Goal: Information Seeking & Learning: Learn about a topic

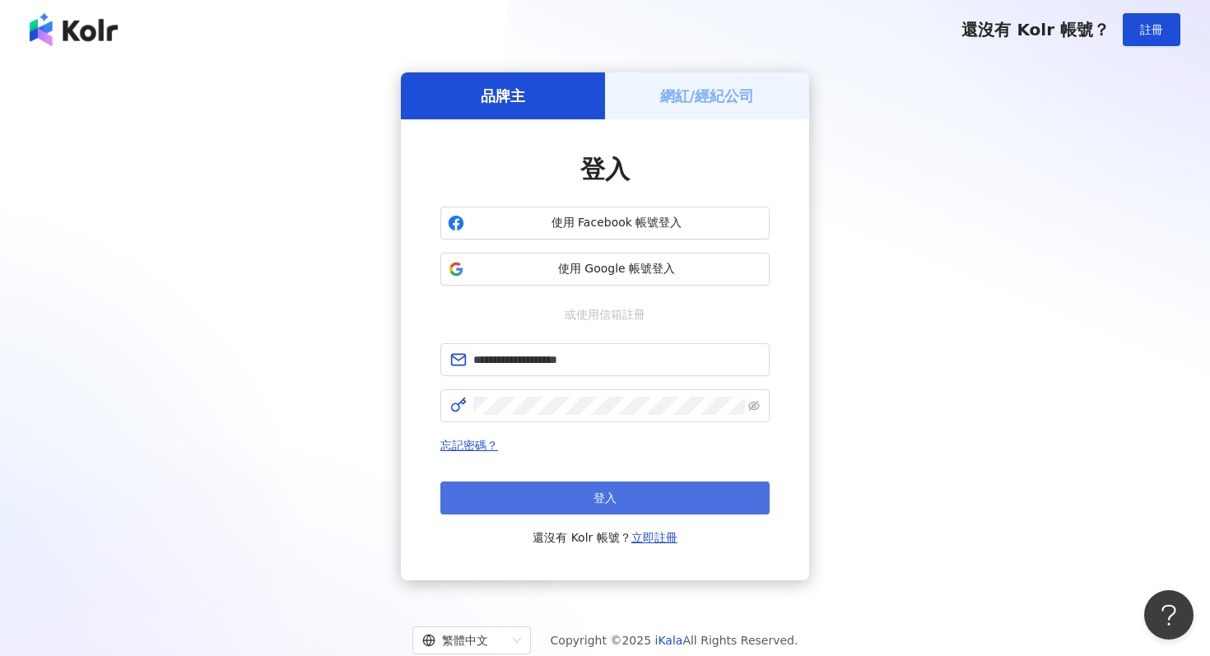
click at [619, 492] on button "登入" at bounding box center [604, 498] width 329 height 33
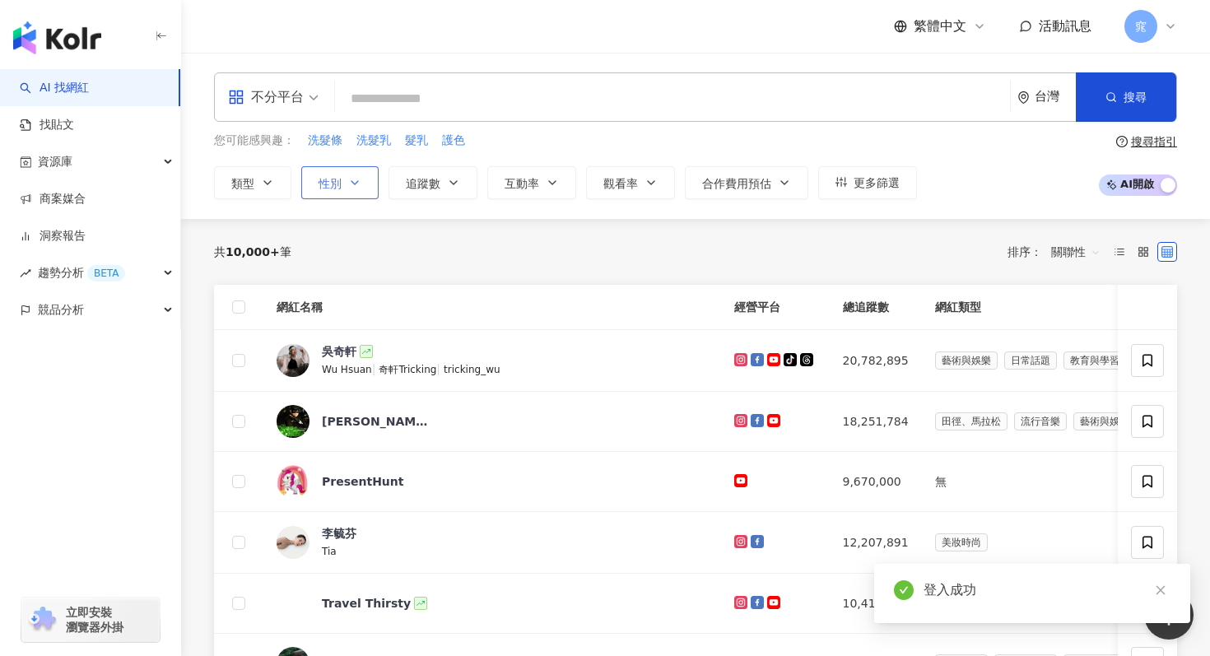
click at [354, 179] on icon "button" at bounding box center [354, 182] width 13 height 13
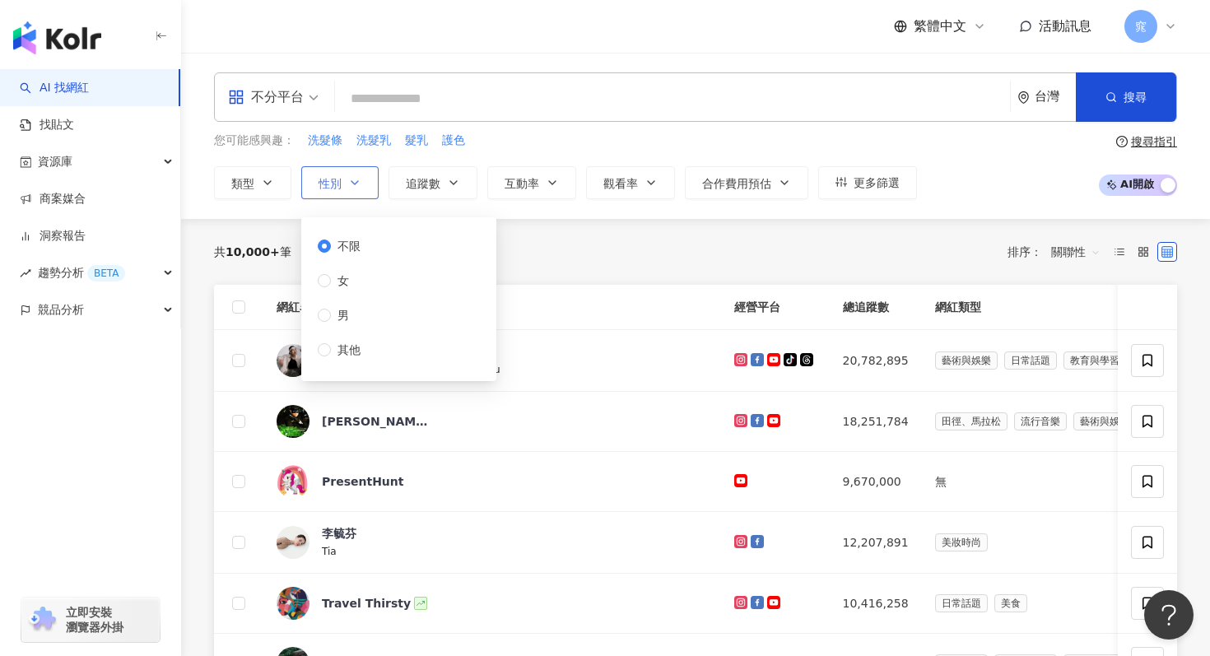
click at [348, 170] on button "性別" at bounding box center [339, 182] width 77 height 33
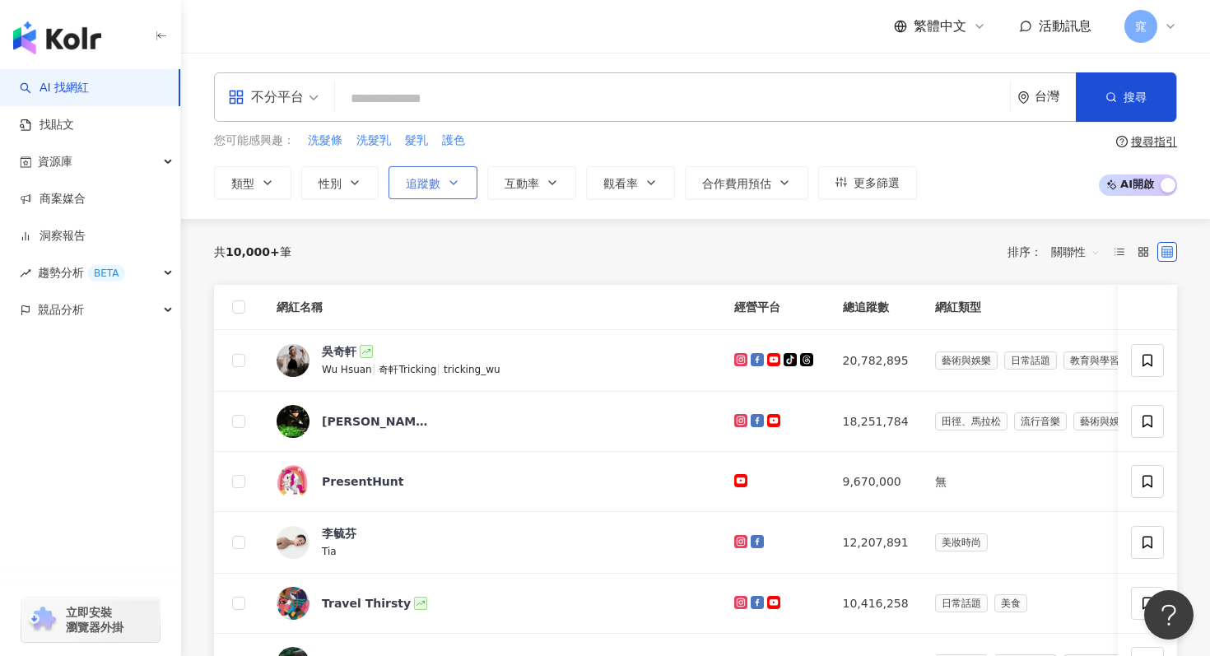
click at [426, 187] on span "追蹤數" at bounding box center [423, 183] width 35 height 13
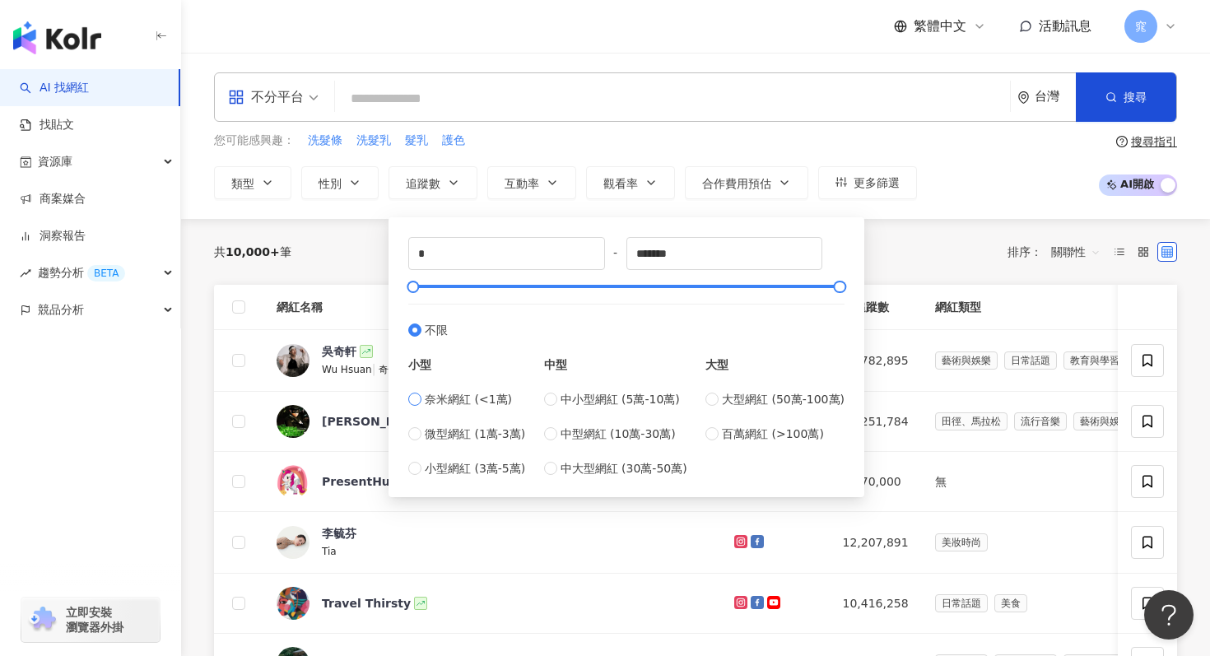
click at [421, 398] on label "奈米網紅 (<1萬)" at bounding box center [466, 399] width 117 height 18
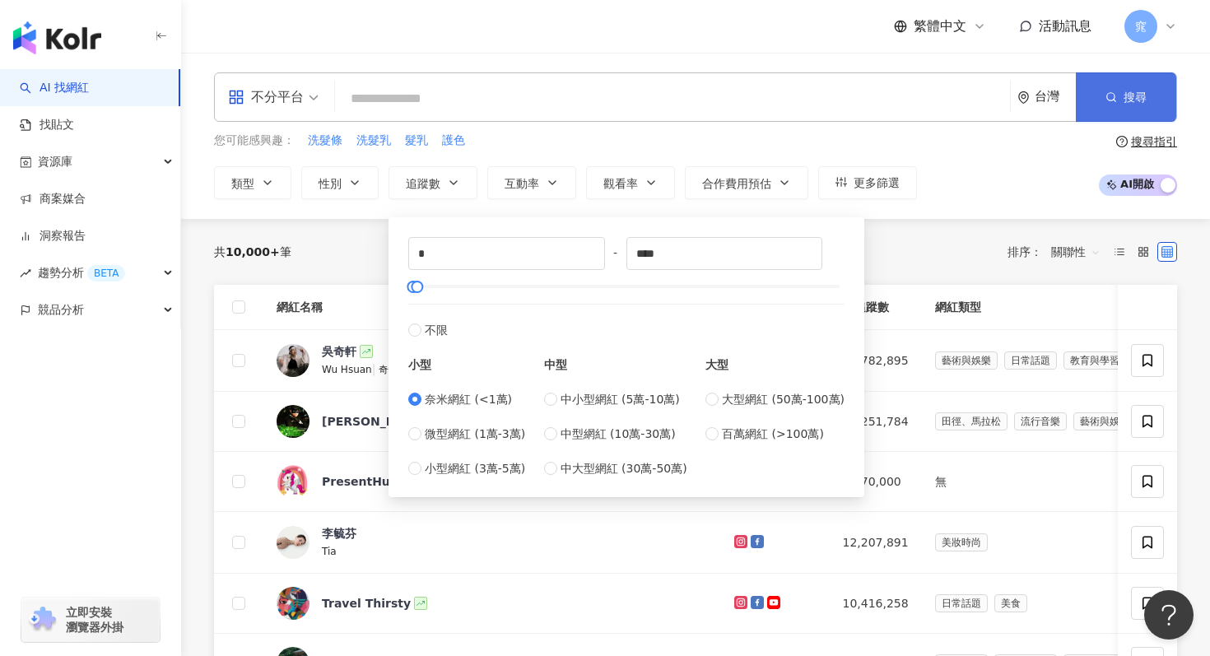
click at [1135, 100] on span "搜尋" at bounding box center [1135, 97] width 23 height 13
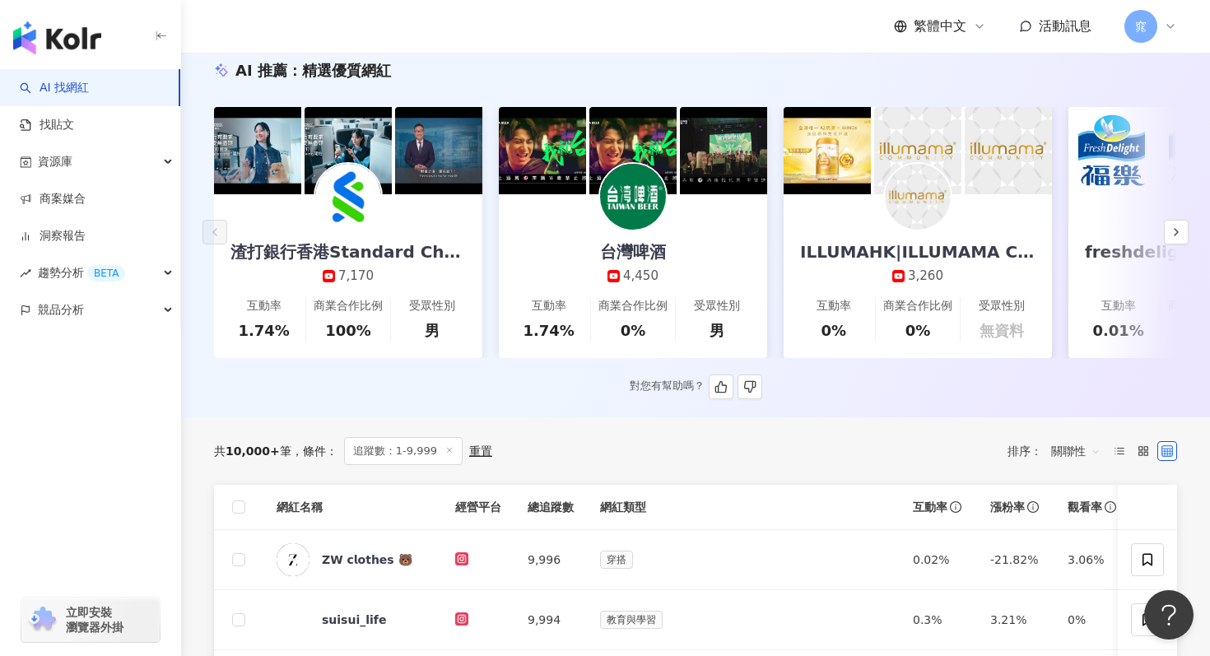
scroll to position [132, 0]
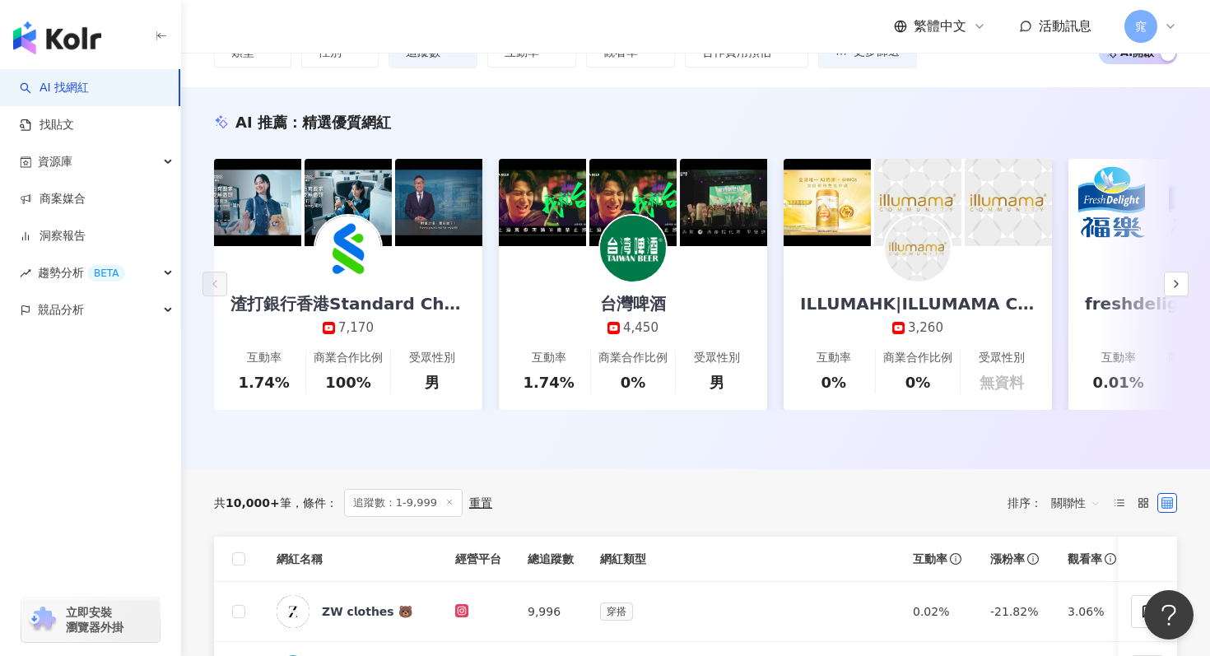
click at [477, 504] on div "重置" at bounding box center [480, 502] width 23 height 13
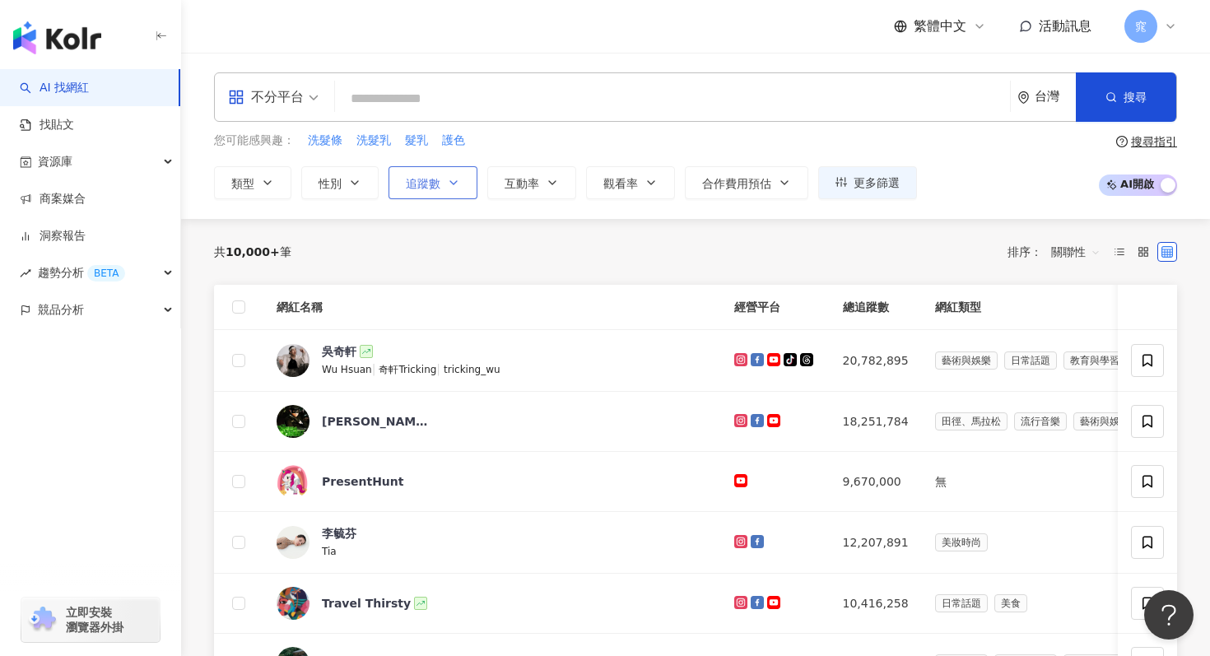
click at [428, 184] on span "追蹤數" at bounding box center [423, 183] width 35 height 13
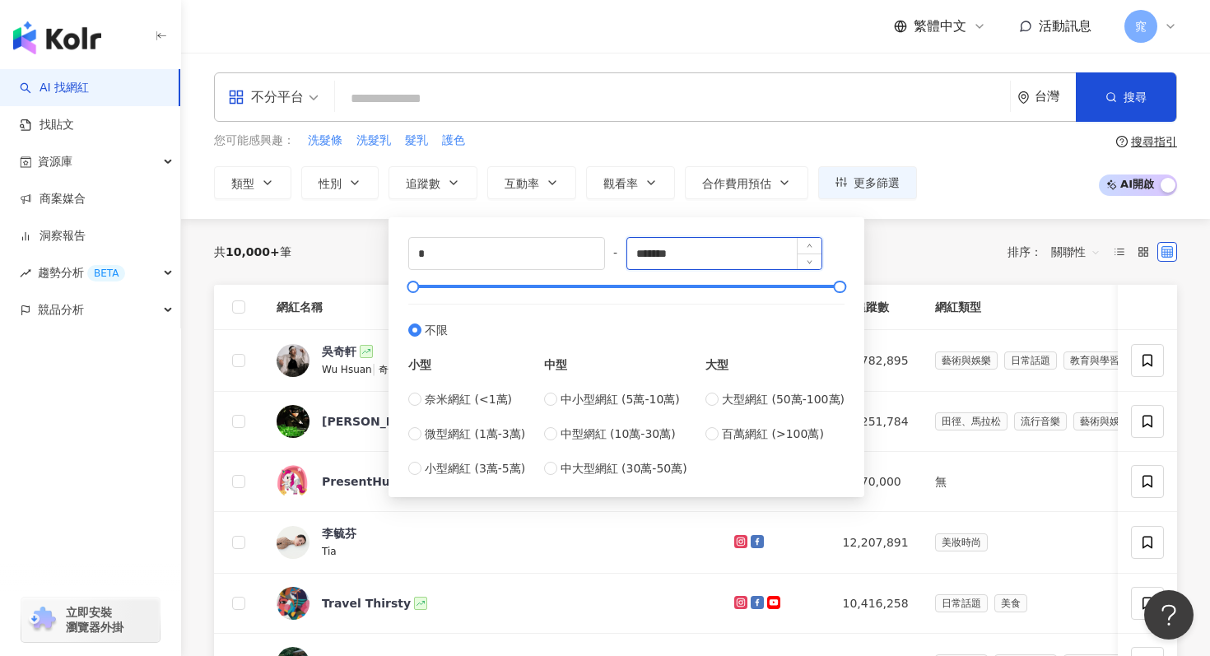
click at [706, 249] on input "*******" at bounding box center [724, 253] width 195 height 31
type input "*"
type input "****"
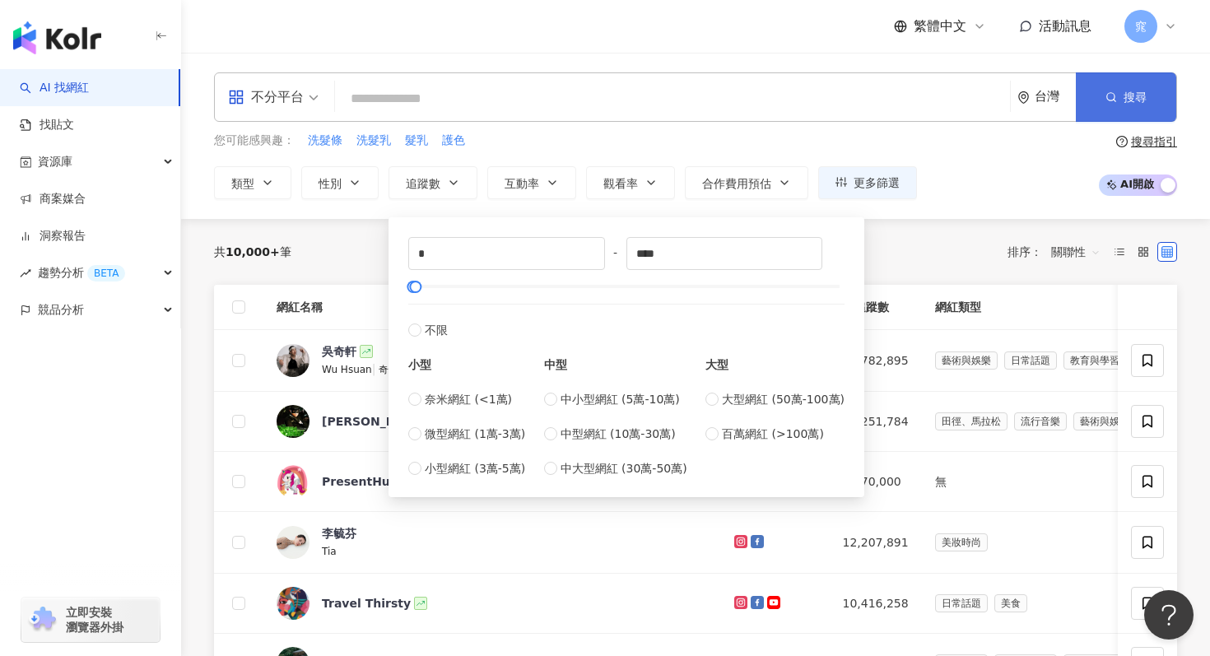
click at [1110, 94] on icon "button" at bounding box center [1111, 97] width 12 height 12
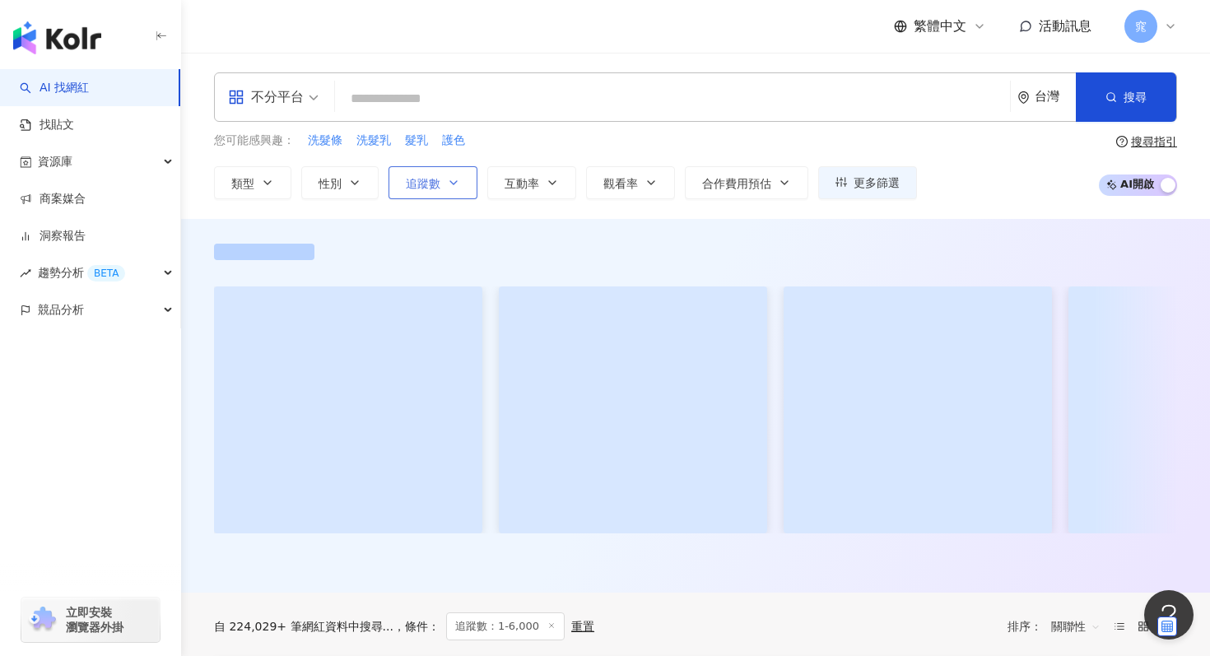
click at [447, 191] on button "追蹤數" at bounding box center [433, 182] width 89 height 33
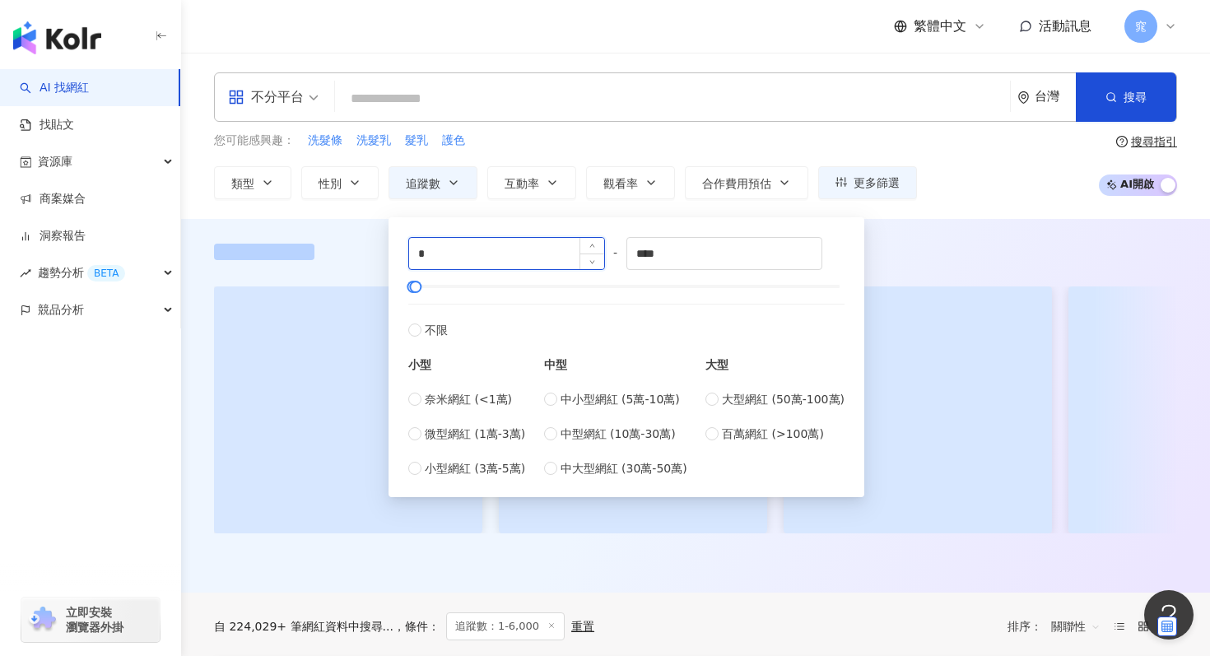
click at [476, 251] on input "*" at bounding box center [506, 253] width 195 height 31
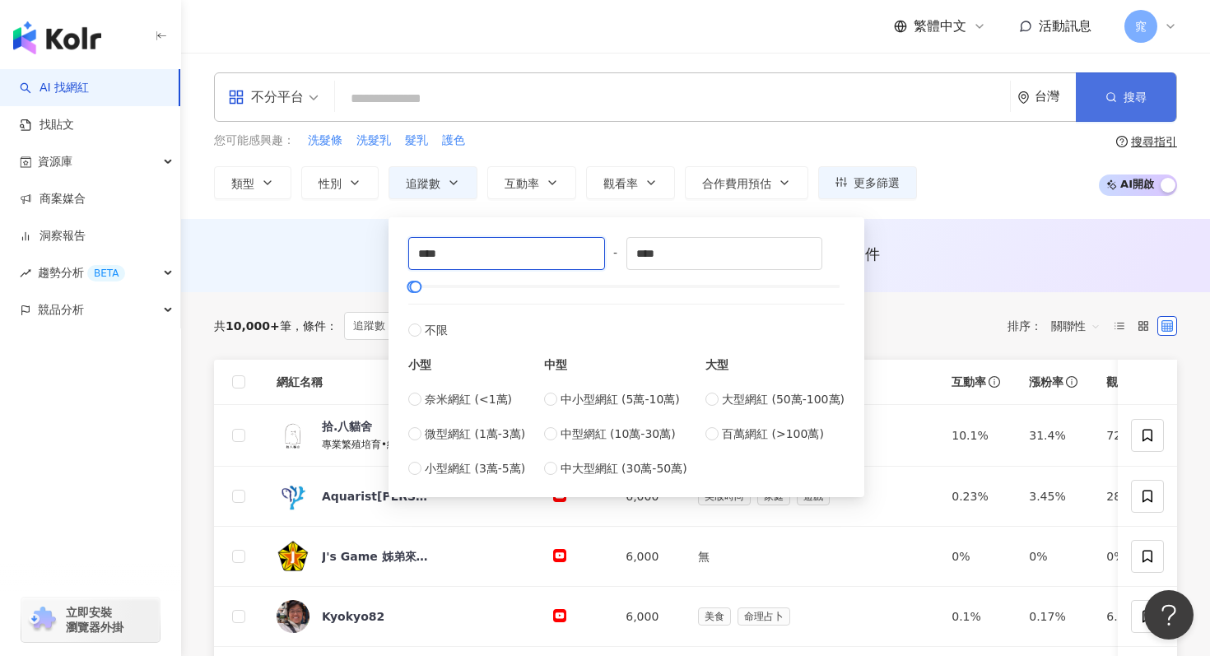
type input "****"
click at [1121, 109] on button "搜尋" at bounding box center [1126, 96] width 100 height 49
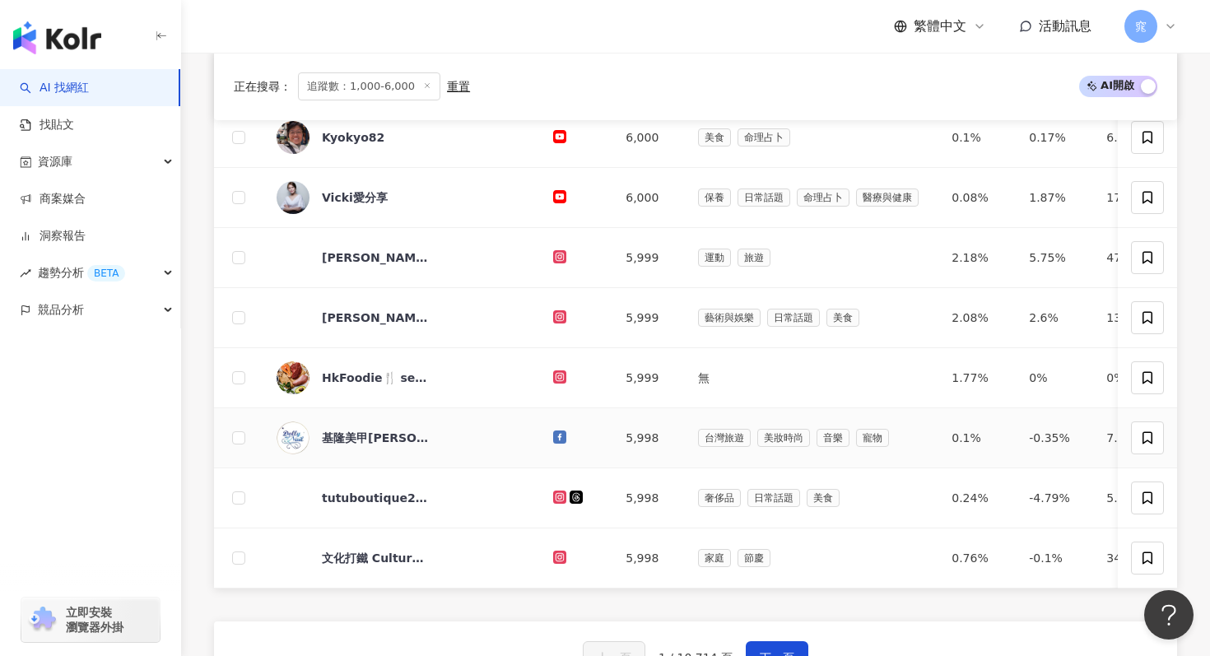
scroll to position [841, 0]
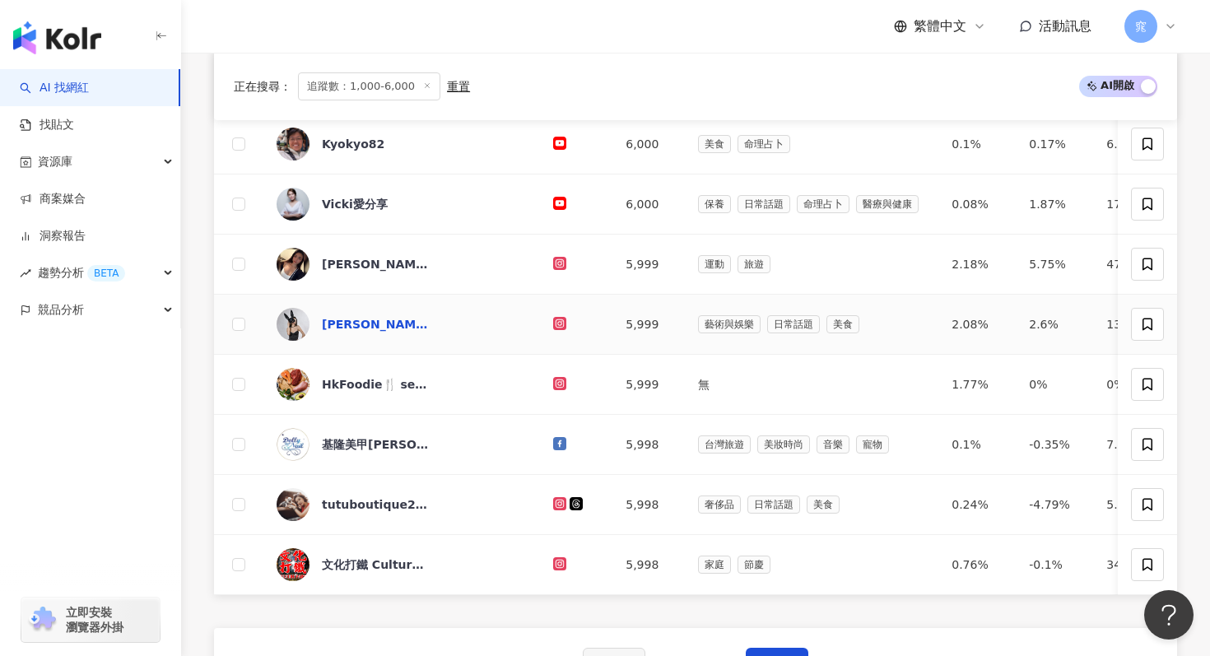
click at [360, 329] on div "Renee雲妮" at bounding box center [375, 324] width 107 height 16
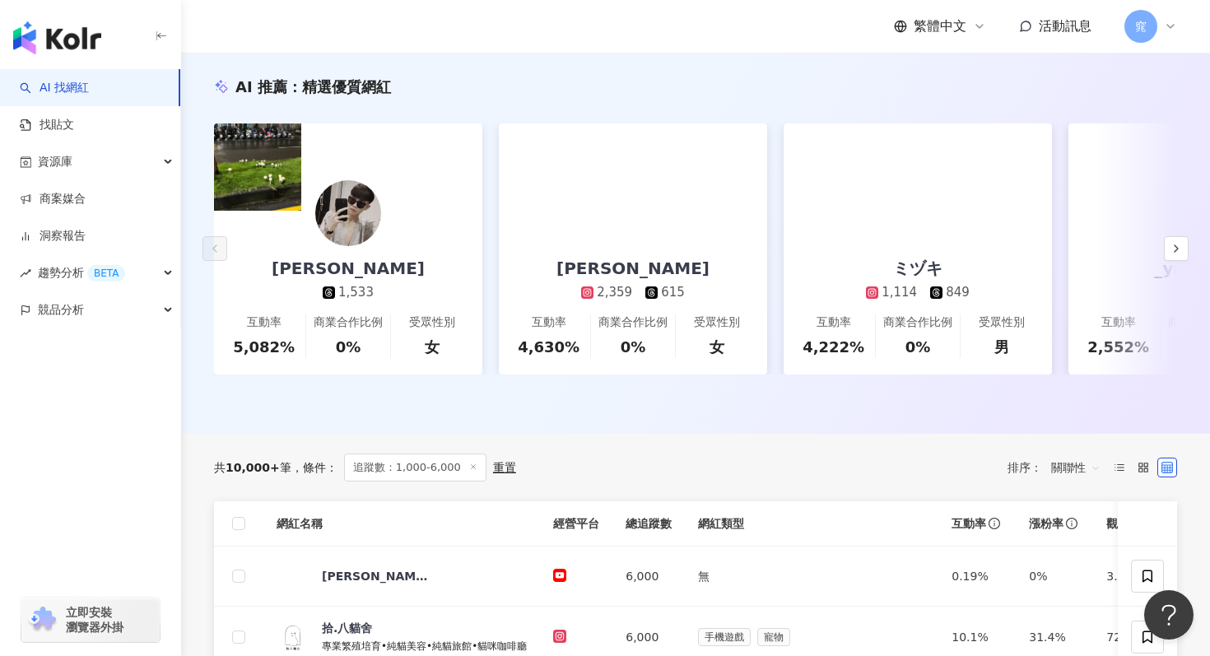
scroll to position [0, 0]
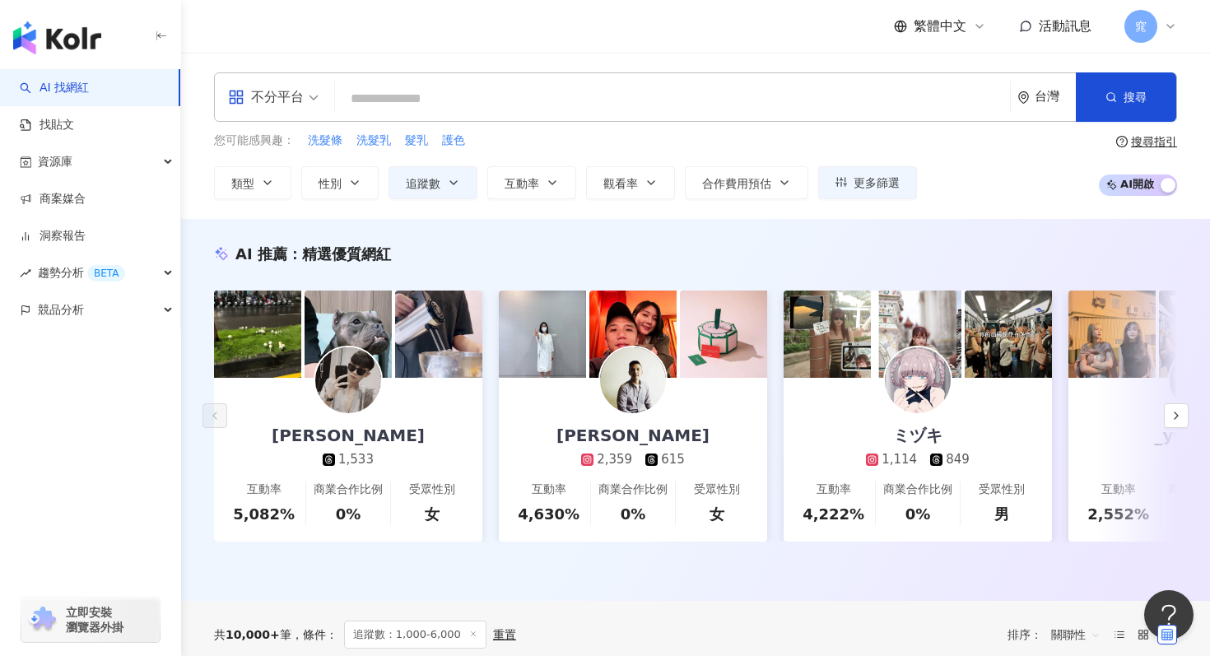
click at [503, 104] on input "search" at bounding box center [673, 98] width 662 height 31
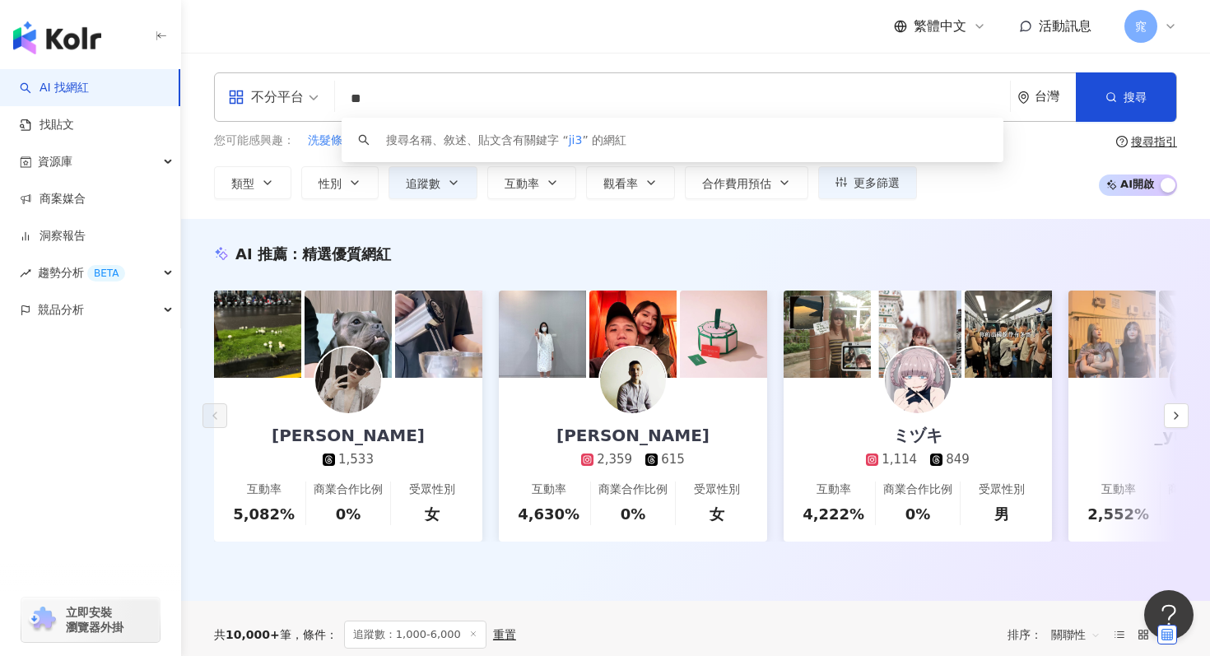
type input "*"
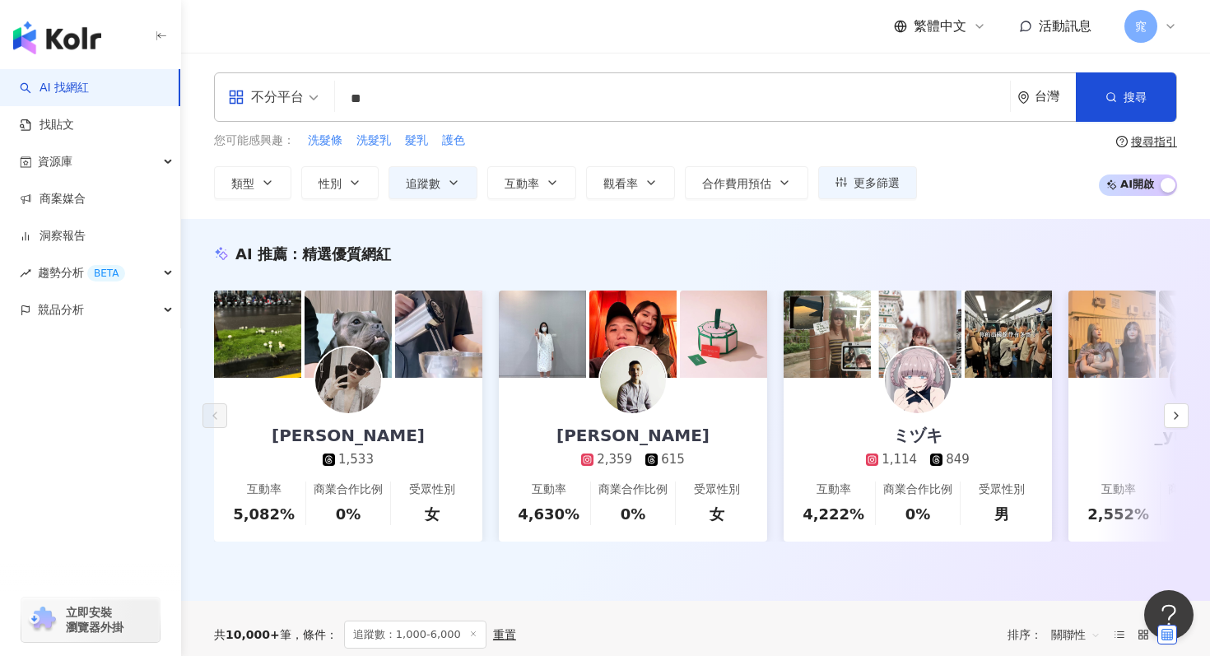
type input "*"
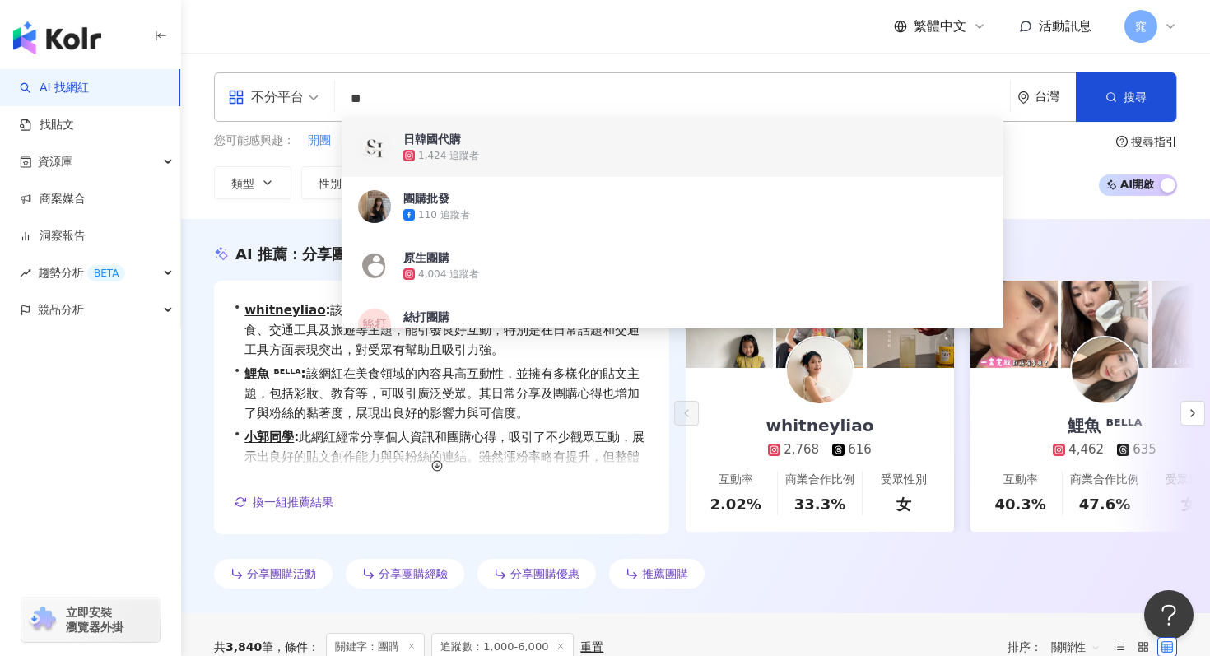
click at [835, 51] on div "繁體中文 活動訊息 窕" at bounding box center [695, 26] width 963 height 53
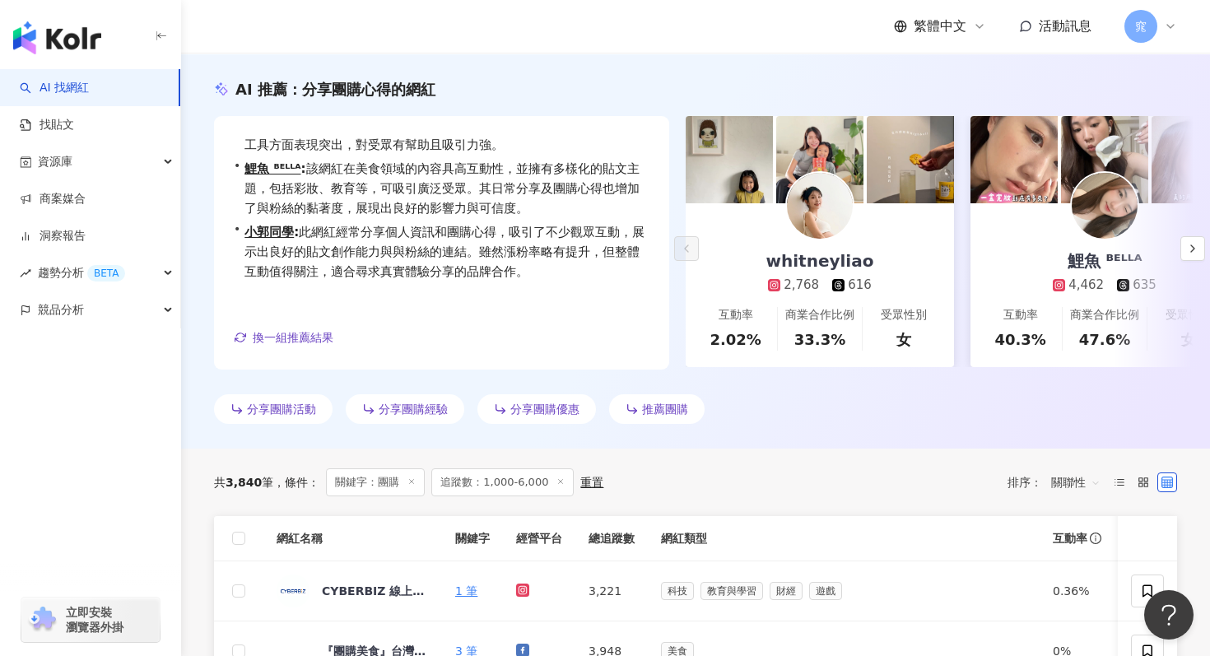
scroll to position [165, 0]
click at [844, 215] on img at bounding box center [820, 205] width 66 height 66
click at [1192, 254] on button "button" at bounding box center [1192, 247] width 25 height 25
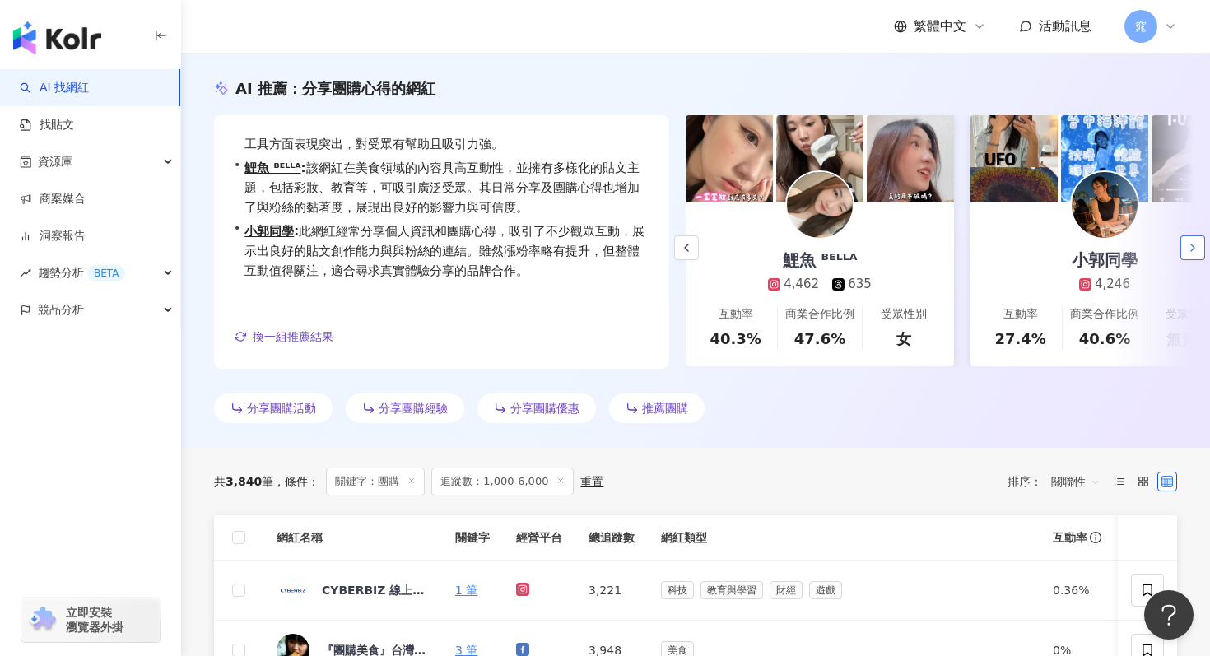
click at [1192, 254] on button "button" at bounding box center [1192, 247] width 25 height 25
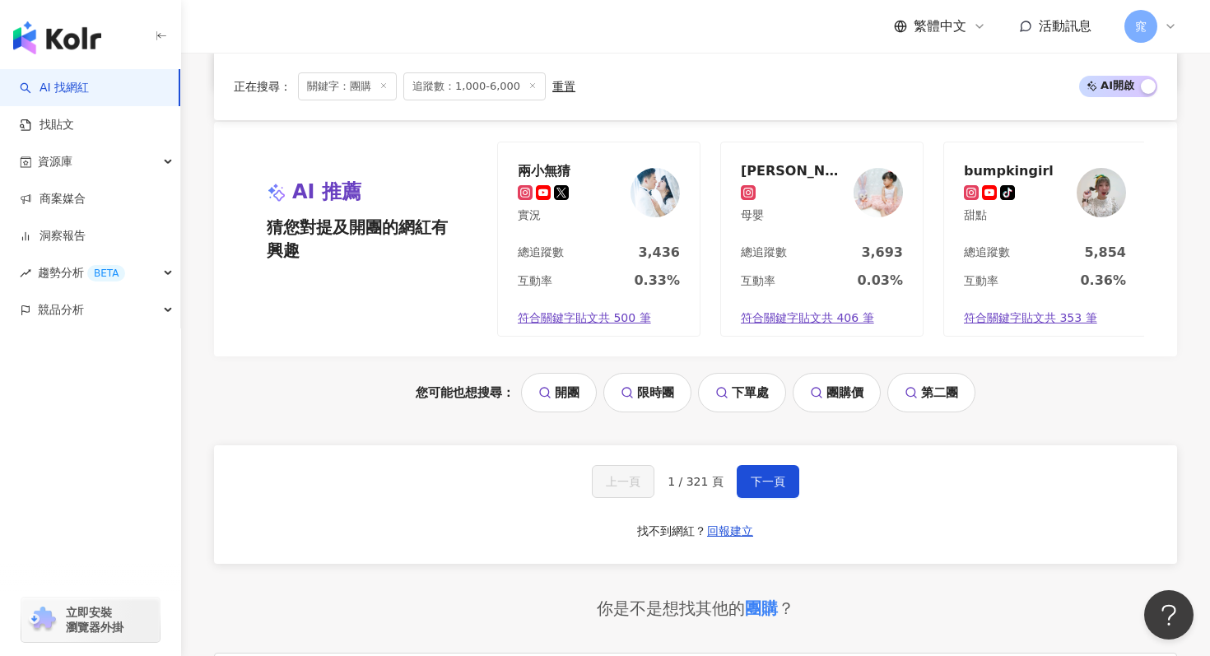
scroll to position [1379, 0]
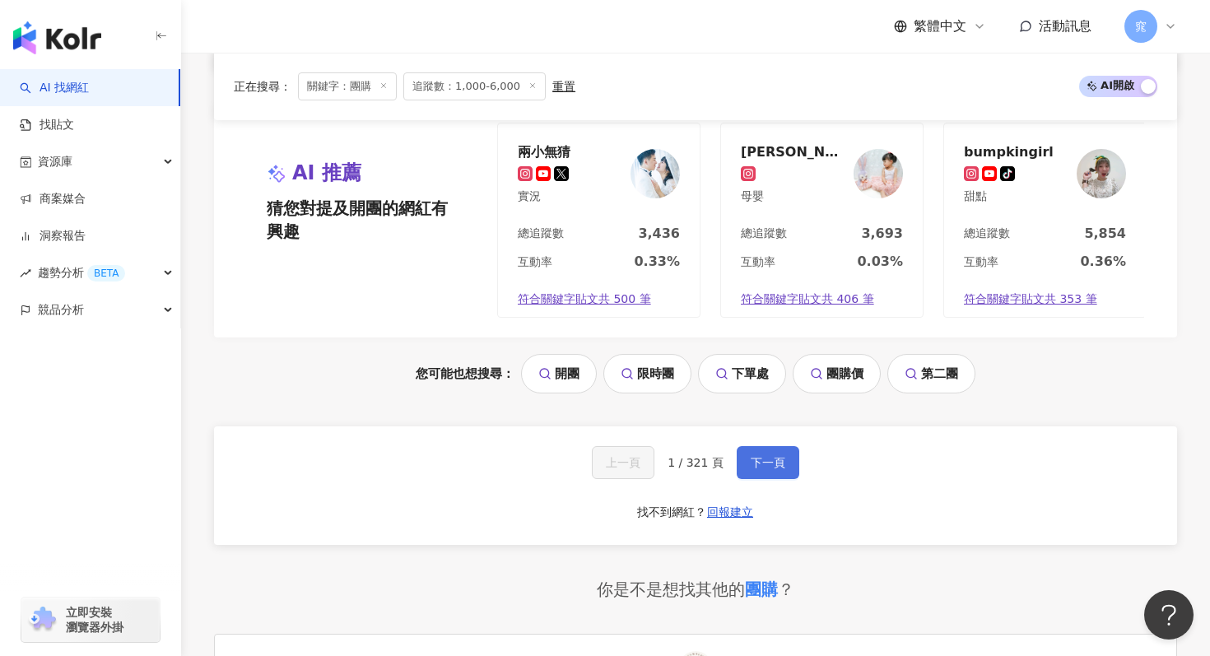
click at [761, 463] on span "下一頁" at bounding box center [768, 462] width 35 height 13
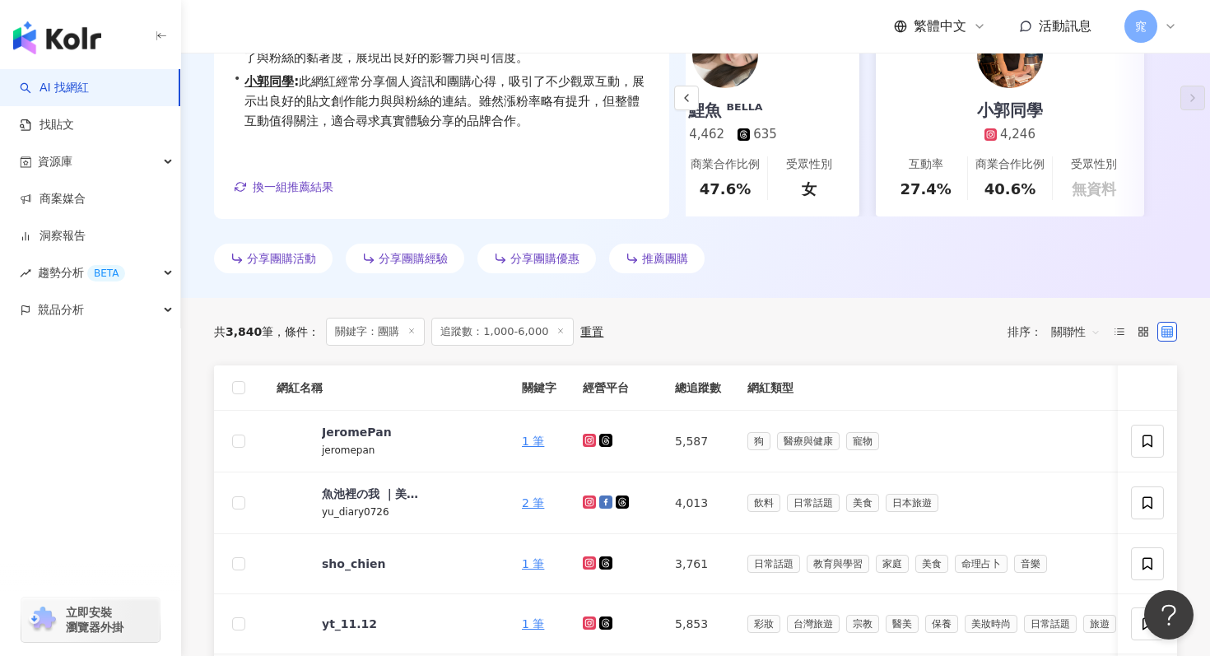
scroll to position [724, 0]
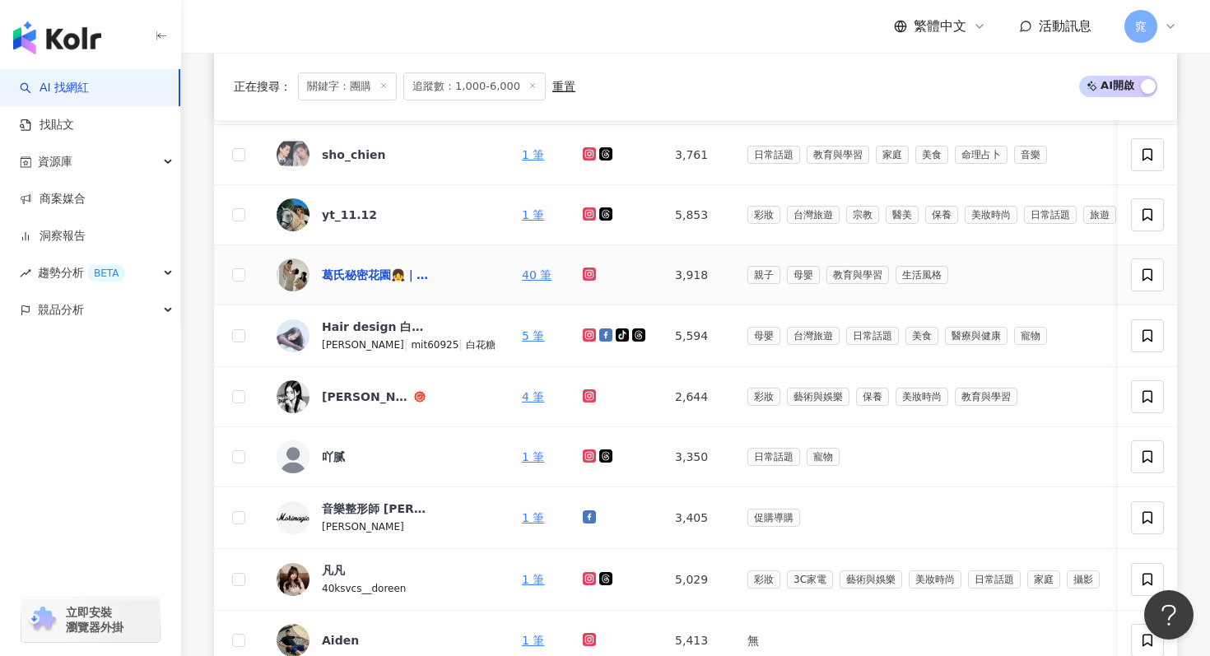
click at [354, 279] on div "葛氏秘密花園👧｜親子教養｜團購｜開箱" at bounding box center [375, 275] width 107 height 16
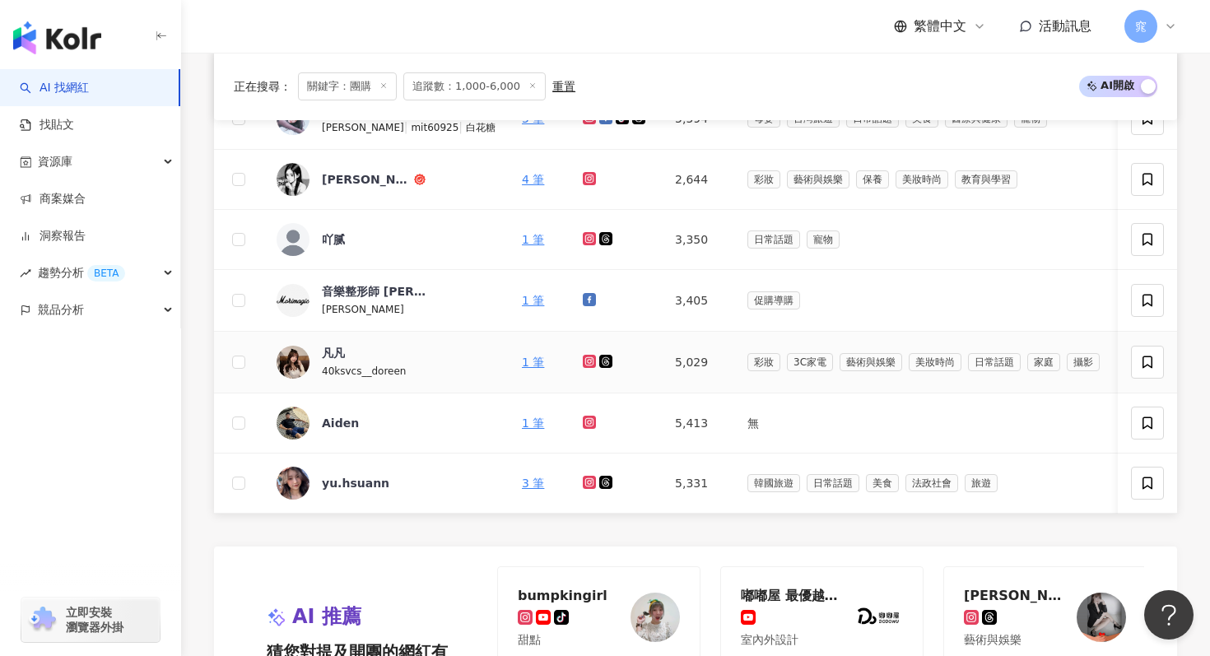
scroll to position [981, 0]
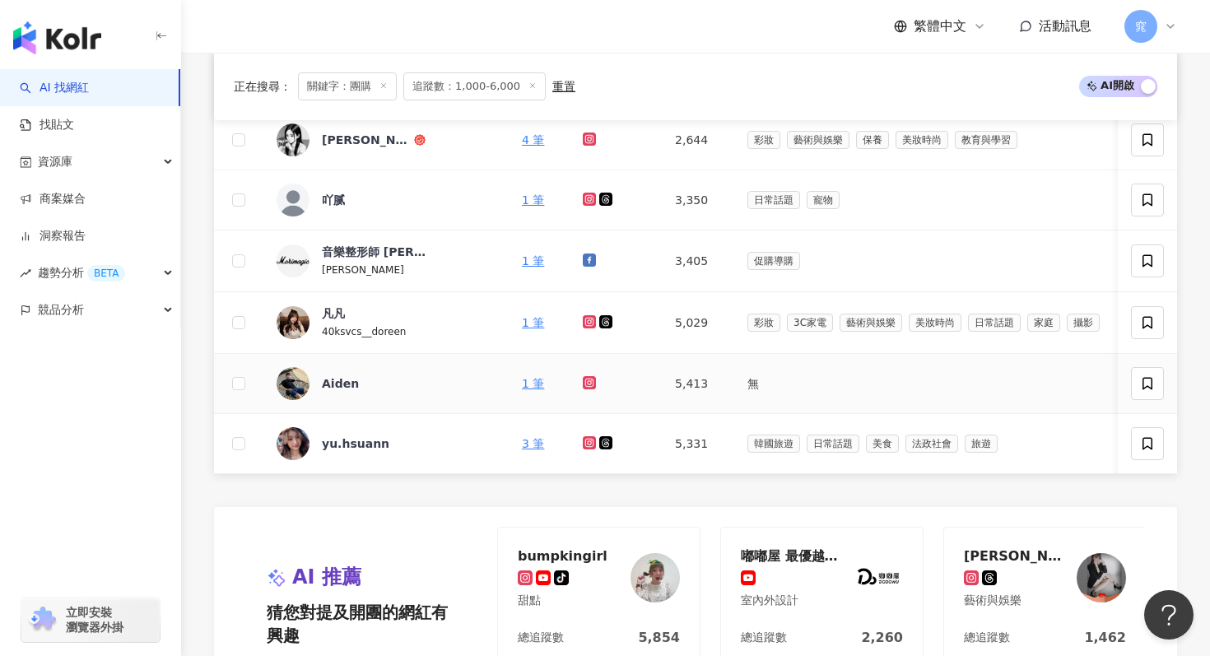
click at [296, 381] on img at bounding box center [293, 383] width 33 height 33
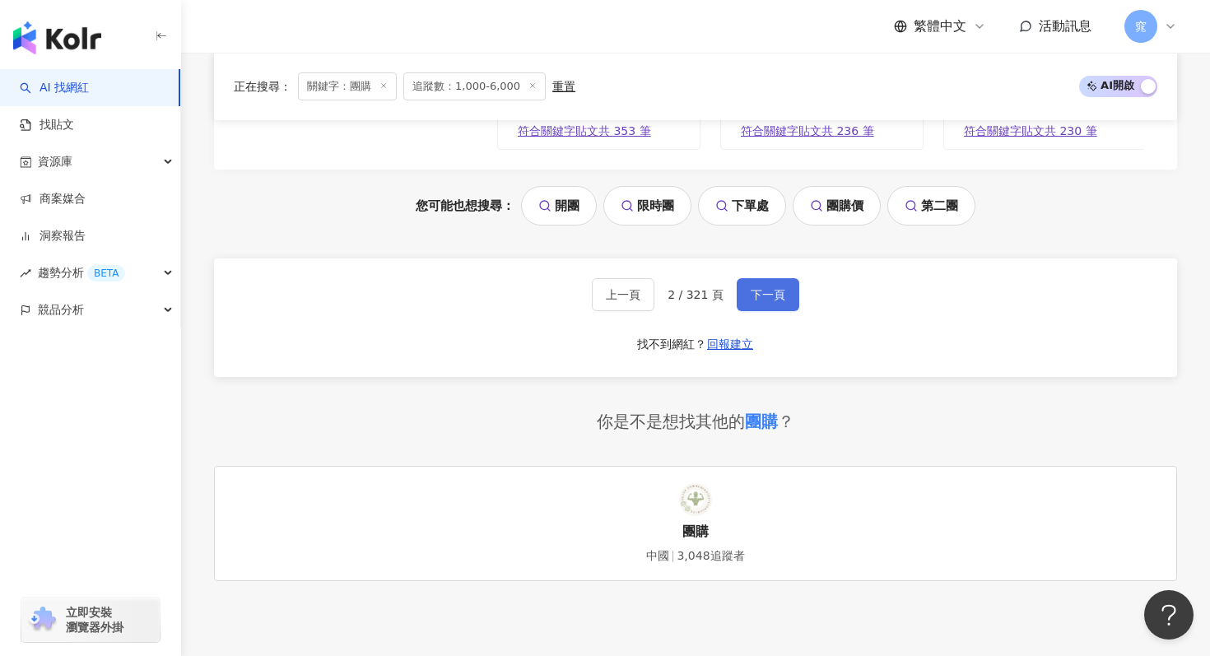
click at [756, 294] on span "下一頁" at bounding box center [768, 294] width 35 height 13
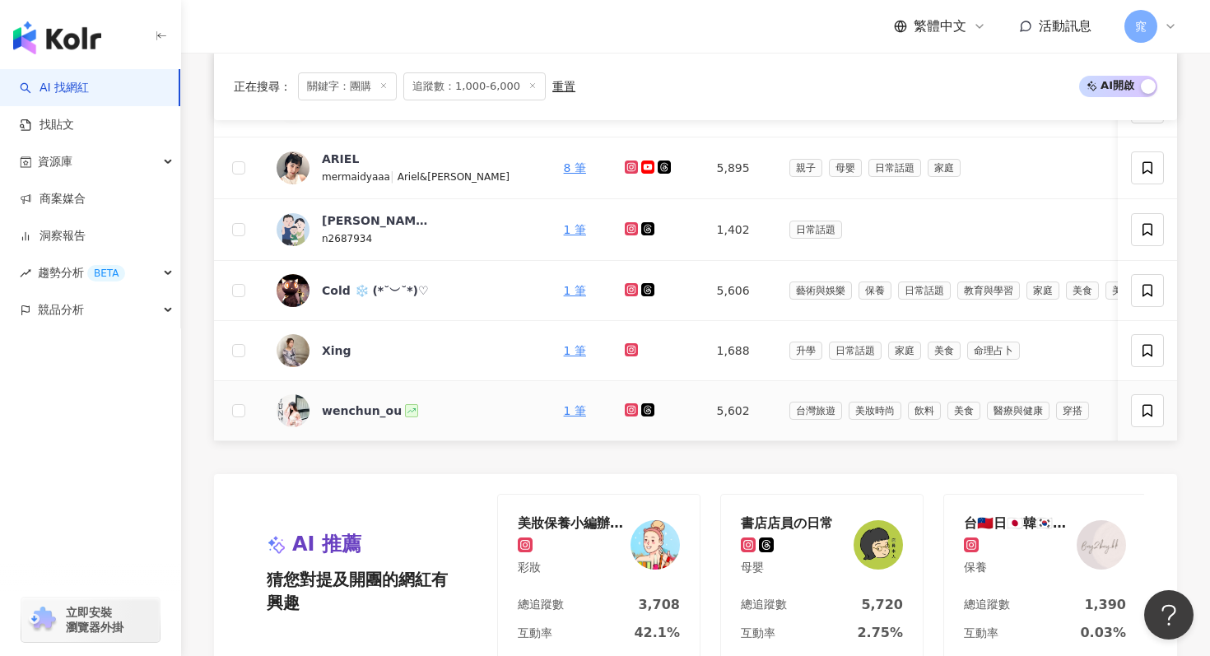
scroll to position [1015, 0]
click at [354, 408] on div "wenchun_ou" at bounding box center [362, 410] width 80 height 16
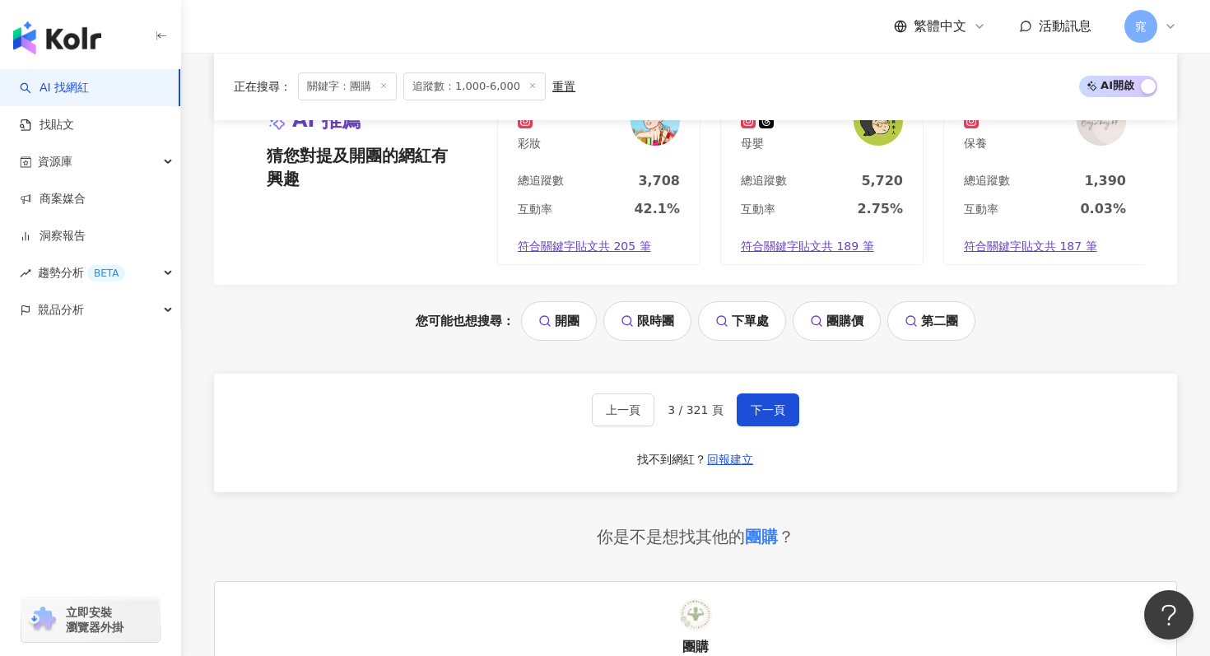
scroll to position [1442, 0]
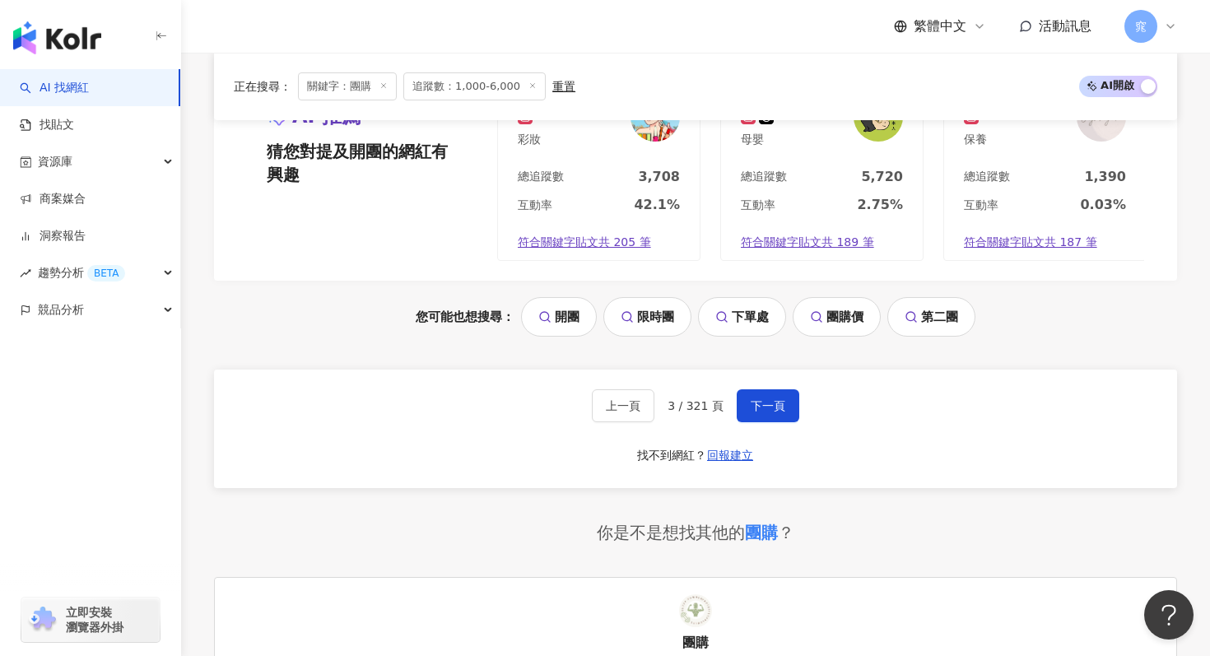
click at [760, 408] on span "下一頁" at bounding box center [768, 405] width 35 height 13
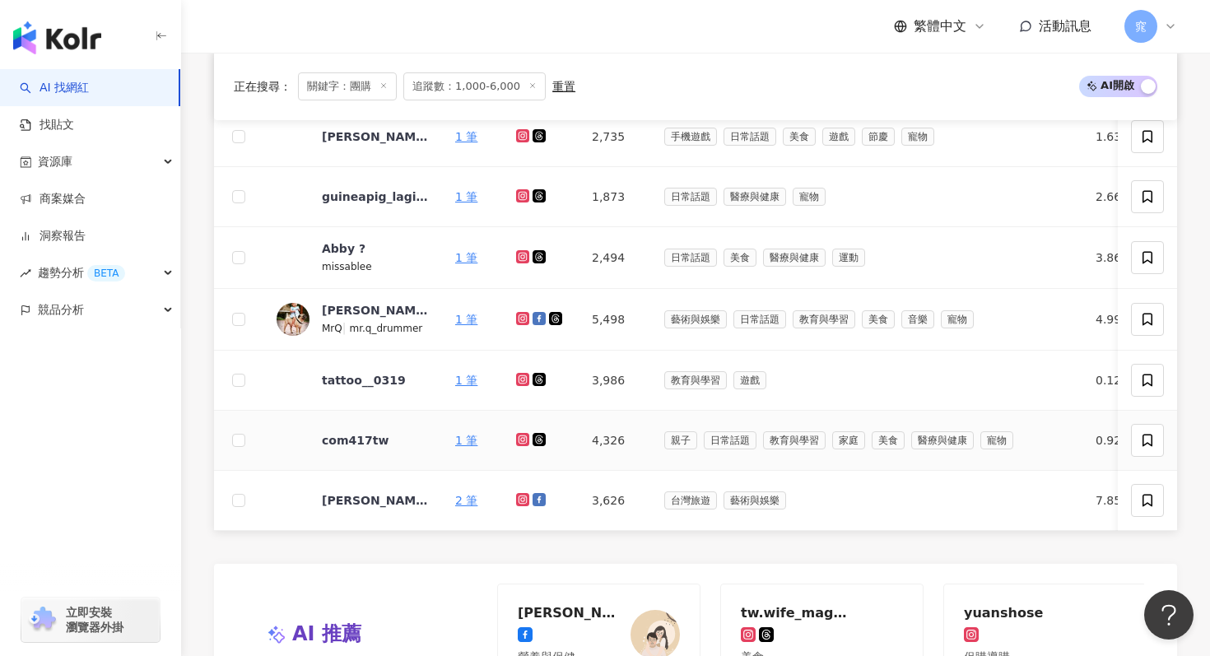
scroll to position [927, 0]
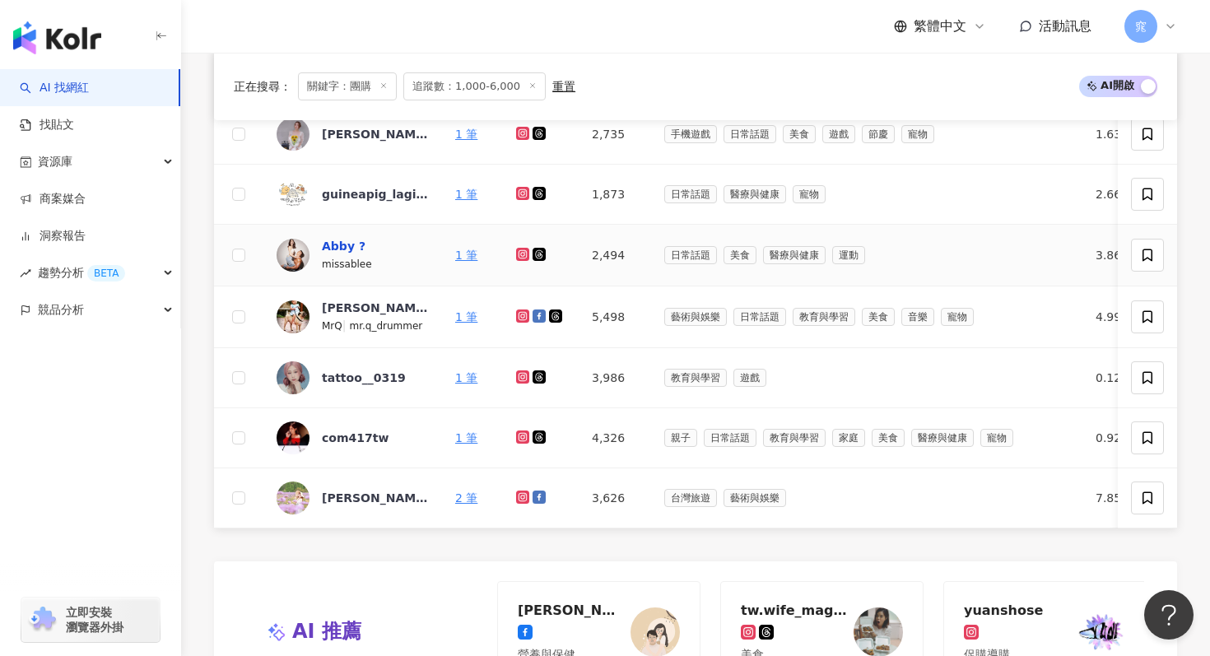
click at [341, 248] on div "Abby ?" at bounding box center [344, 246] width 44 height 16
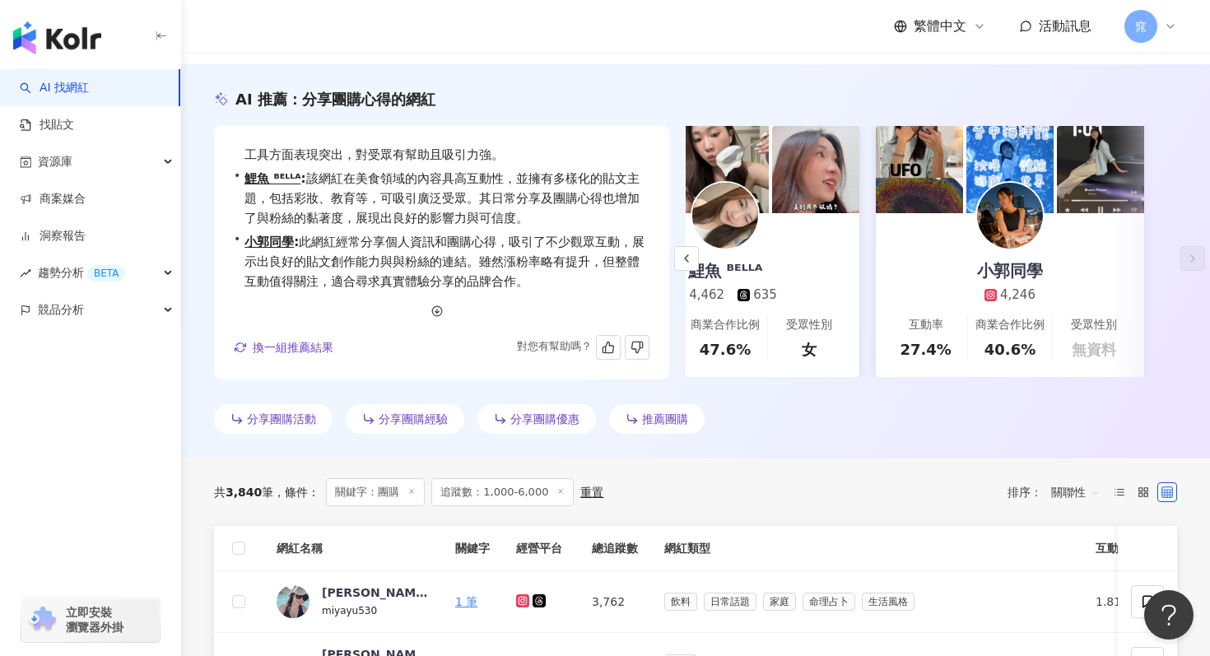
scroll to position [0, 0]
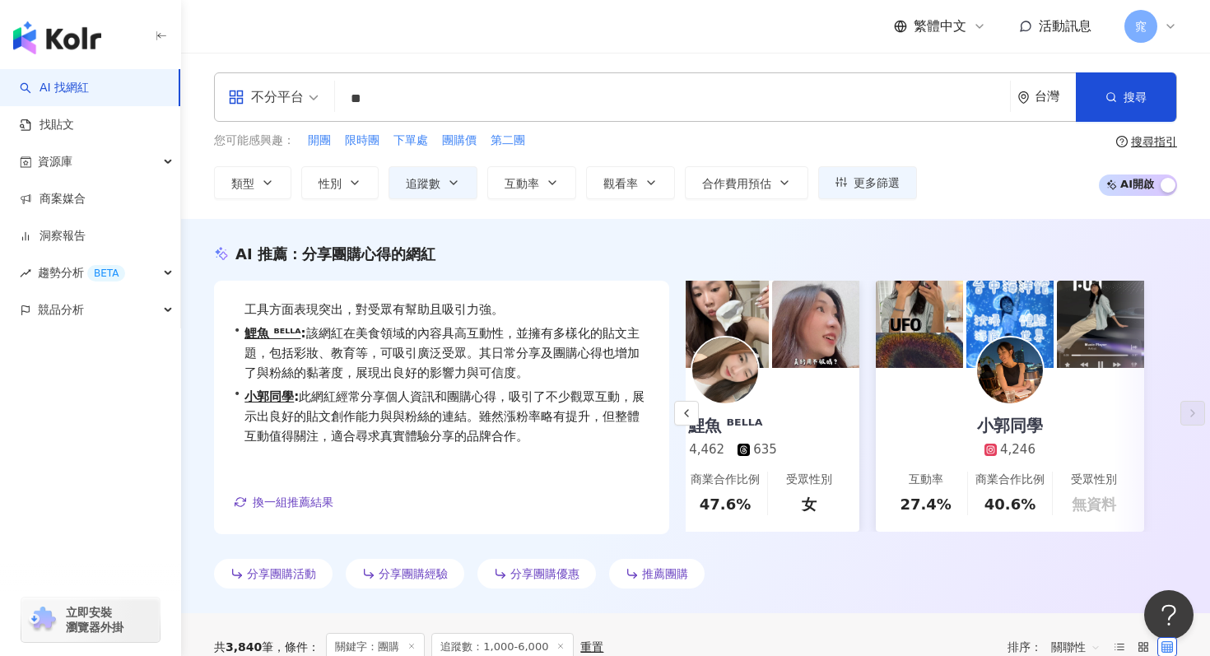
click at [422, 100] on input "**" at bounding box center [673, 98] width 662 height 31
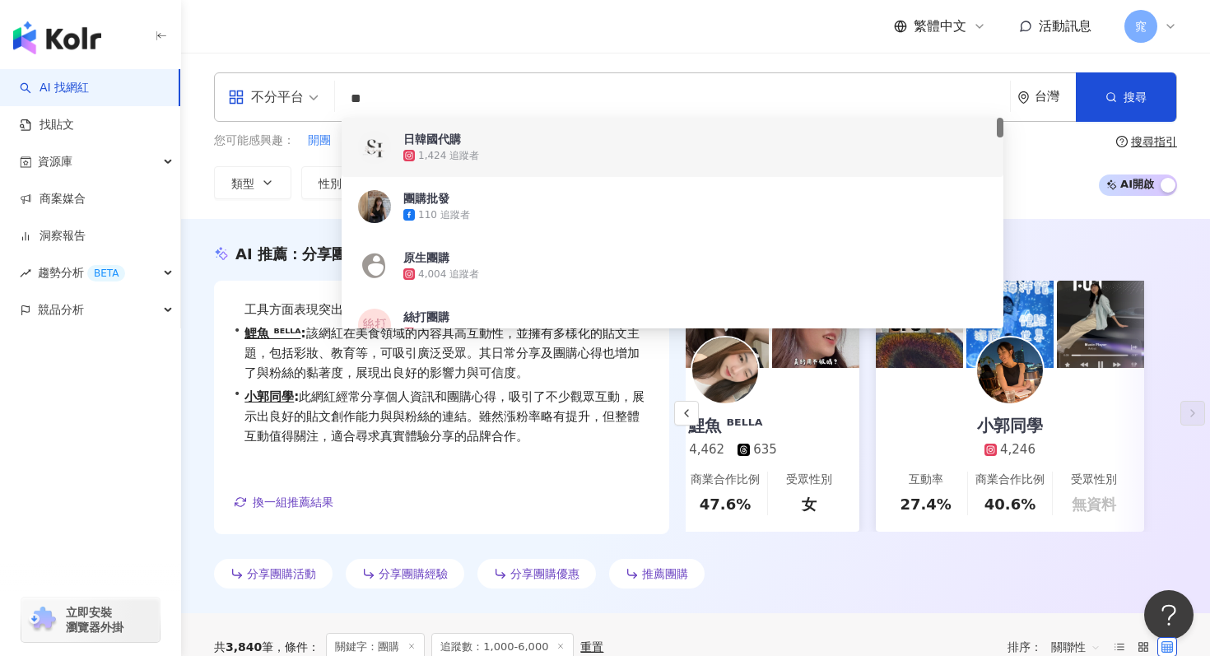
type input "*"
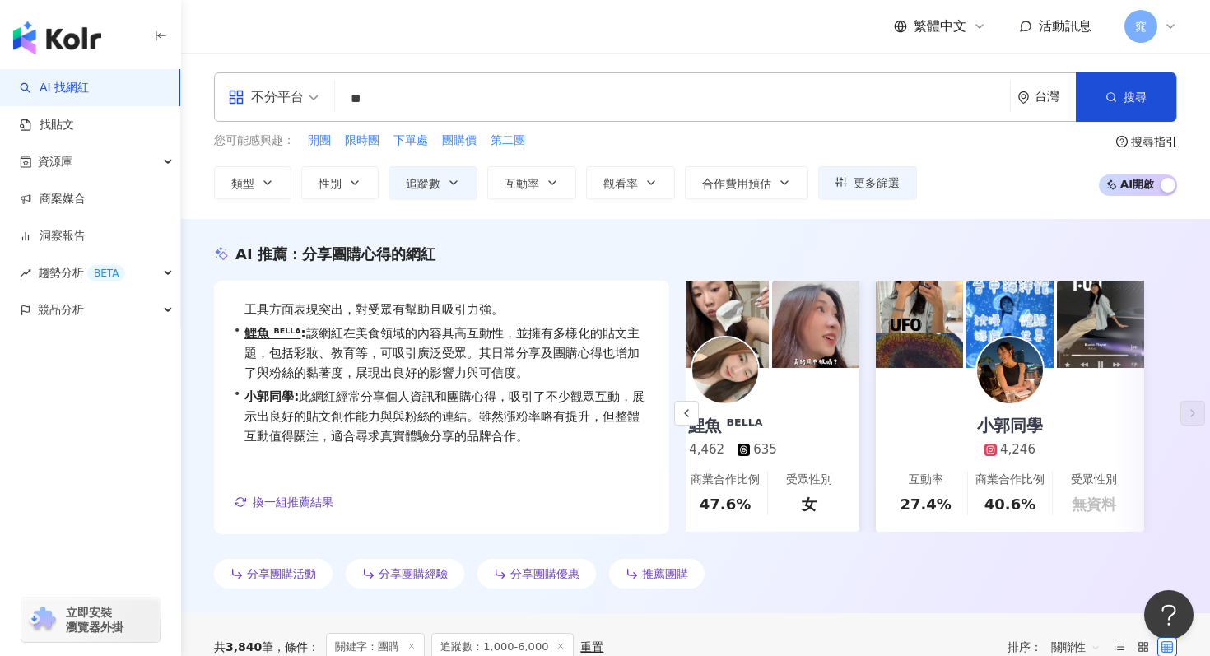
type input "*"
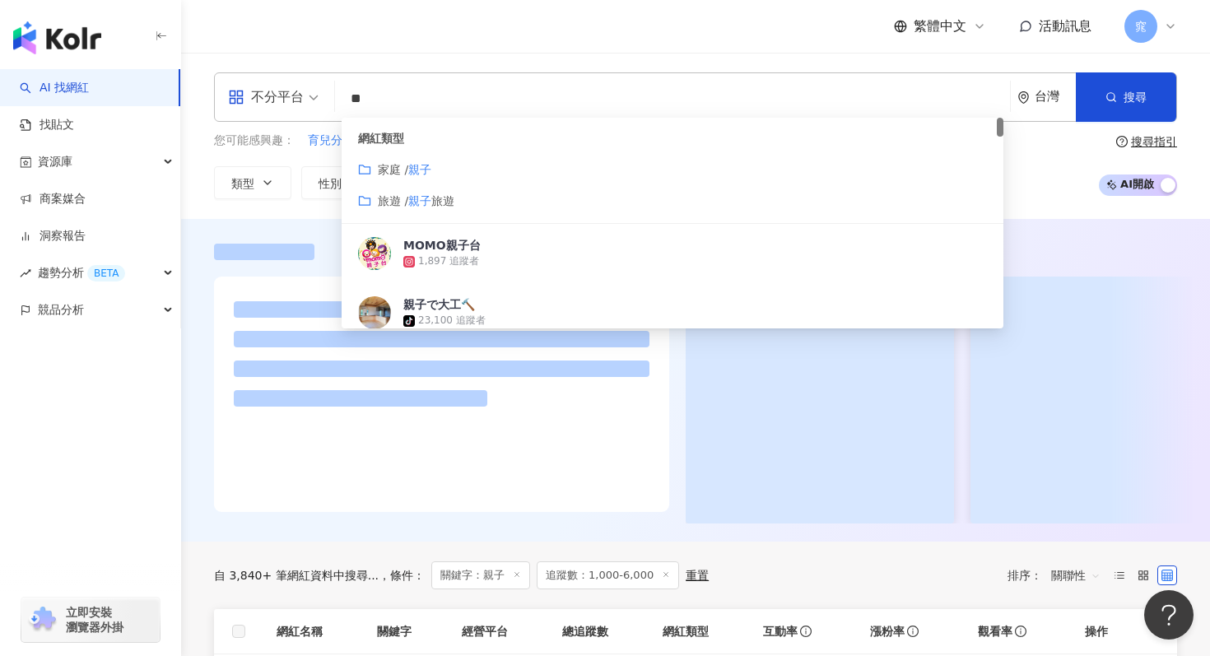
click at [429, 175] on span "家庭 / 親子" at bounding box center [405, 170] width 54 height 18
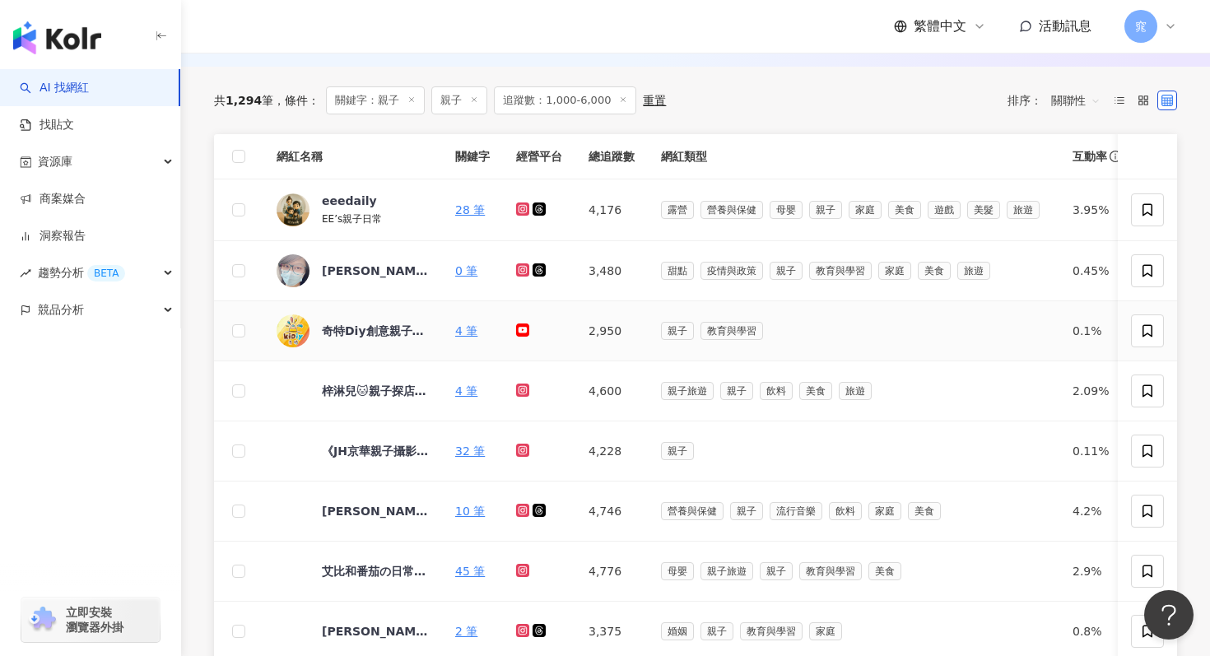
scroll to position [226, 0]
click at [350, 198] on div "eeedaily" at bounding box center [349, 200] width 55 height 16
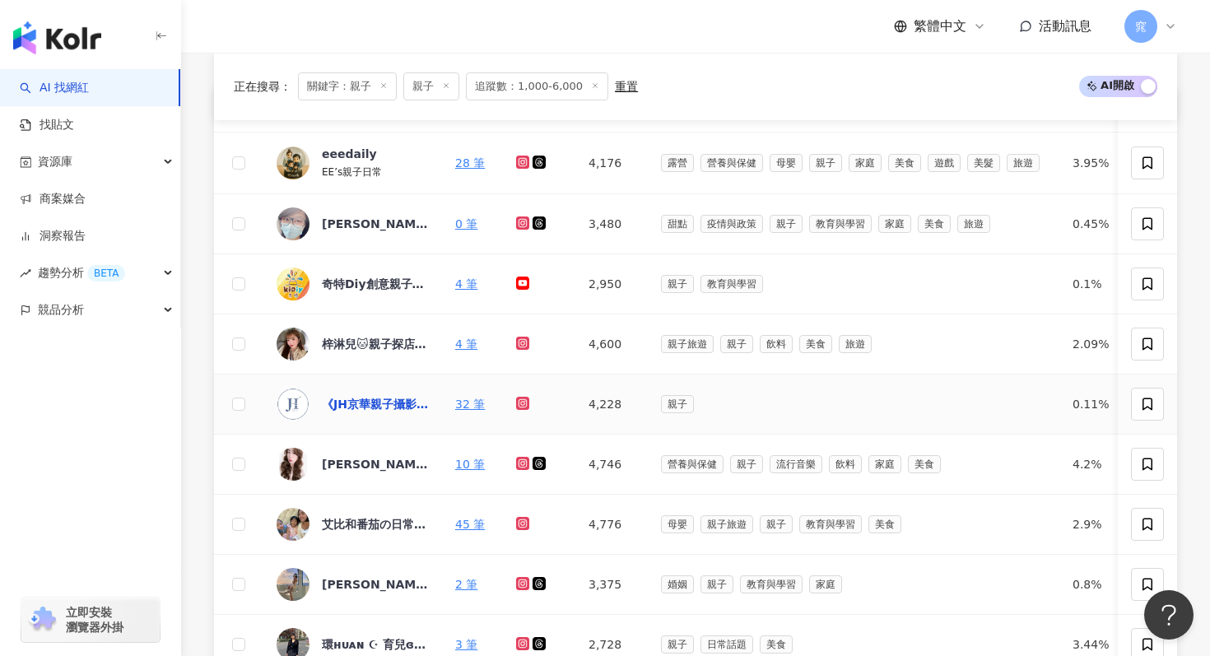
scroll to position [291, 0]
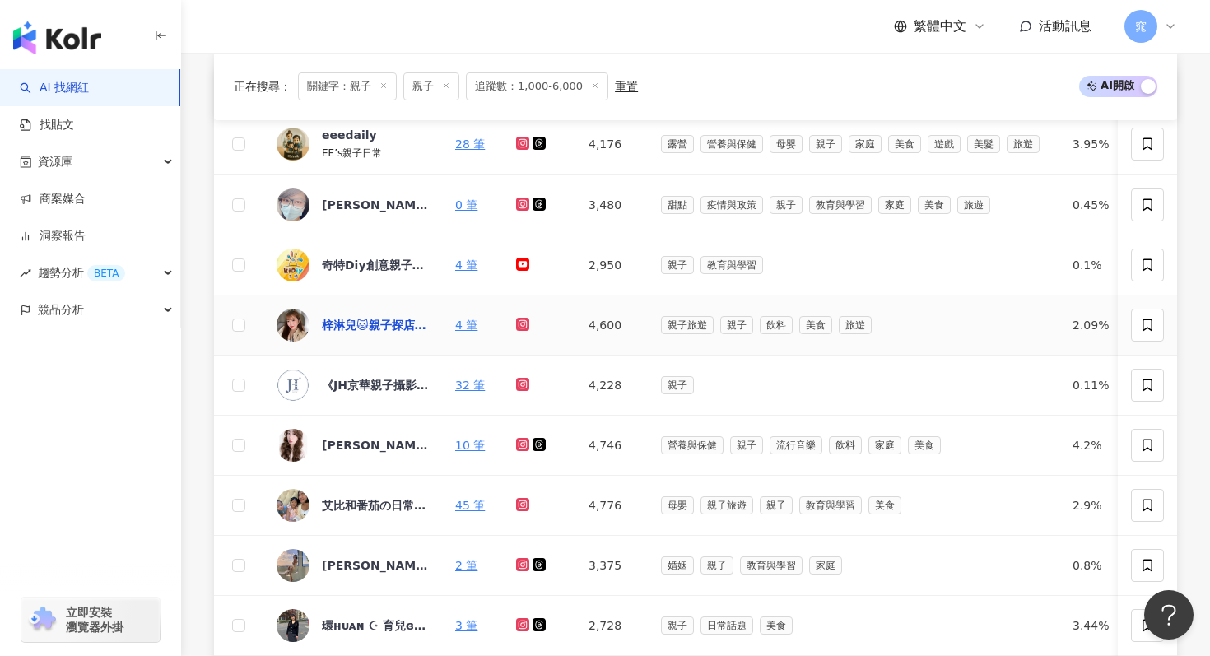
click at [398, 322] on div "梓淋兒🐱親子探店·旅遊·美食｜Chao Zilin" at bounding box center [375, 325] width 107 height 16
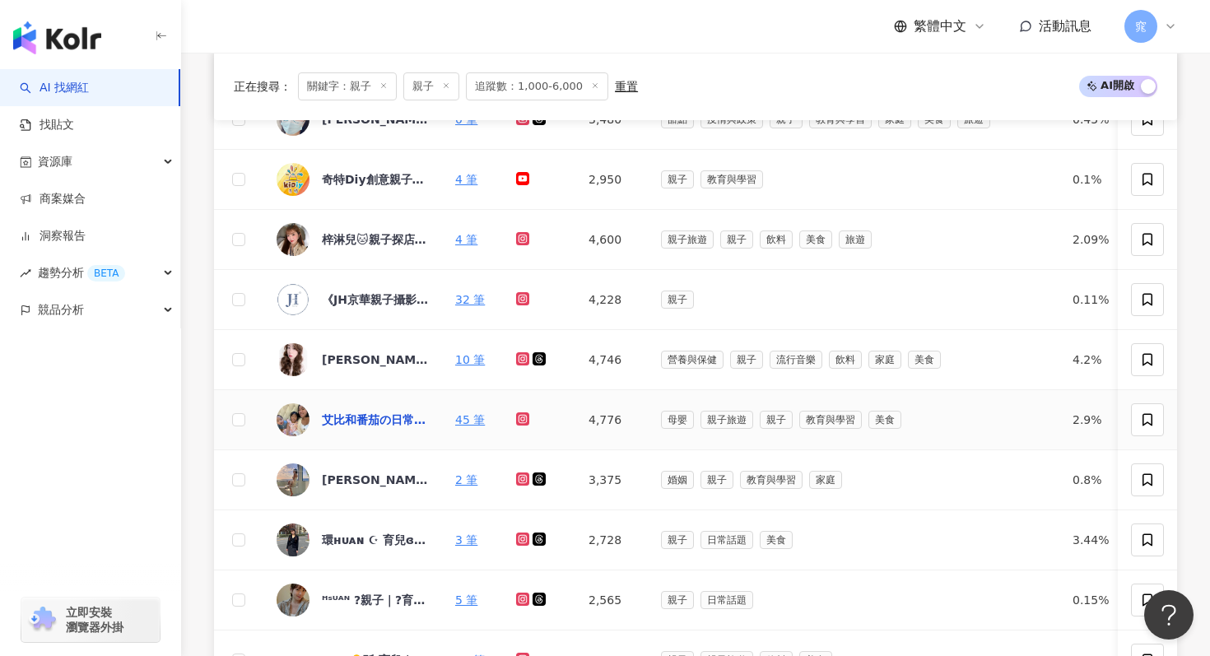
scroll to position [393, 0]
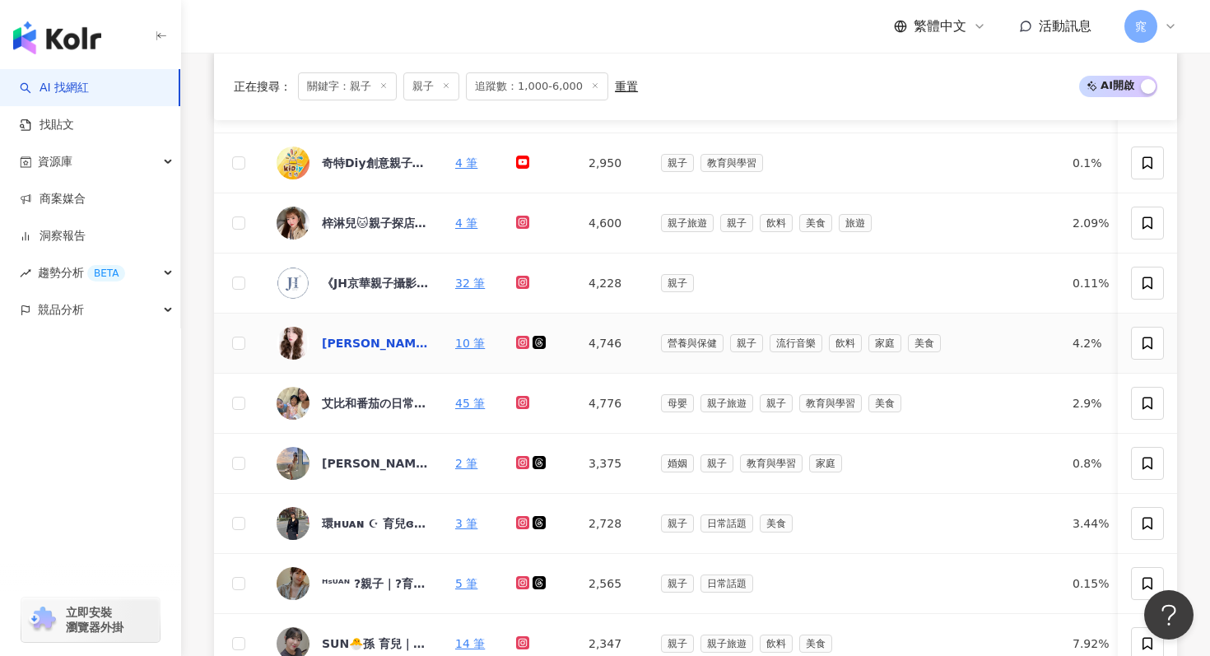
click at [365, 344] on div "Hui Lin❣️朵莉媽咪-育兒-親子日常" at bounding box center [375, 343] width 107 height 16
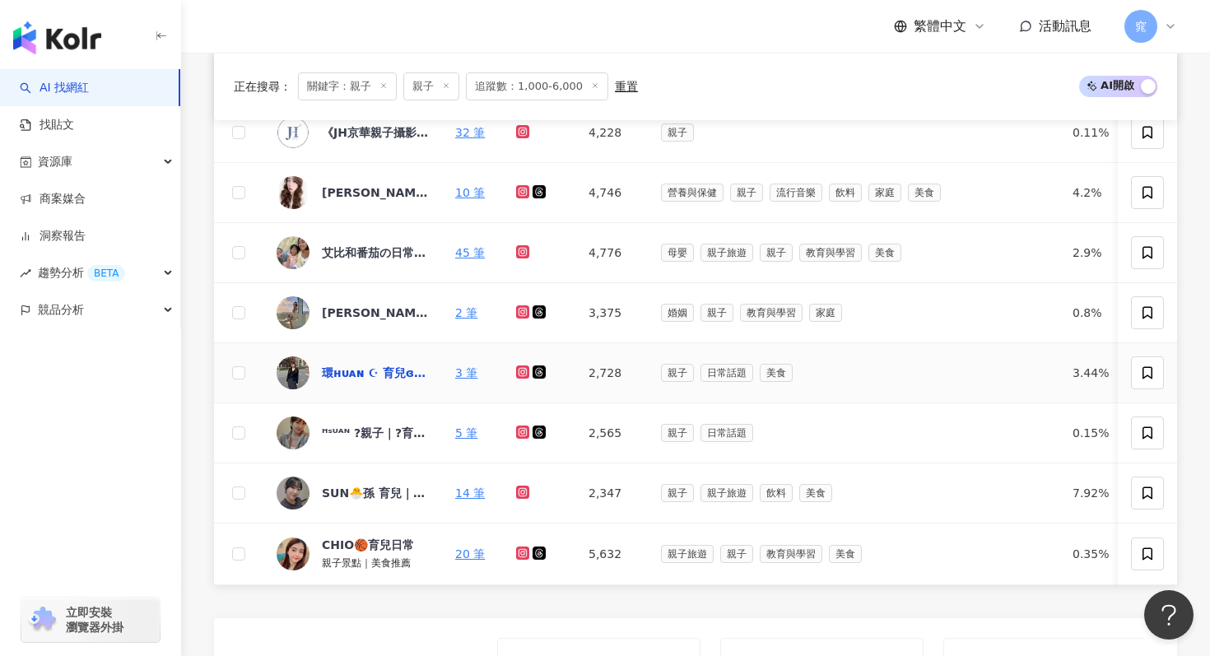
click at [354, 370] on div "環ʜᴜᴀɴ ☪︎ 育兒ɞ 旅行ɞ 美食ɞ 親子ɞ穿搭" at bounding box center [375, 373] width 107 height 16
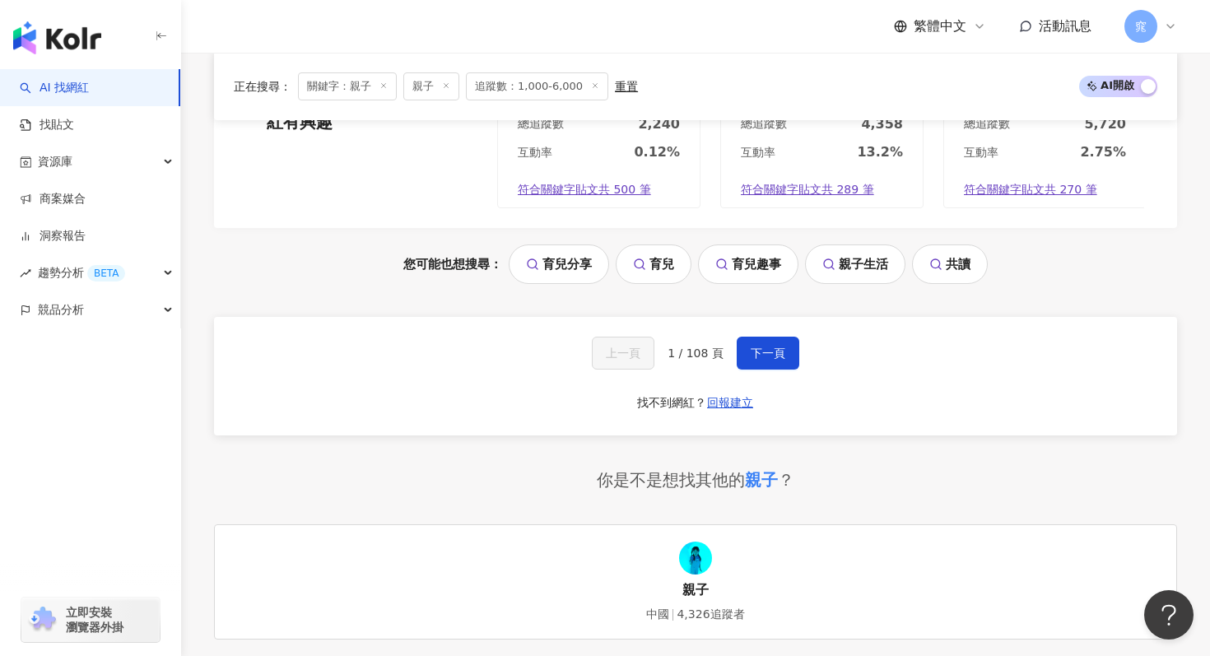
scroll to position [1153, 0]
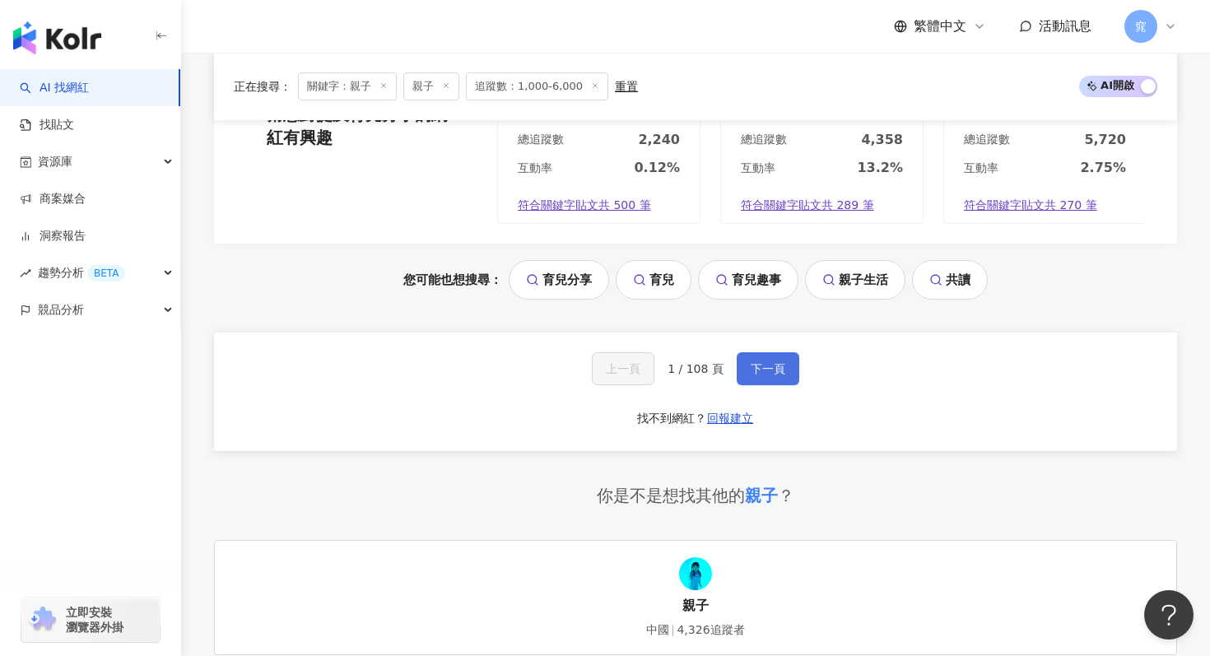
click at [775, 371] on span "下一頁" at bounding box center [768, 368] width 35 height 13
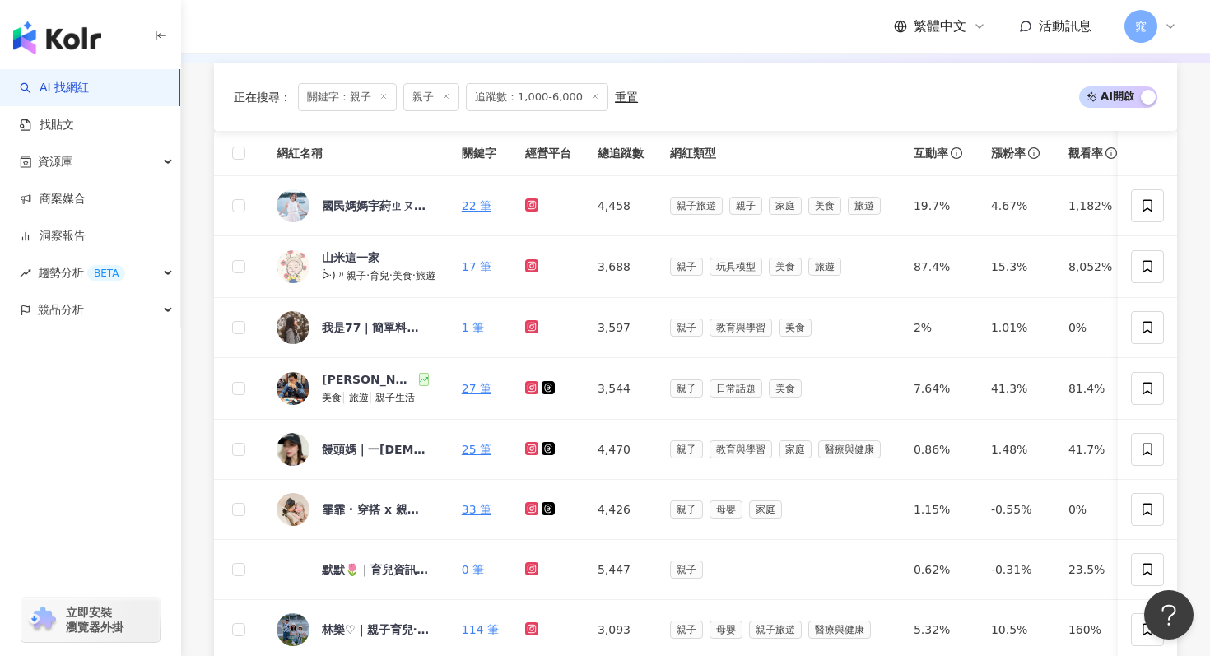
scroll to position [243, 0]
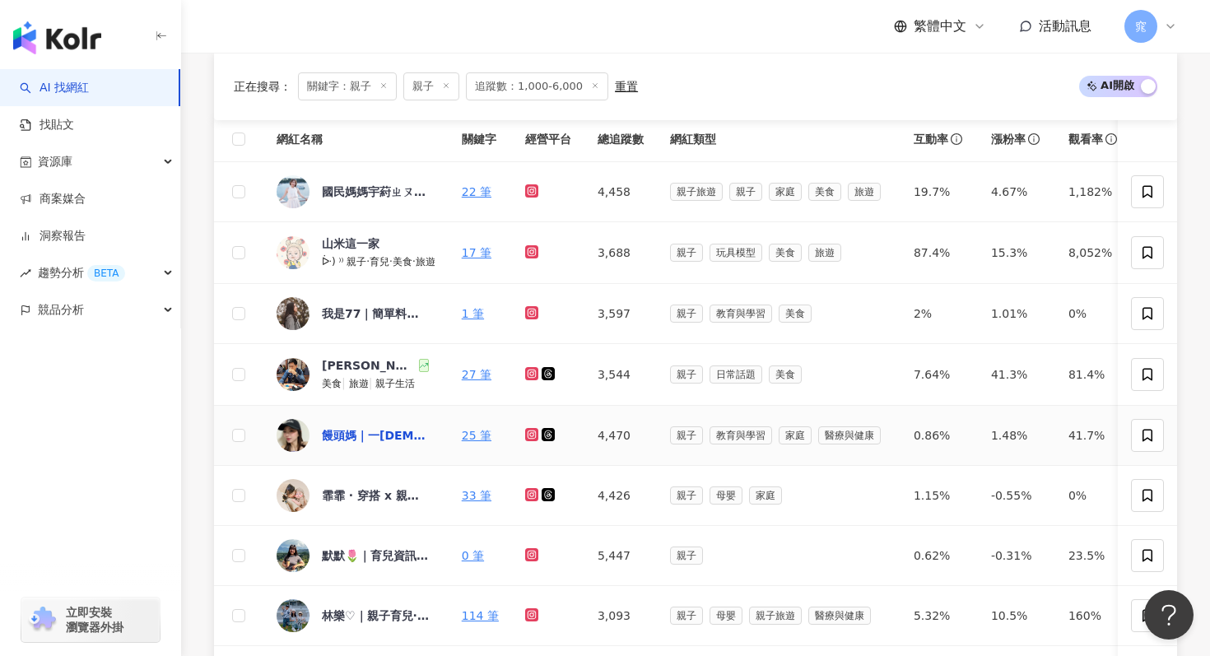
click at [342, 435] on div "饅頭媽｜一寶媽｜女性成長｜親子互動" at bounding box center [375, 435] width 107 height 16
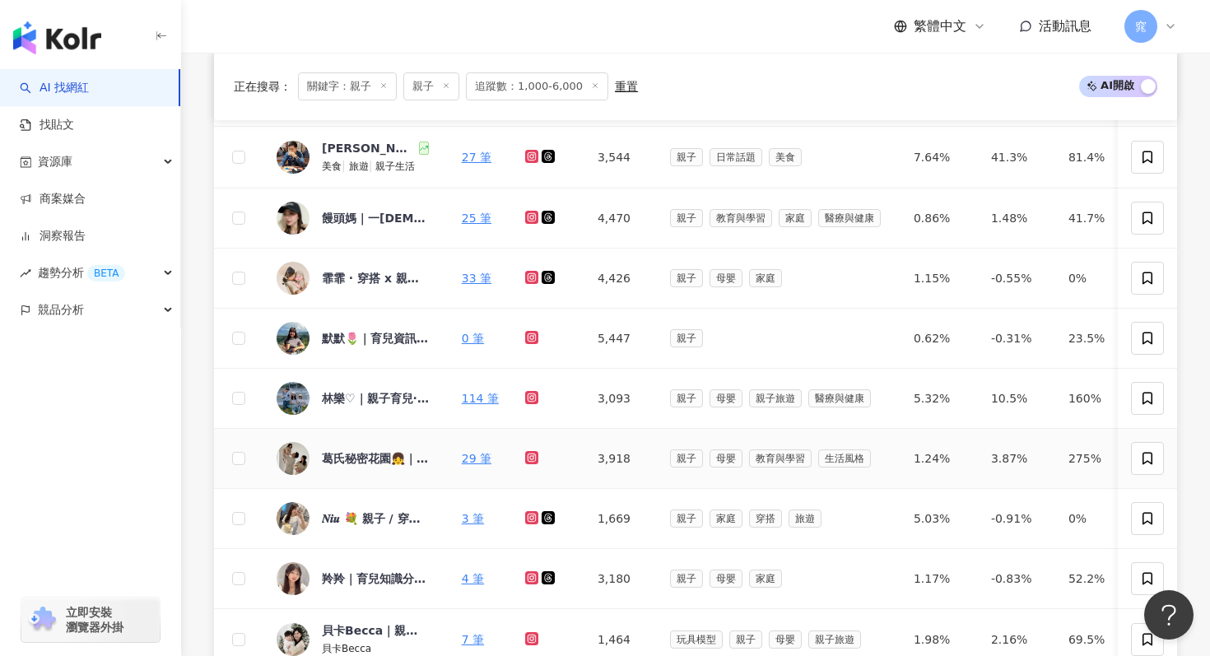
scroll to position [466, 0]
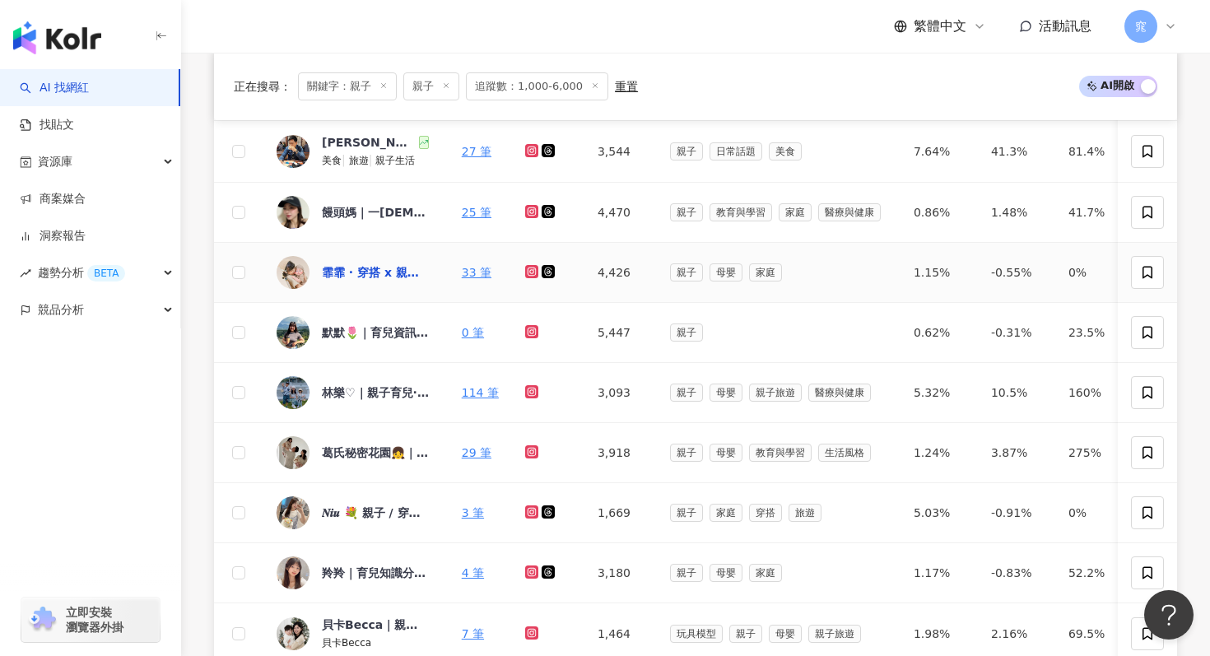
click at [349, 276] on div "霏霏 · 穿搭 x 親子x 育兒x生活日常✨" at bounding box center [375, 272] width 107 height 16
click at [357, 331] on div "默默🌷｜育兒資訊｜親子教養｜夫妻日常" at bounding box center [375, 332] width 107 height 16
click at [389, 401] on div "林樂♡｜親子育兒·旅遊景點·開箱開團｜" at bounding box center [375, 392] width 107 height 33
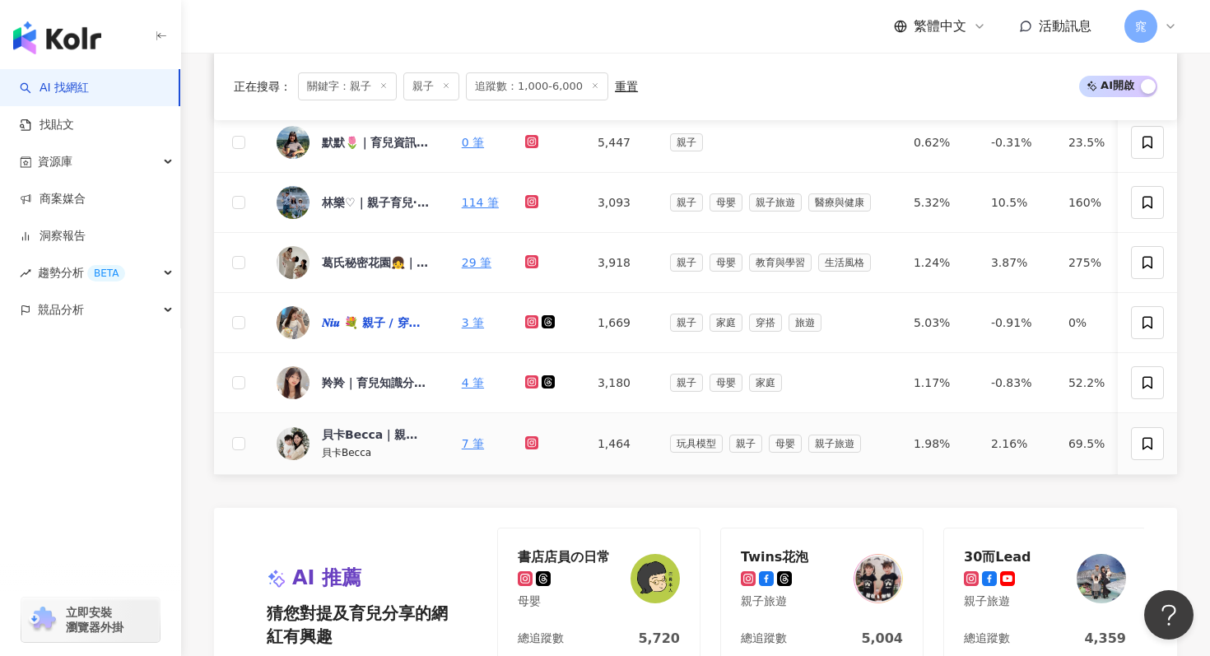
scroll to position [659, 0]
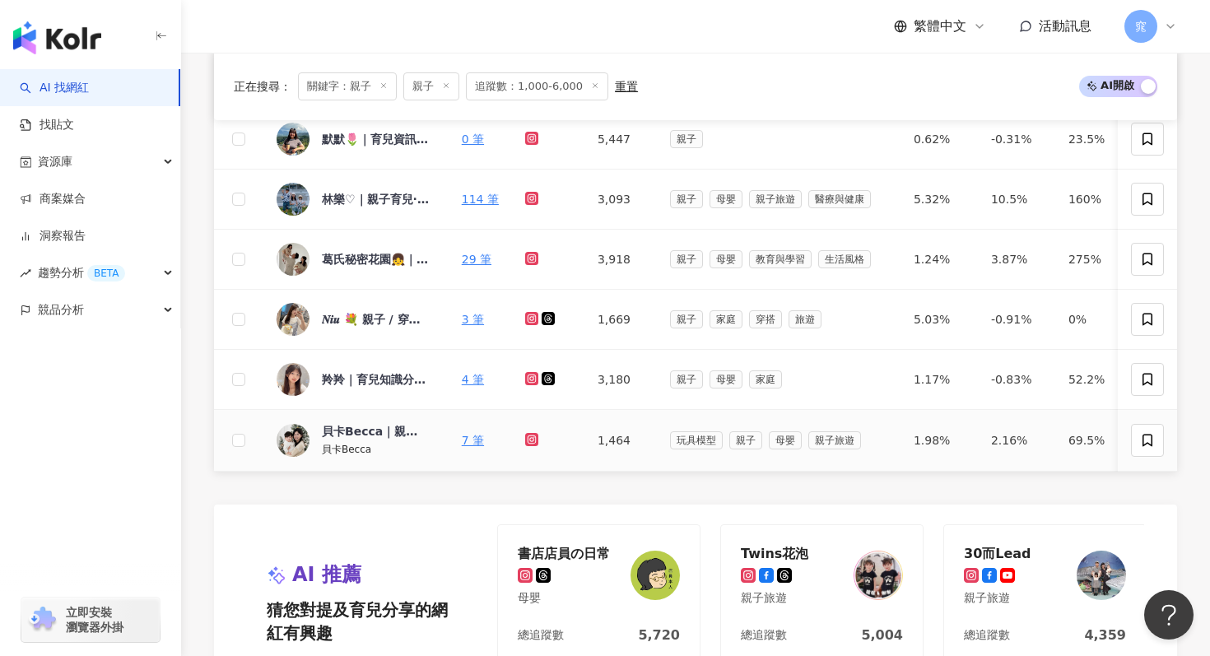
click at [347, 325] on div "𝑵𝒊𝒖 💐 親子 / 穿搭 / 旅遊 / 食記 ♥" at bounding box center [375, 319] width 107 height 16
click at [337, 428] on div "貝卡︎Becca｜親子頻道 ❤︎ 育兒日常" at bounding box center [375, 431] width 107 height 16
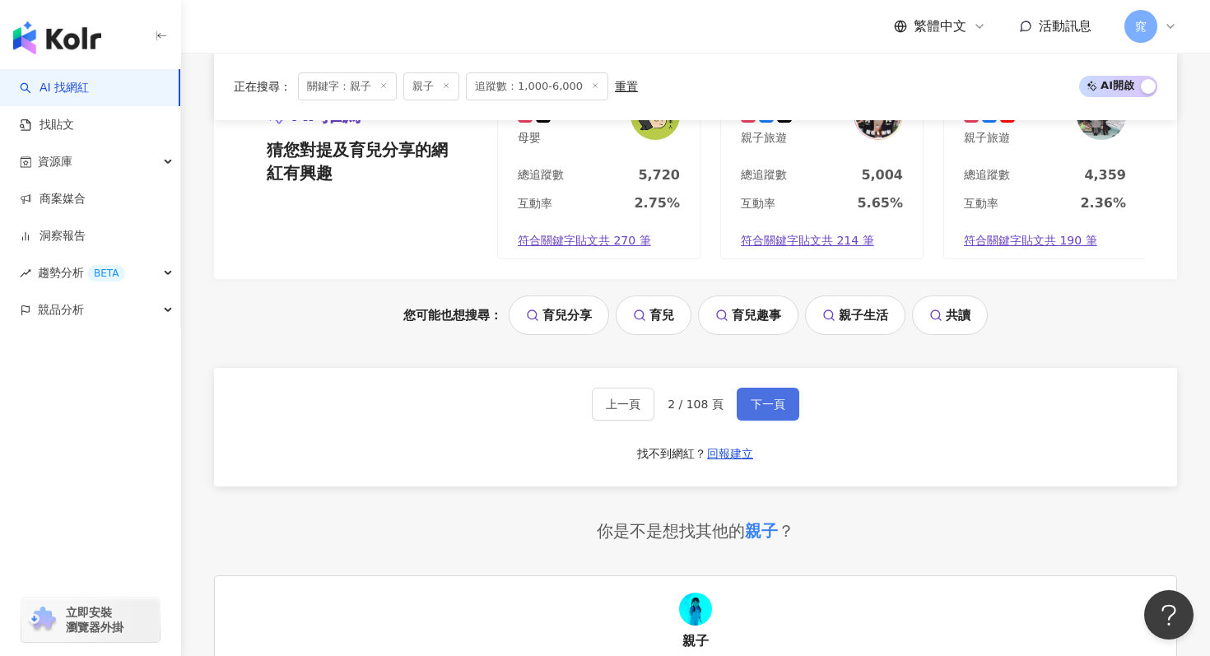
click at [777, 403] on span "下一頁" at bounding box center [768, 404] width 35 height 13
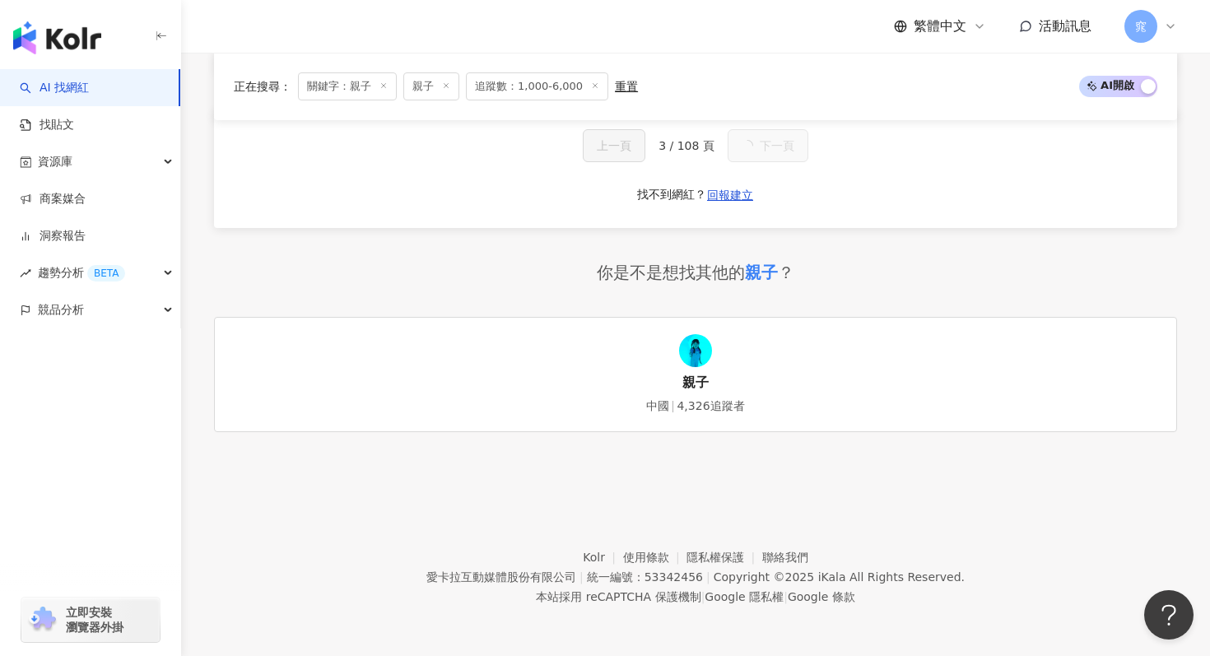
scroll to position [356, 0]
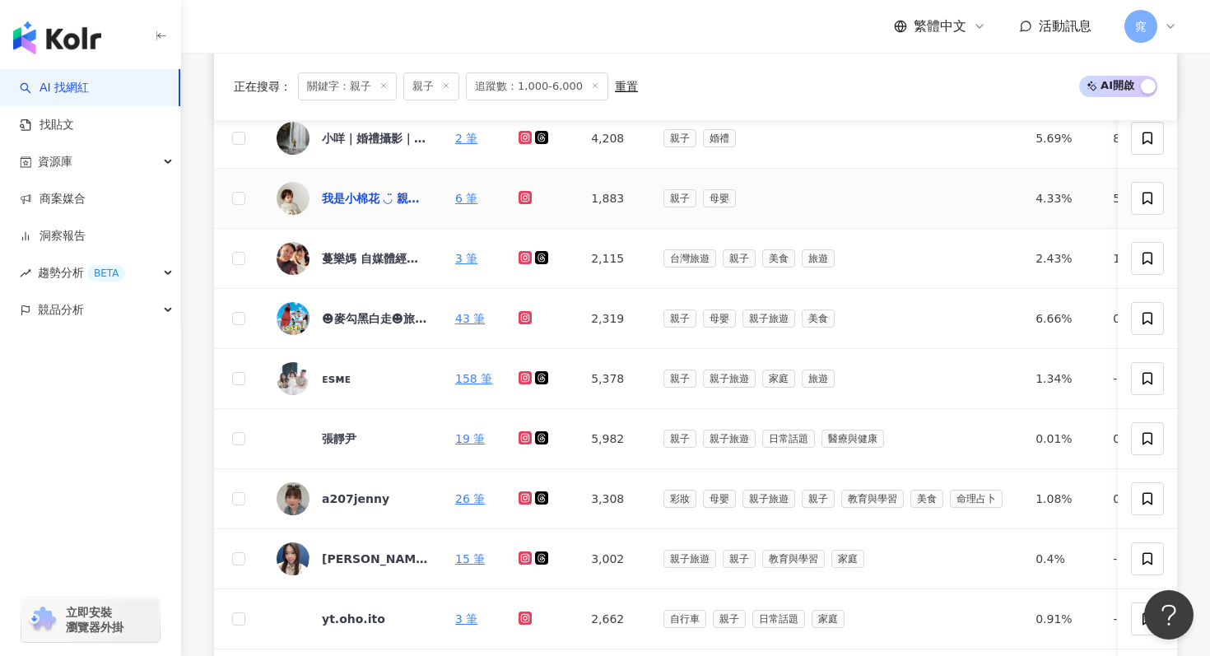
click at [362, 193] on div "我是小棉花 ◡̈ 親子育兒 好物開箱 成長日常 ꕤ︎︎" at bounding box center [375, 198] width 107 height 16
click at [351, 258] on div "蔓樂媽 自媒體經營｜減脂減重｜親子育兒｜夫妻生活" at bounding box center [375, 258] width 107 height 16
click at [348, 315] on div "☻︎麥勾黑白走☻︎旅遊介紹/景點推薦/美食推薦/親子生活" at bounding box center [375, 318] width 107 height 16
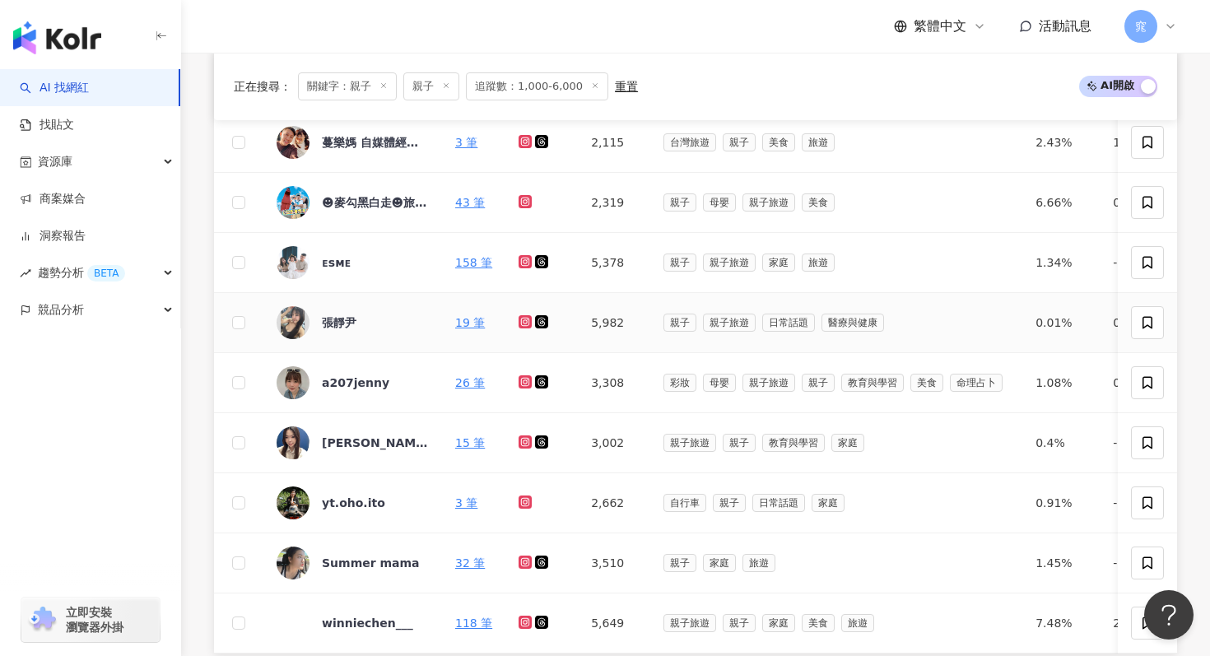
scroll to position [500, 0]
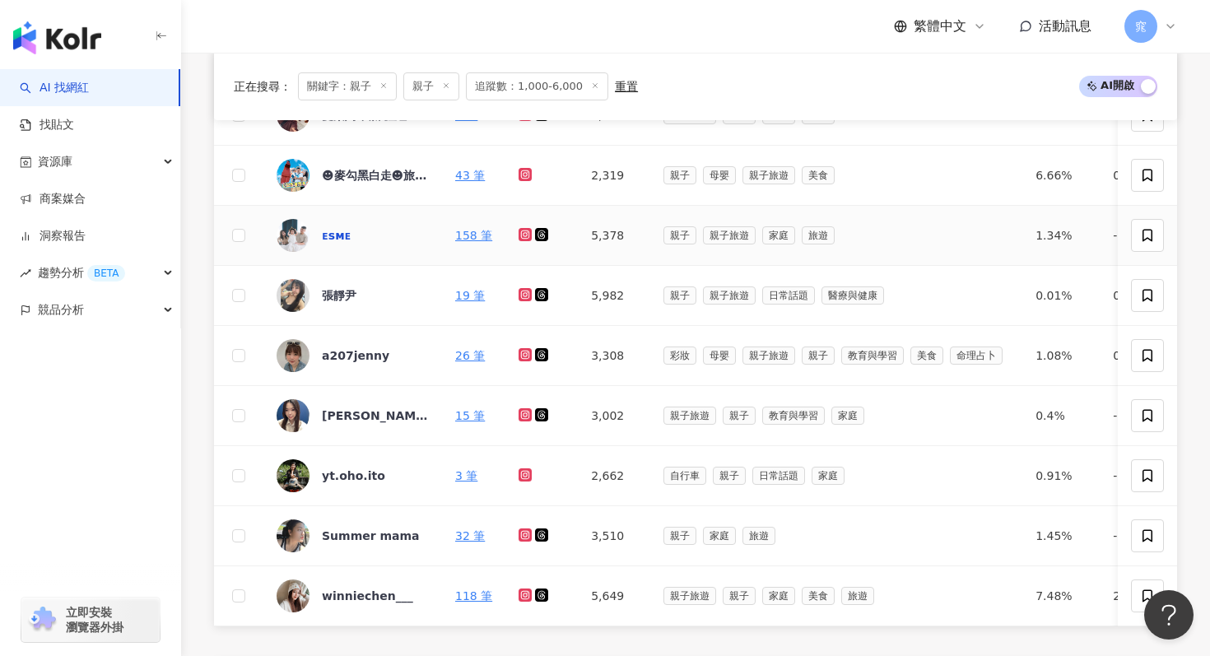
click at [341, 238] on div "ᴇsᴍᴇ" at bounding box center [336, 235] width 29 height 16
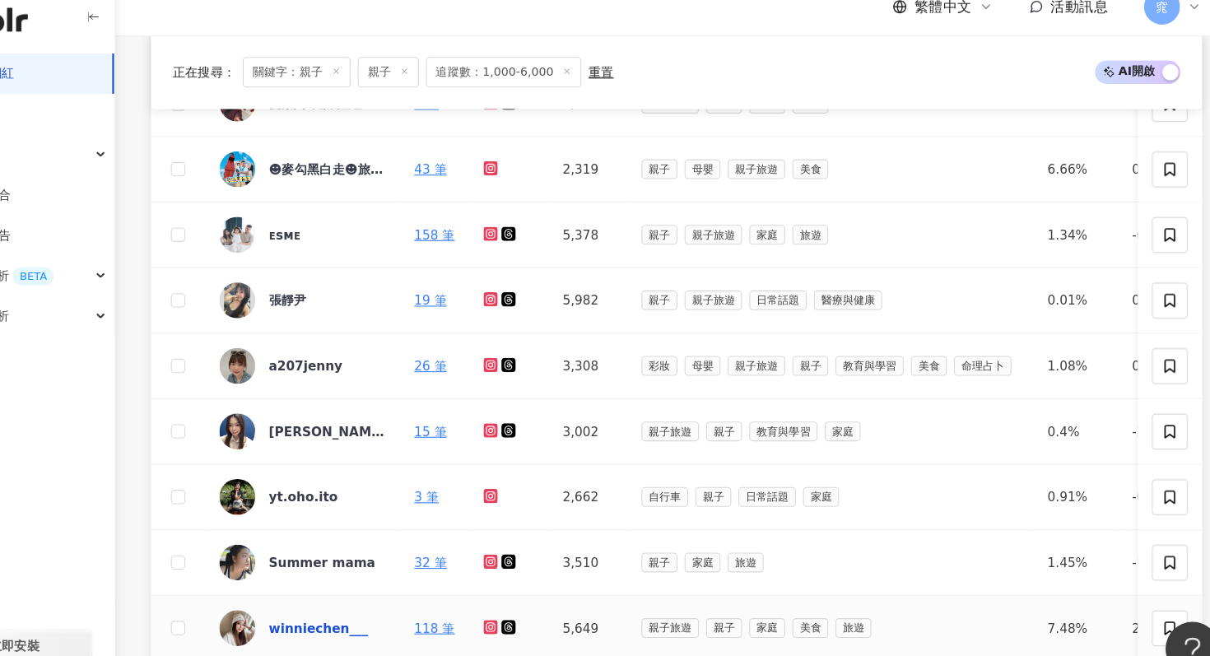
scroll to position [626, 0]
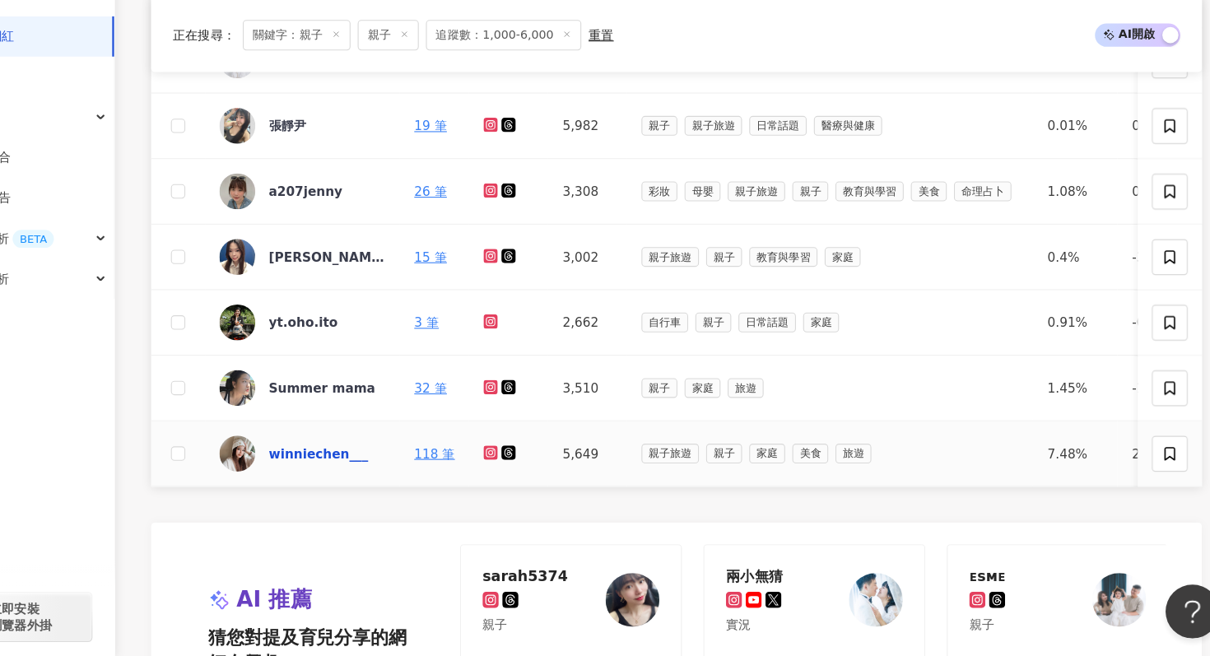
click at [371, 472] on div "winniechen___" at bounding box center [367, 470] width 91 height 16
click at [319, 409] on div "Summer mama" at bounding box center [353, 409] width 152 height 33
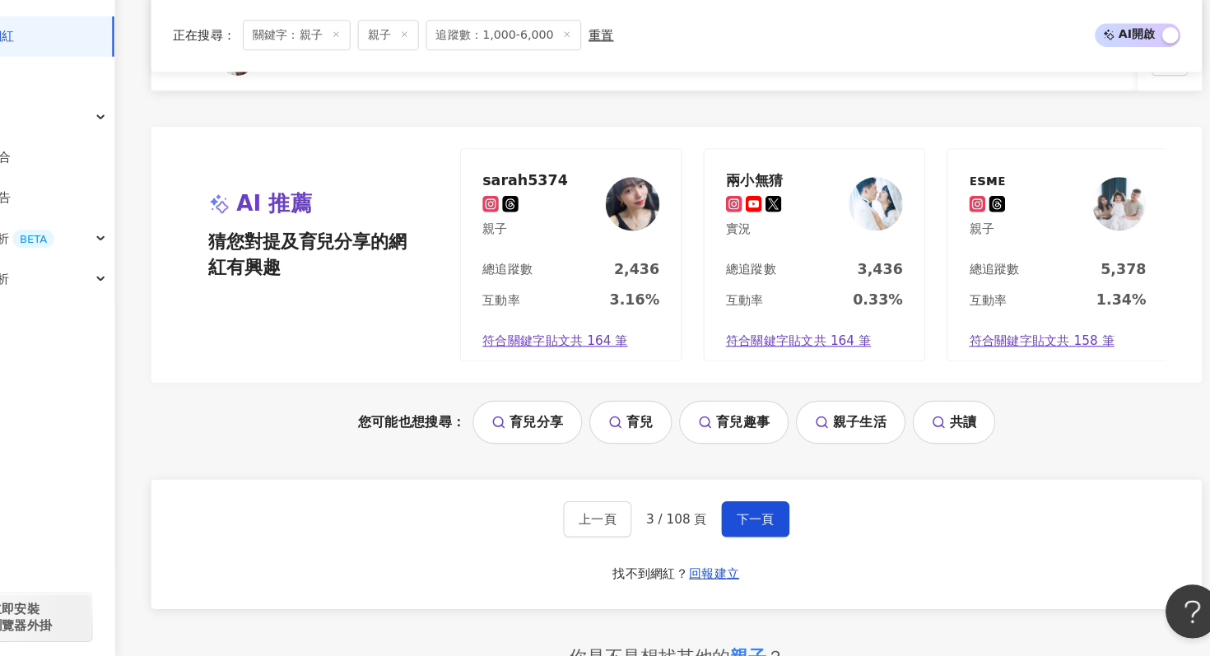
scroll to position [991, 0]
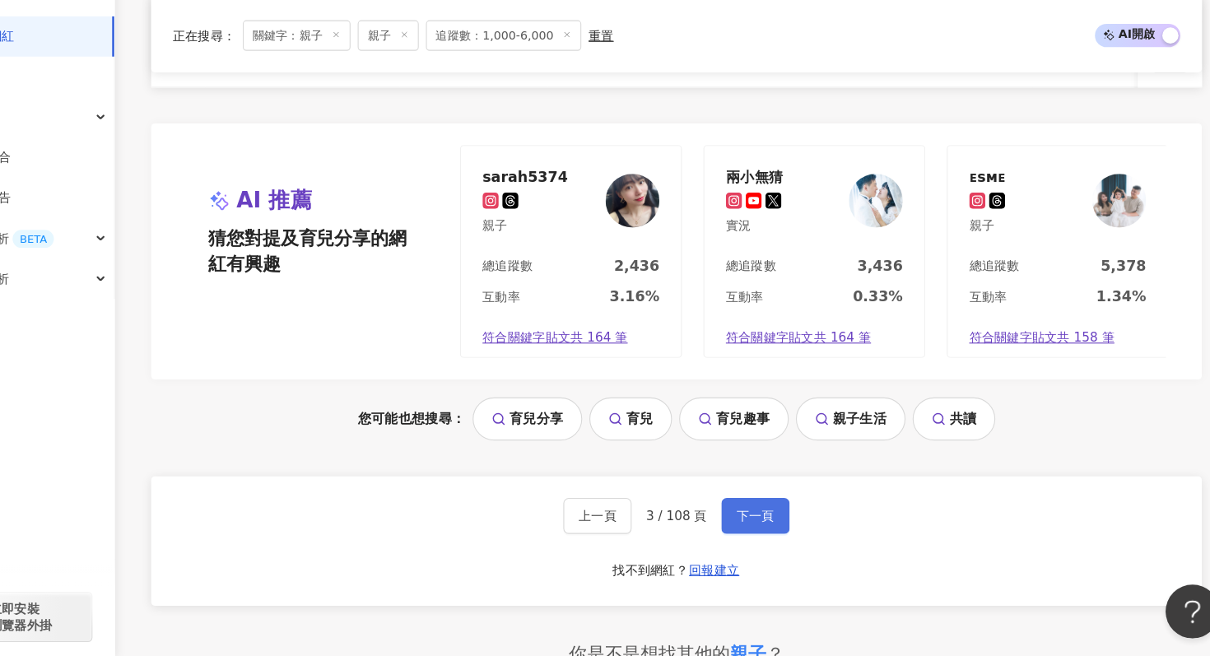
click at [776, 511] on button "下一頁" at bounding box center [768, 527] width 63 height 33
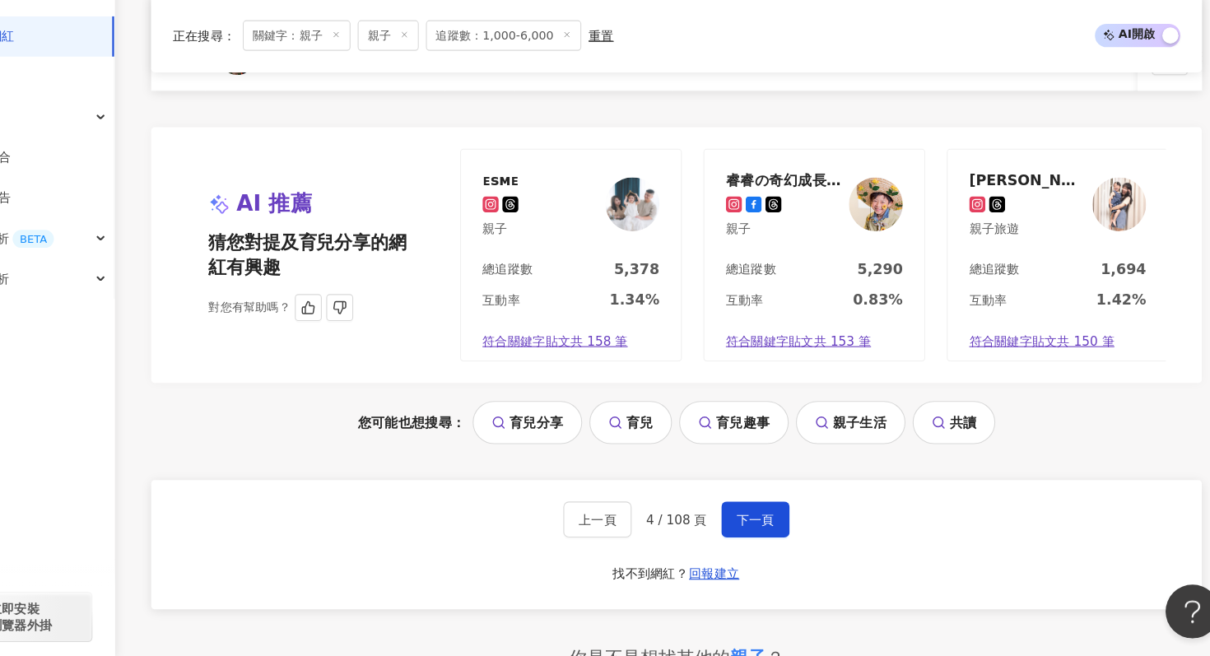
click at [795, 210] on div "睿睿の奇幻成長日記 親子" at bounding box center [822, 242] width 202 height 101
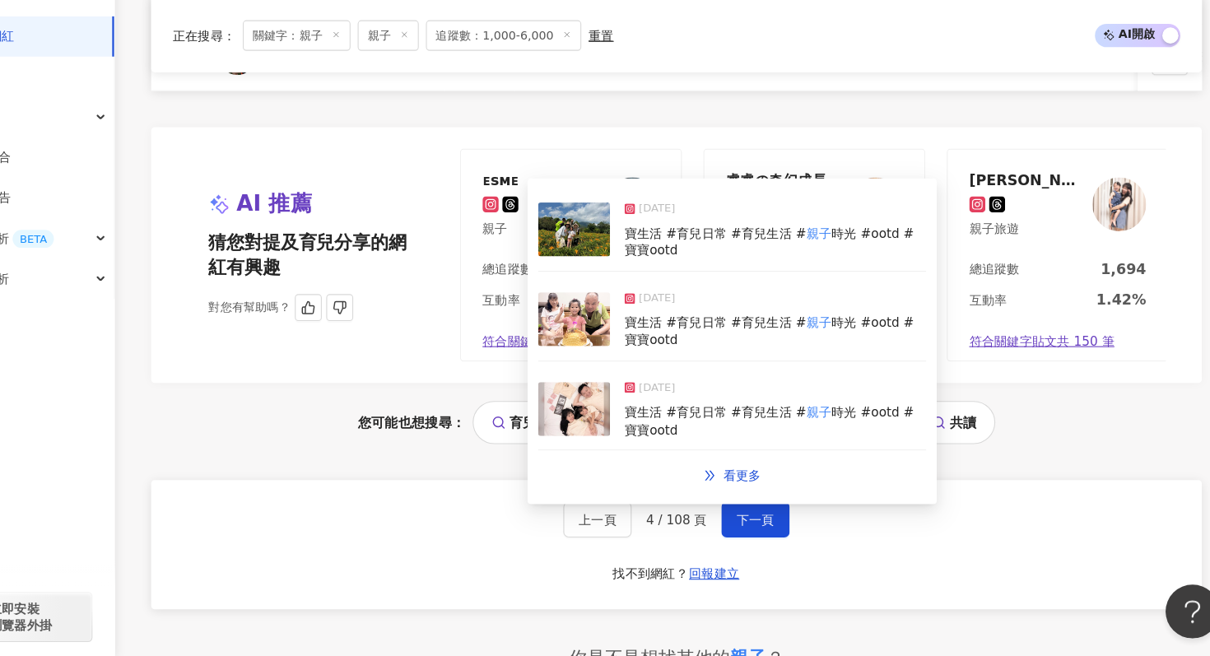
click at [1015, 369] on span "符合關鍵字貼文共 150 筆" at bounding box center [1030, 368] width 133 height 16
click at [1024, 490] on div "網紅名稱 關鍵字 經營平台 總追蹤數 網紅類型 互動率 漲粉率 觀看率 操作 錒毛 1 筆 3,009 母嬰 親子 日常話題 家庭 醫療與健康 寵物 1.25…" at bounding box center [695, 114] width 963 height 1491
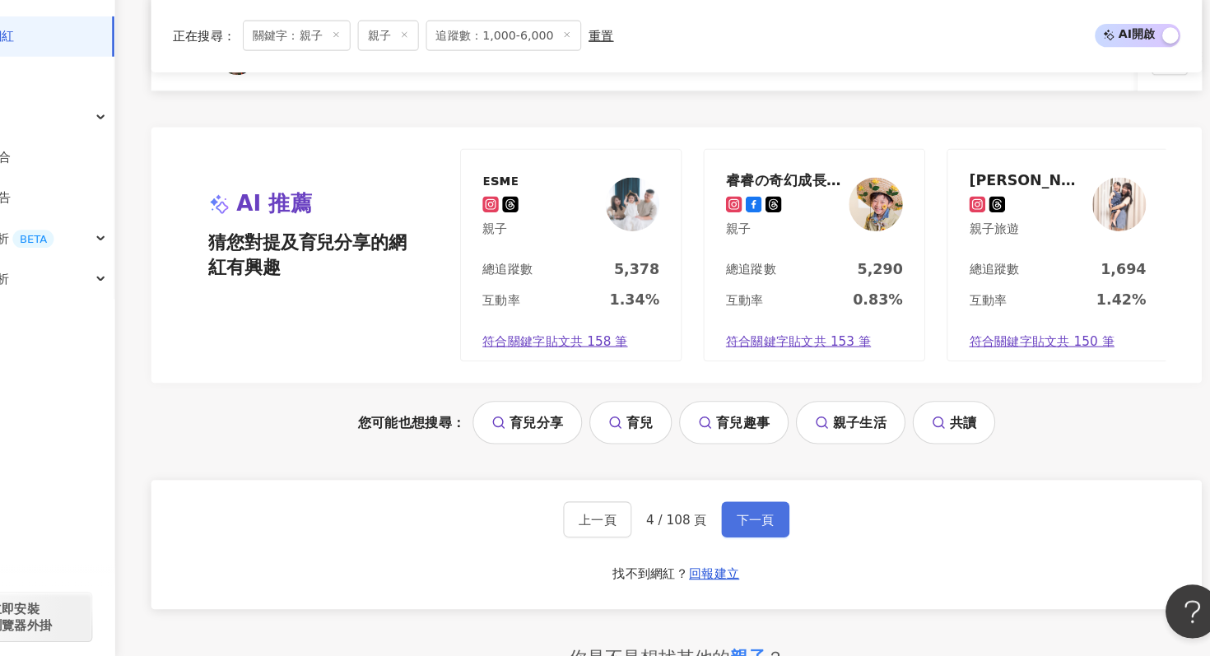
click at [783, 532] on span "下一頁" at bounding box center [768, 530] width 35 height 13
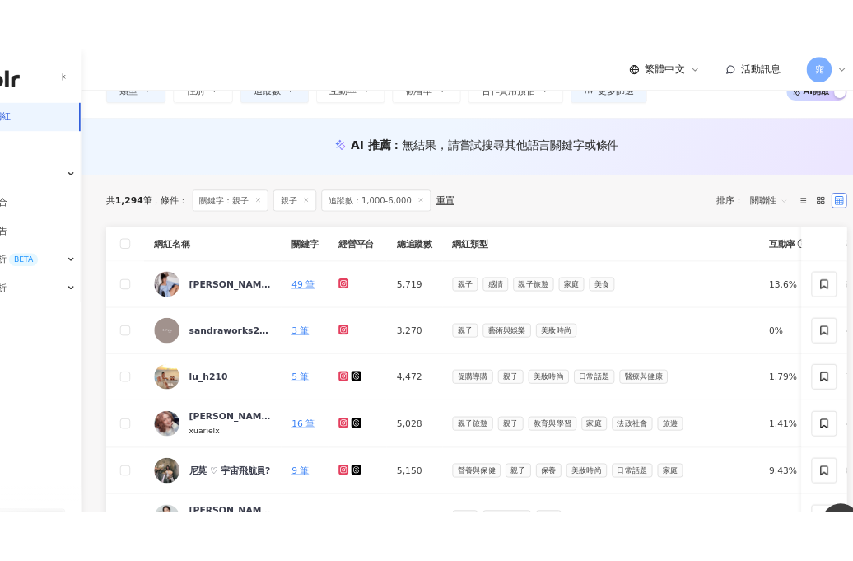
scroll to position [0, 0]
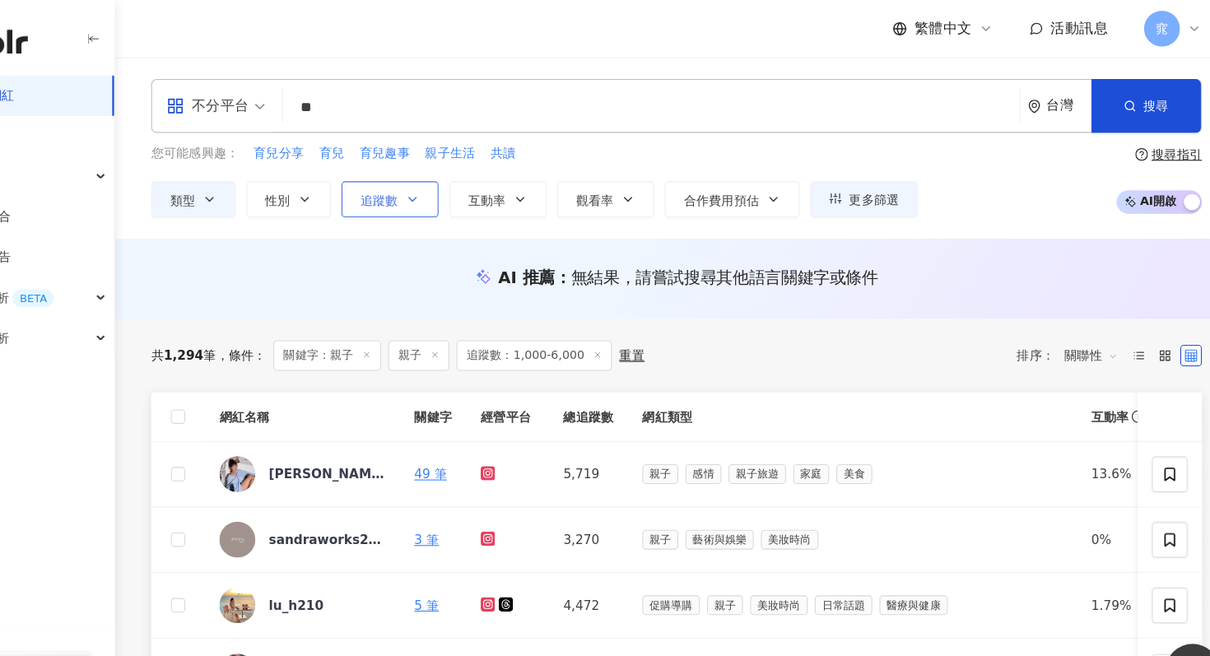
click at [456, 184] on icon "button" at bounding box center [453, 182] width 13 height 13
click at [421, 99] on input "**" at bounding box center [673, 98] width 662 height 31
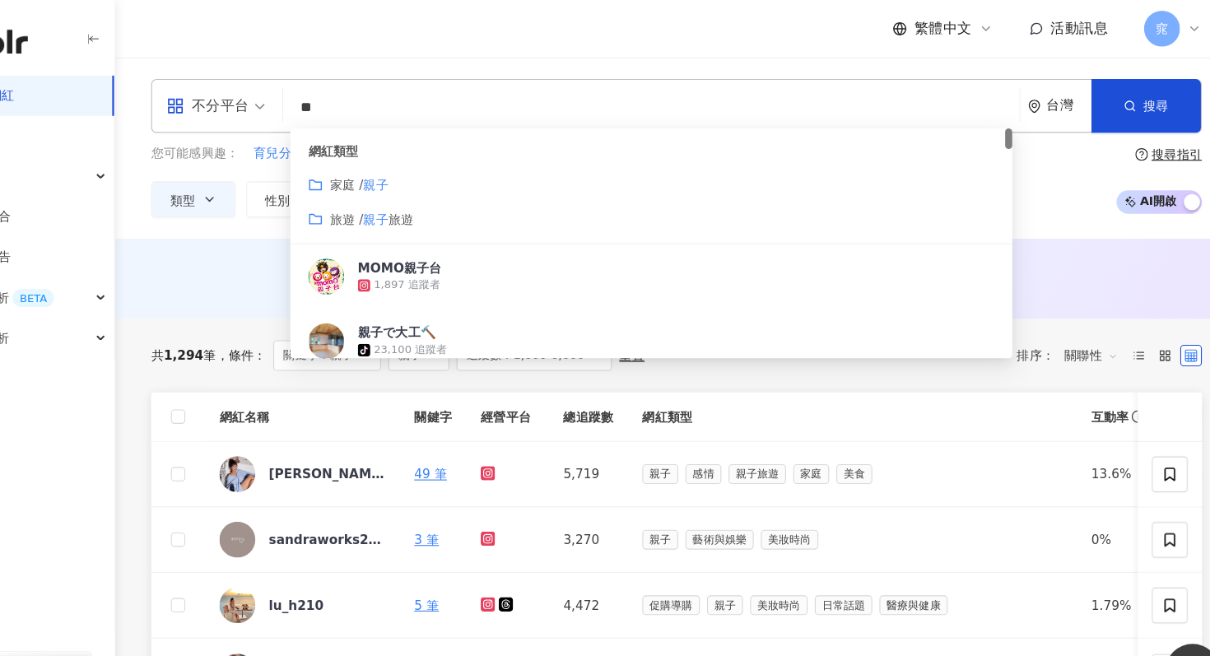
type input "*"
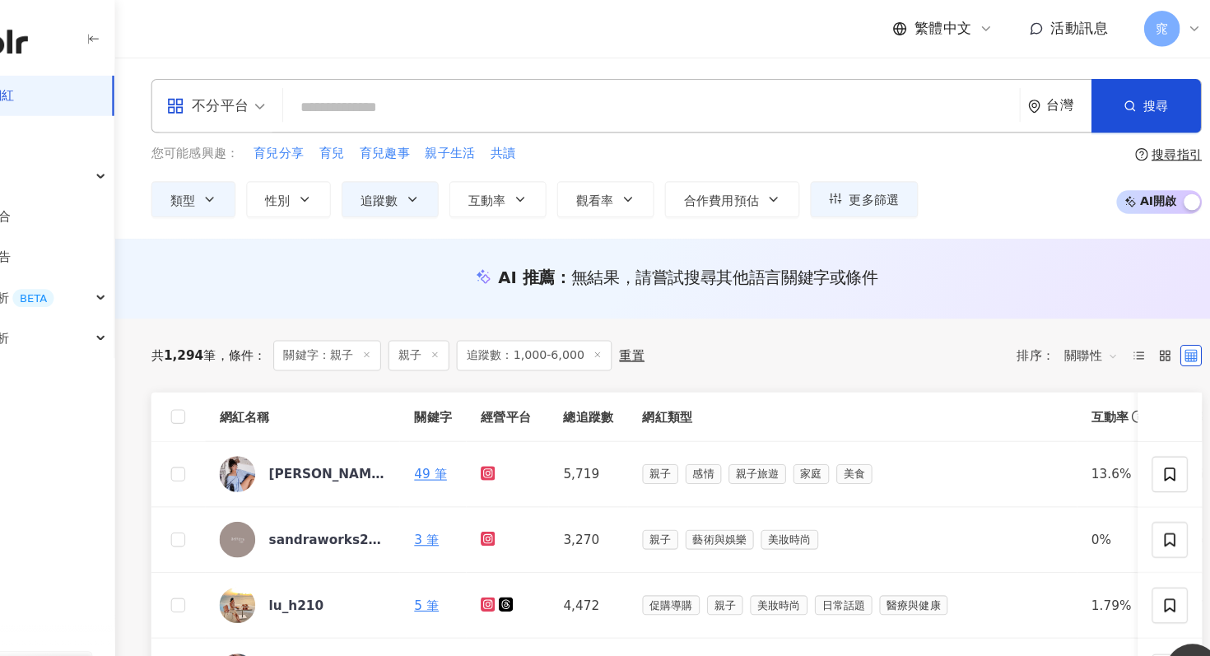
paste input "**********"
type input "**********"
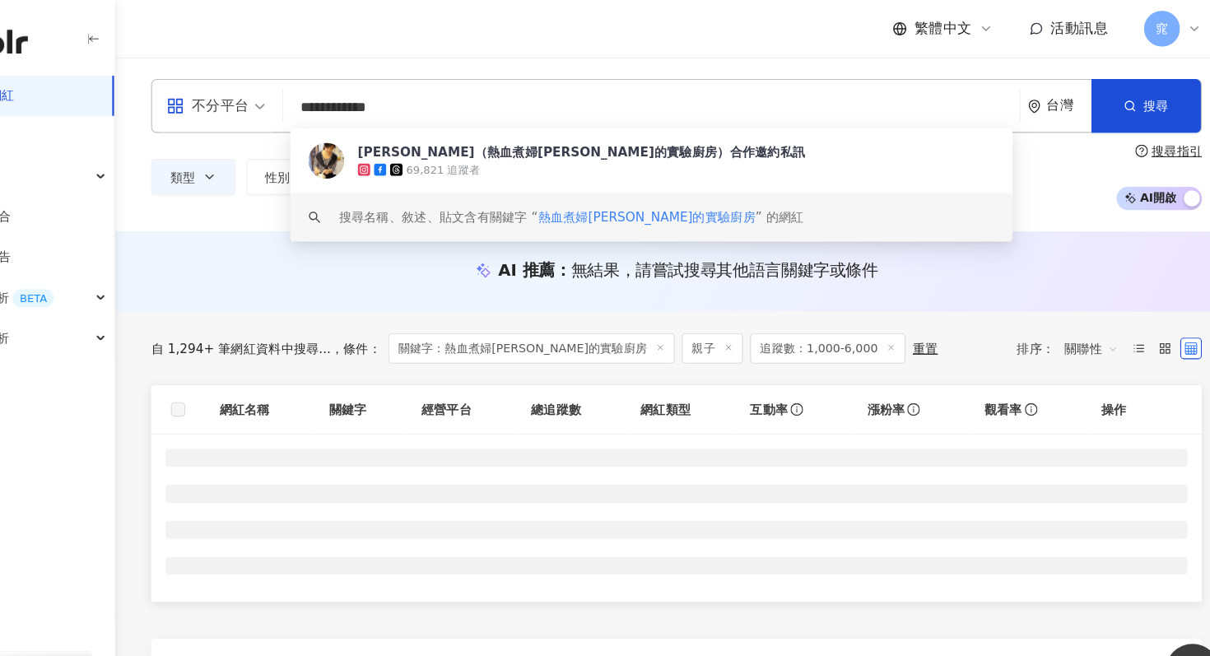
click at [690, 206] on div "搜尋名稱、敘述、貼文含有關鍵字 “ 熱血煮婦Amy的實驗廚房 ” 的網紅" at bounding box center [599, 199] width 426 height 18
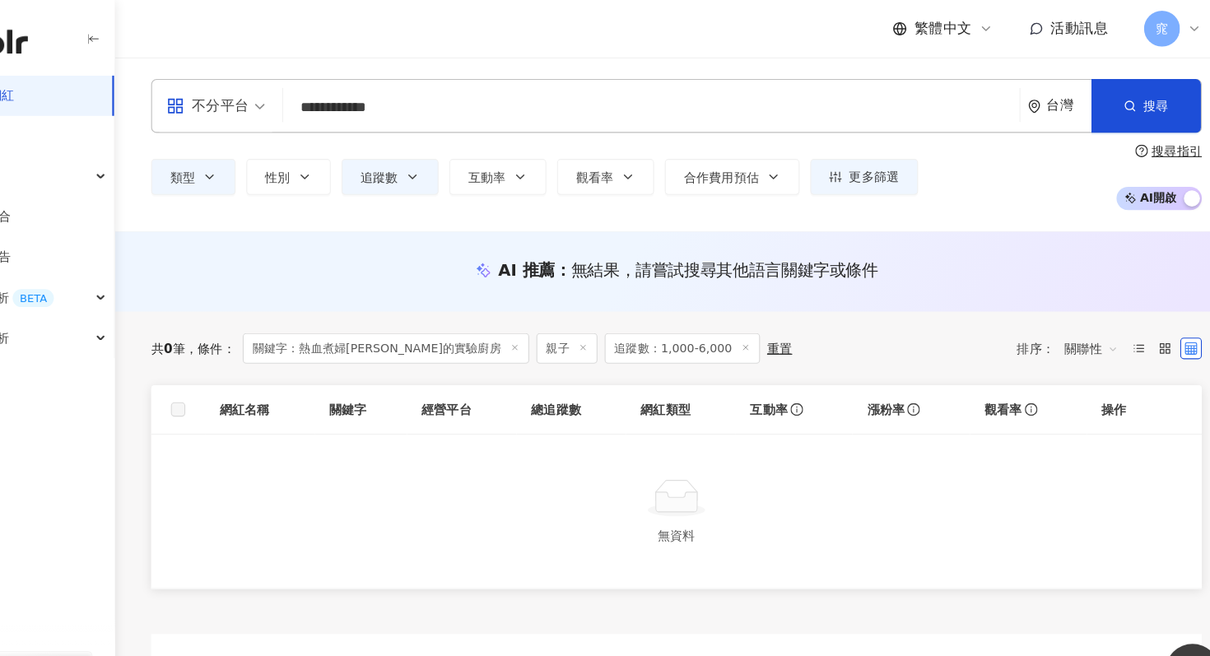
click at [584, 112] on input "**********" at bounding box center [673, 98] width 662 height 31
click at [1128, 95] on span "搜尋" at bounding box center [1135, 97] width 23 height 13
click at [581, 110] on input "**********" at bounding box center [673, 98] width 662 height 31
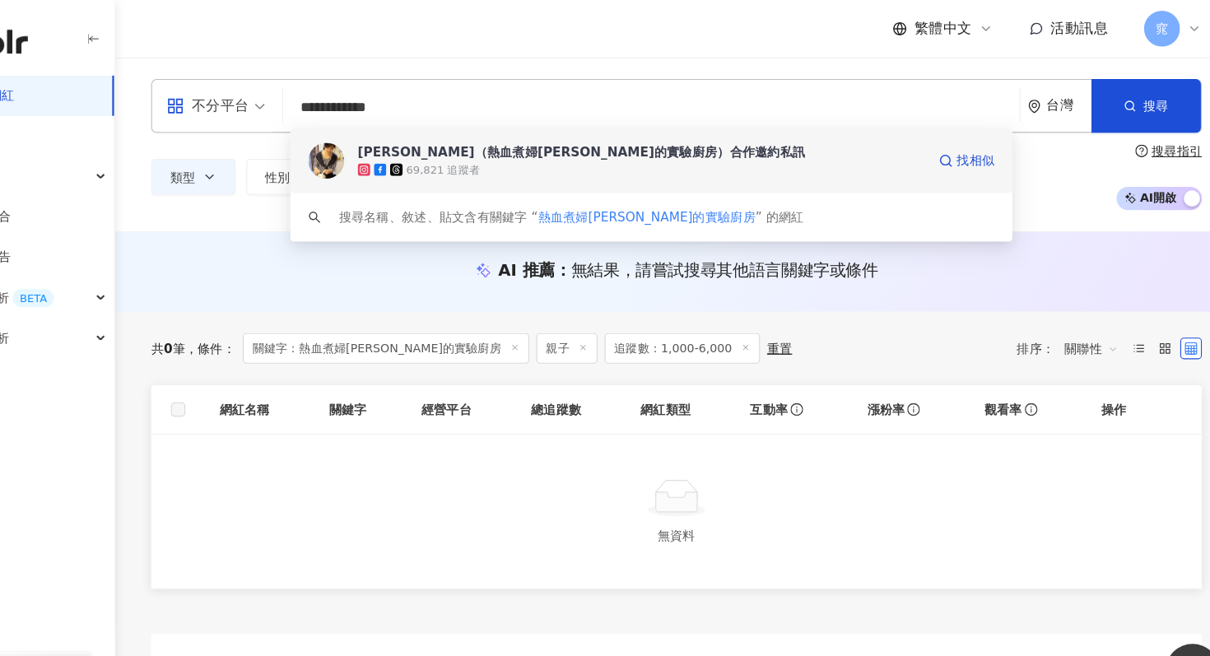
click at [538, 145] on div "蔡韋伶（熱血煮婦Amy的實驗廚房）合作邀約私訊" at bounding box center [608, 139] width 410 height 16
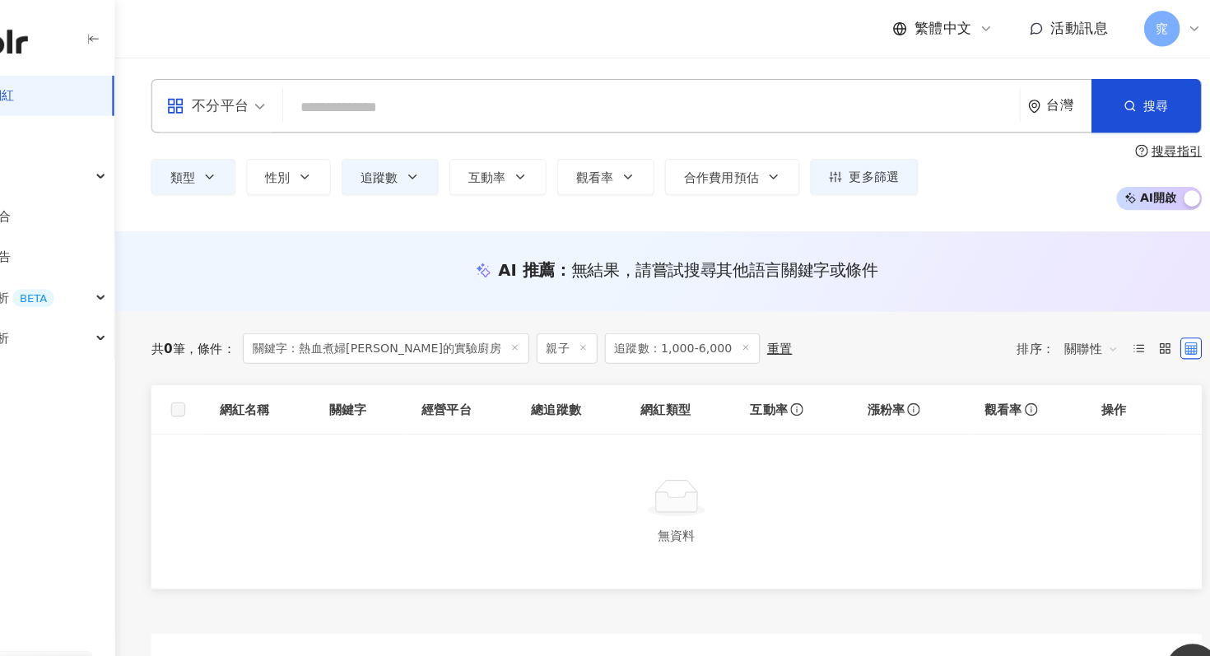
click at [495, 120] on div "不分平台 台灣 搜尋 7c6e49bd-c53e-4804-8b10-2b8f429aa5c0 蔡韋伶（熱血煮婦Amy的實驗廚房）合作邀約私訊 69,821 …" at bounding box center [695, 96] width 963 height 49
click at [481, 106] on input "search" at bounding box center [673, 98] width 662 height 31
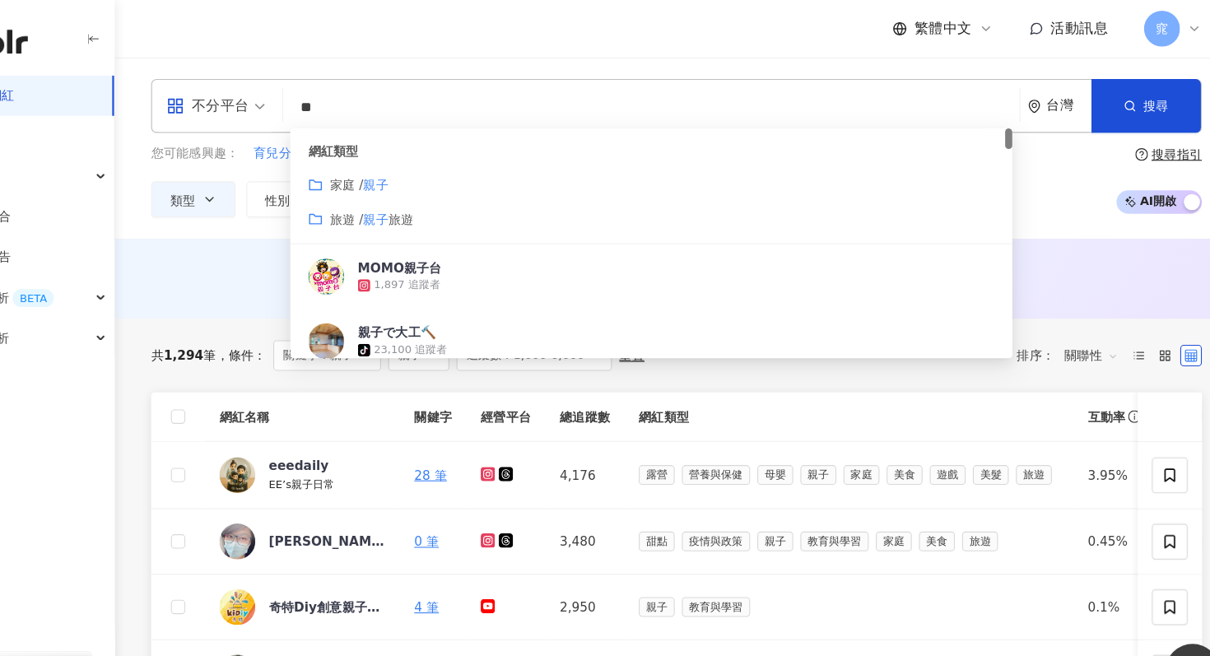
type input "**"
click at [519, 78] on div "不分平台 ** 台灣 搜尋 customizedTag cbe2179b-2b8f-417a-9e2f-af77eca0f1f9 網紅類型 家庭 / 親子 旅…" at bounding box center [695, 96] width 963 height 49
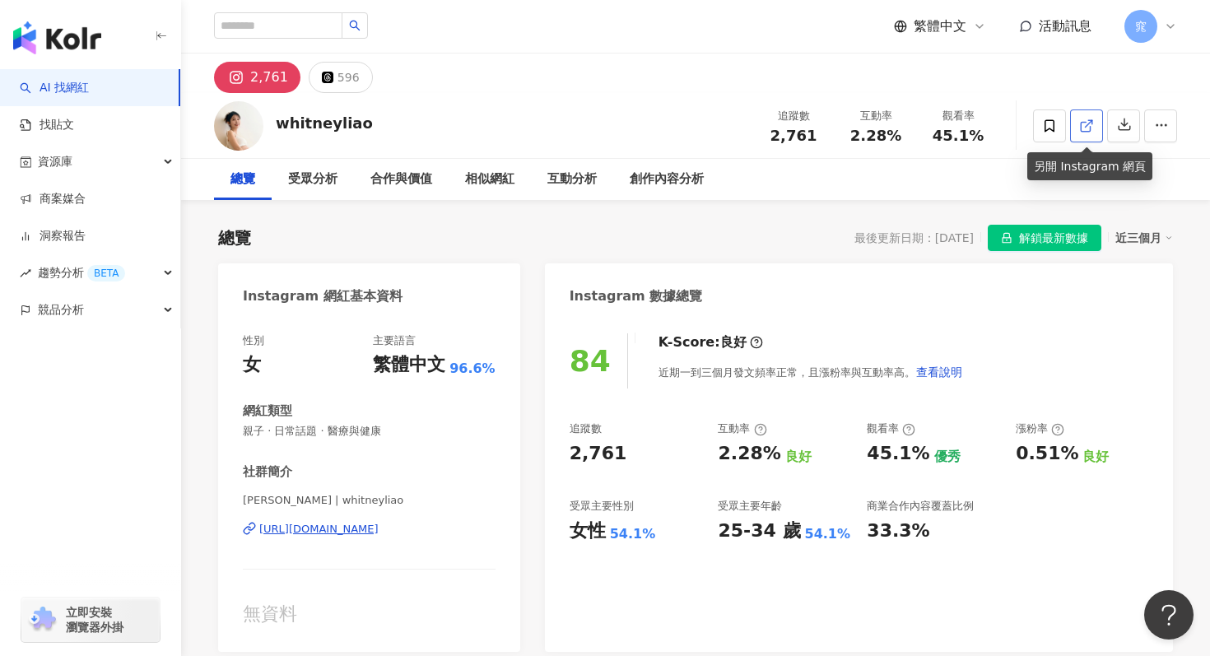
click at [1091, 125] on icon at bounding box center [1086, 126] width 15 height 15
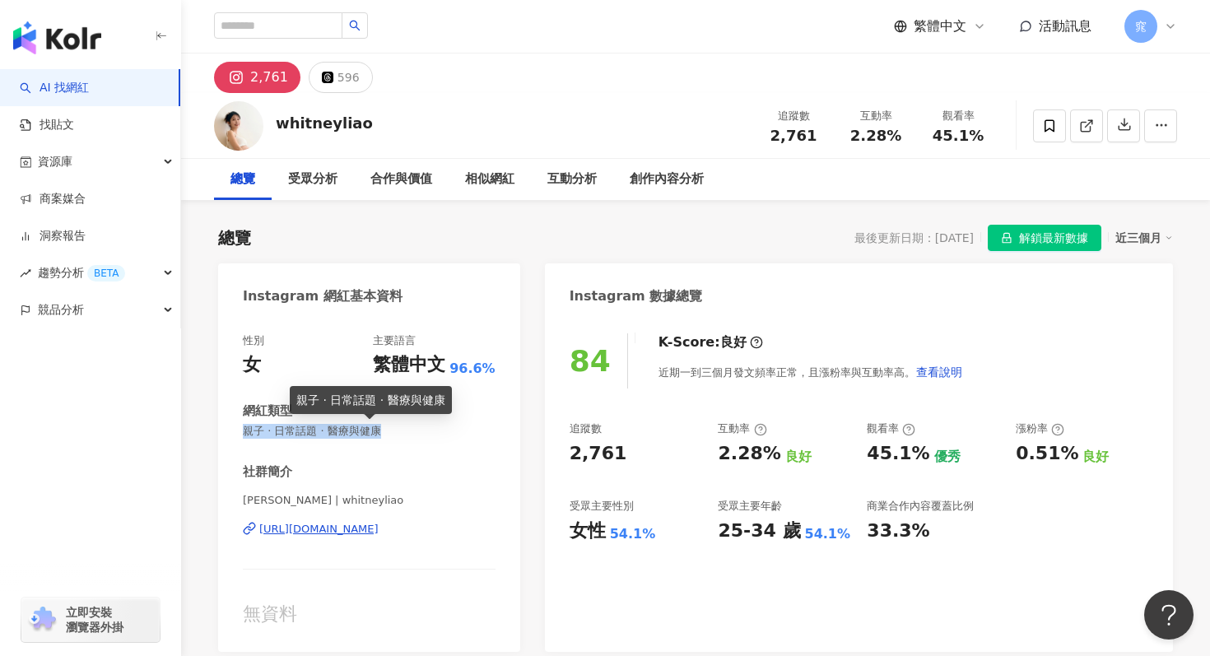
drag, startPoint x: 247, startPoint y: 434, endPoint x: 414, endPoint y: 426, distance: 167.3
click at [414, 426] on span "親子 · 日常話題 · 醫療與健康" at bounding box center [369, 431] width 253 height 15
copy span "親子 · 日常話題 · 醫療與健康"
click at [346, 434] on span "親子 · 日常話題 · 醫療與健康" at bounding box center [369, 431] width 253 height 15
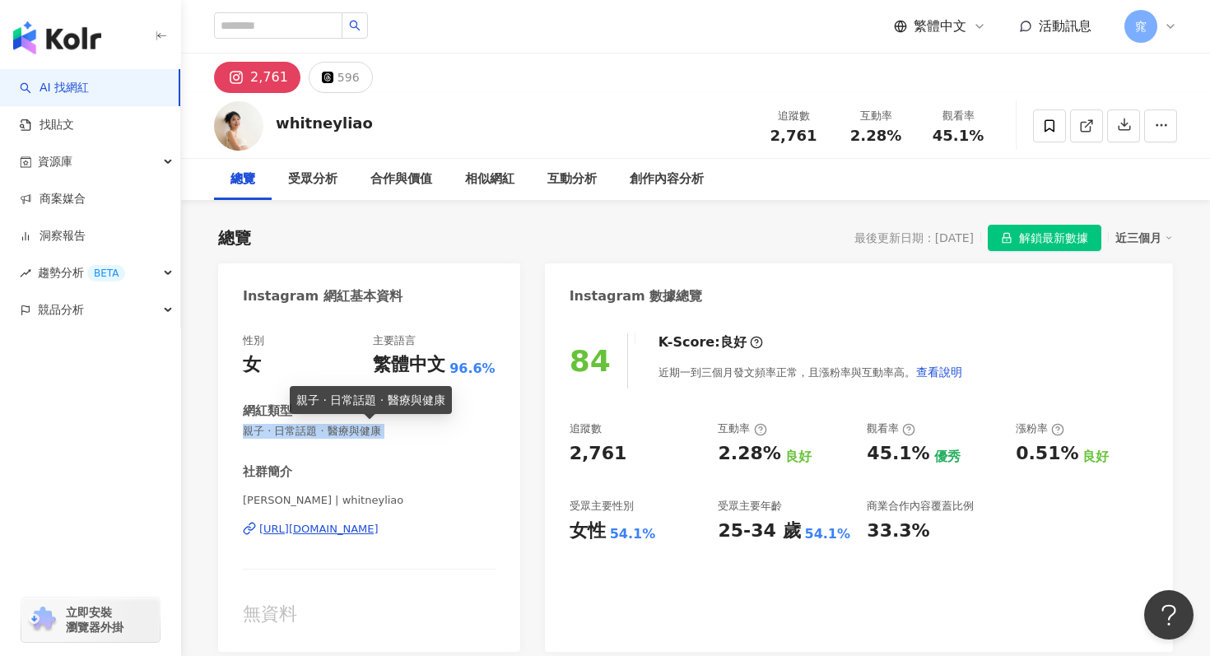
click at [346, 434] on span "親子 · 日常話題 · 醫療與健康" at bounding box center [369, 431] width 253 height 15
copy span "親子 · 日常話題 · 醫療與健康"
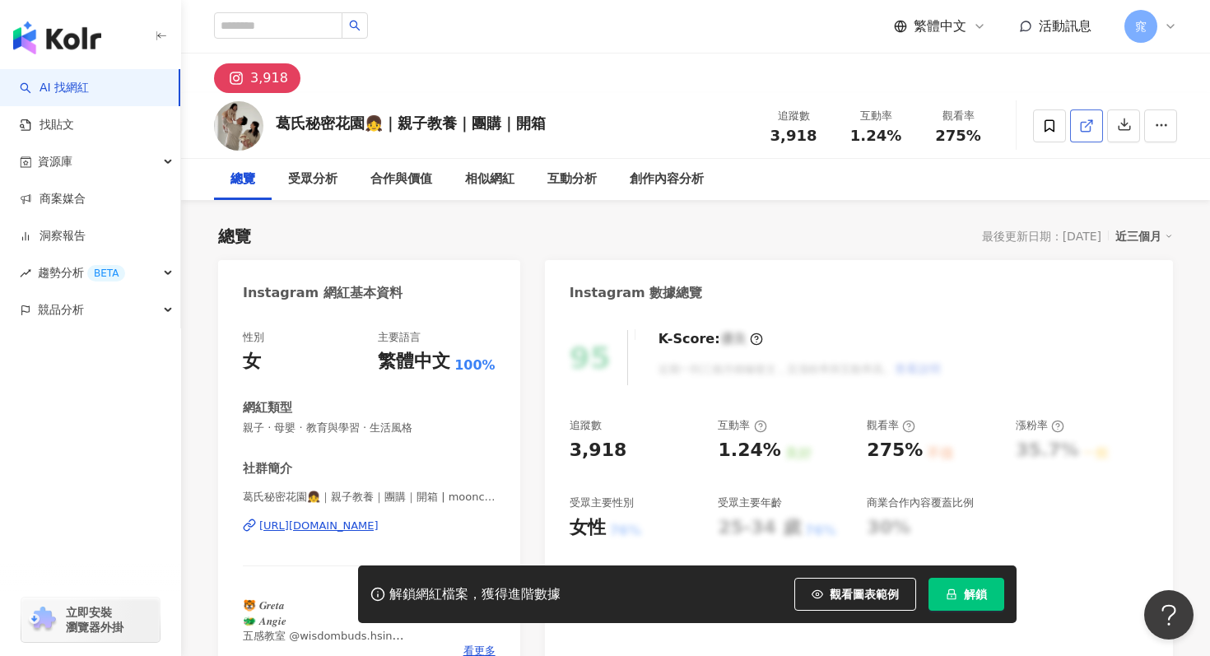
click at [1087, 126] on icon at bounding box center [1086, 126] width 15 height 15
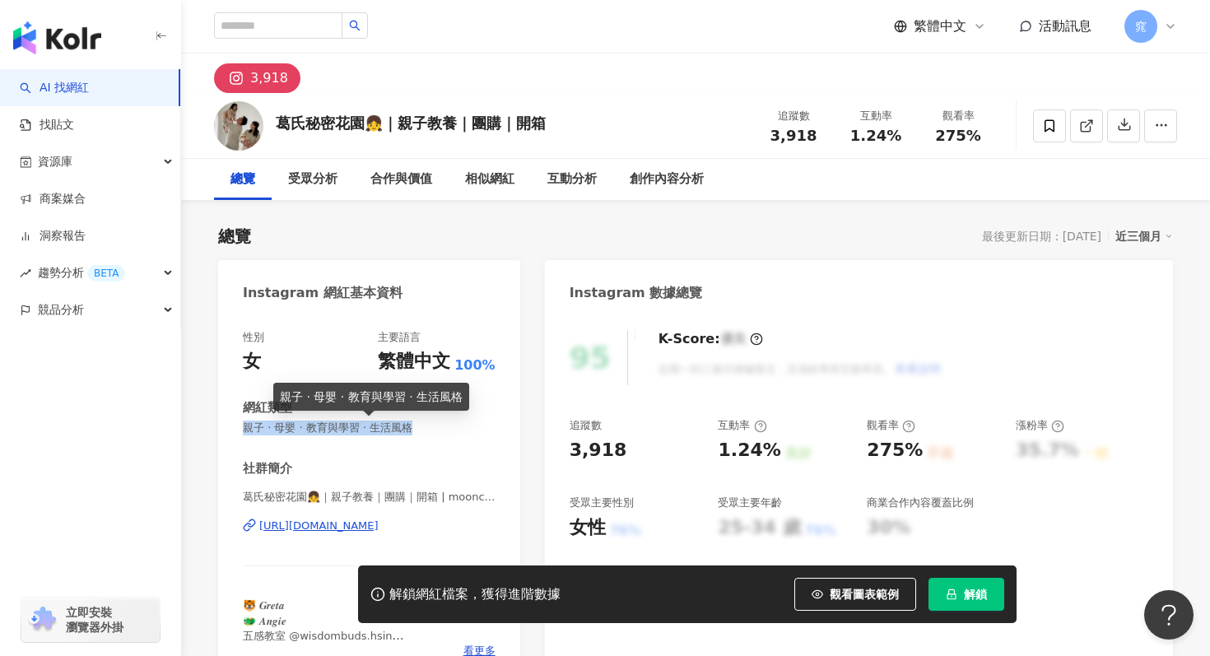
drag, startPoint x: 245, startPoint y: 435, endPoint x: 410, endPoint y: 431, distance: 164.7
click at [410, 431] on span "親子 · 母嬰 · 教育與學習 · 生活風格" at bounding box center [369, 428] width 253 height 15
copy span "親子 · 母嬰 · 教育與學習 · 生活風格"
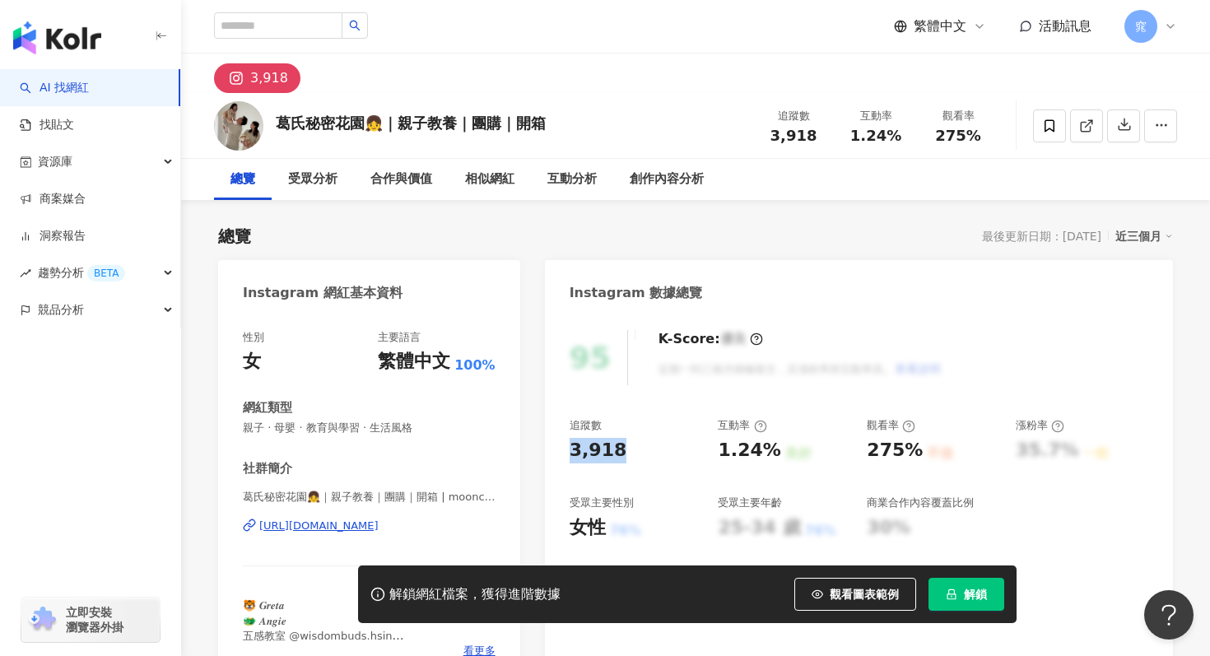
drag, startPoint x: 569, startPoint y: 450, endPoint x: 635, endPoint y: 450, distance: 66.7
click at [635, 450] on div "95 K-Score : 優良 近期一到三個月積極發文，且漲粉率與互動率高。 查看說明 追蹤數 3,918 互動率 1.24% 良好 觀看率 275% 不佳 …" at bounding box center [859, 499] width 628 height 370
copy div "3,918"
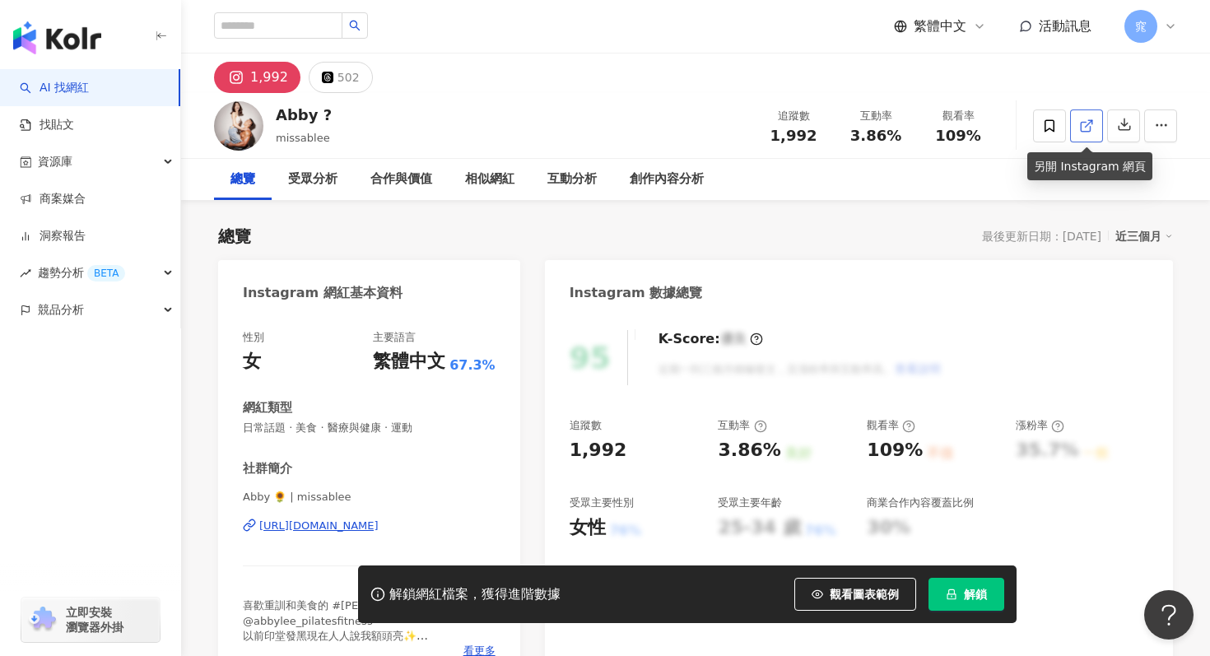
click at [1091, 130] on icon at bounding box center [1086, 126] width 15 height 15
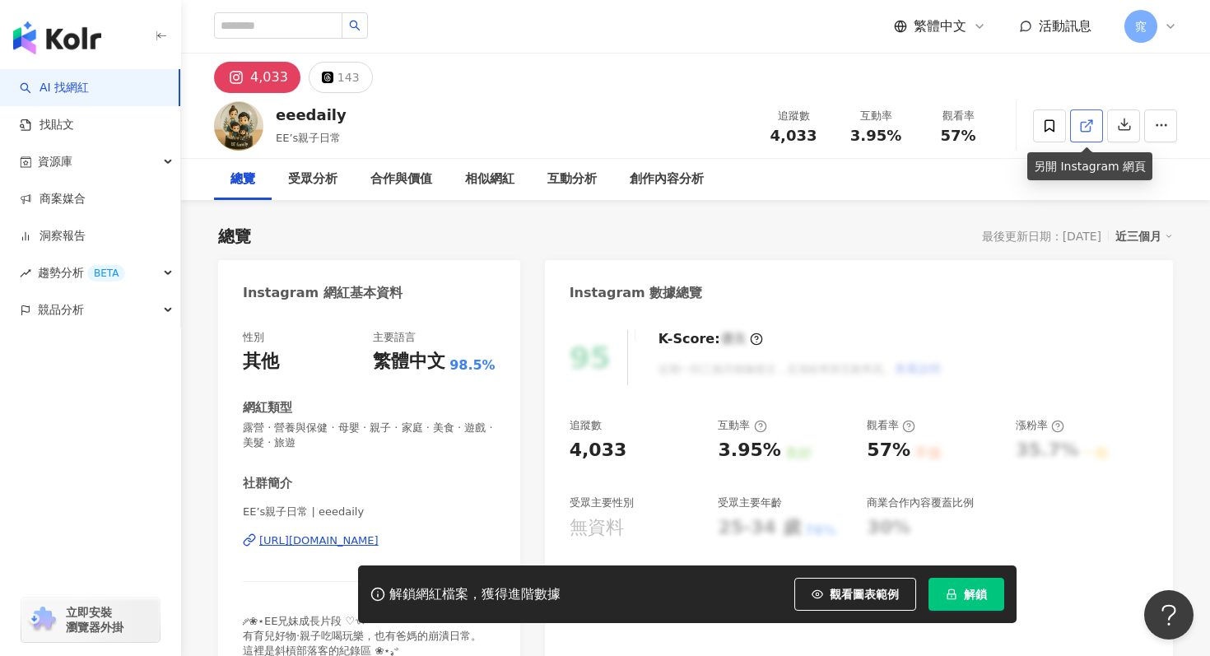
click at [1096, 133] on link at bounding box center [1086, 125] width 33 height 33
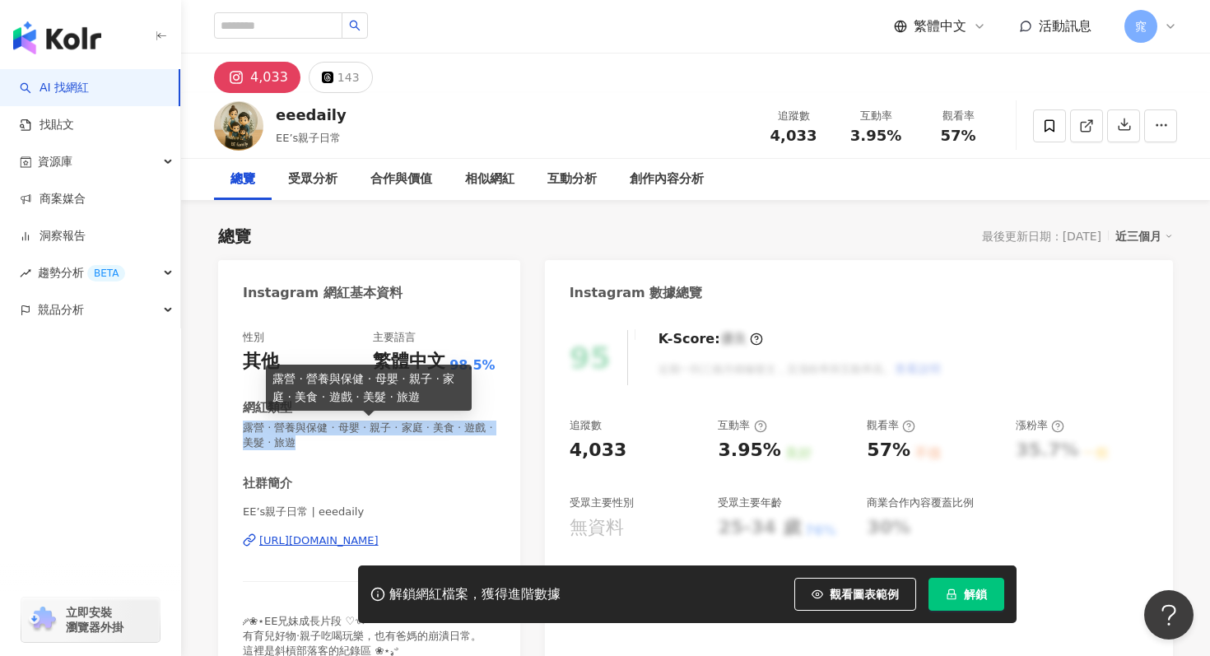
drag, startPoint x: 241, startPoint y: 432, endPoint x: 292, endPoint y: 440, distance: 51.7
click at [292, 440] on div "性別 其他 主要語言 繁體中文 98.5% 網紅類型 露營 · 營養與保健 · 母嬰 · 親子 · 家庭 · 美食 · 遊戲 · 美髮 · 旅遊 社群簡介 E…" at bounding box center [369, 499] width 302 height 370
copy span "露營 · 營養與保健 · 母嬰 · 親子 · 家庭 · 美食 · 遊戲 · 美髮 · 旅遊"
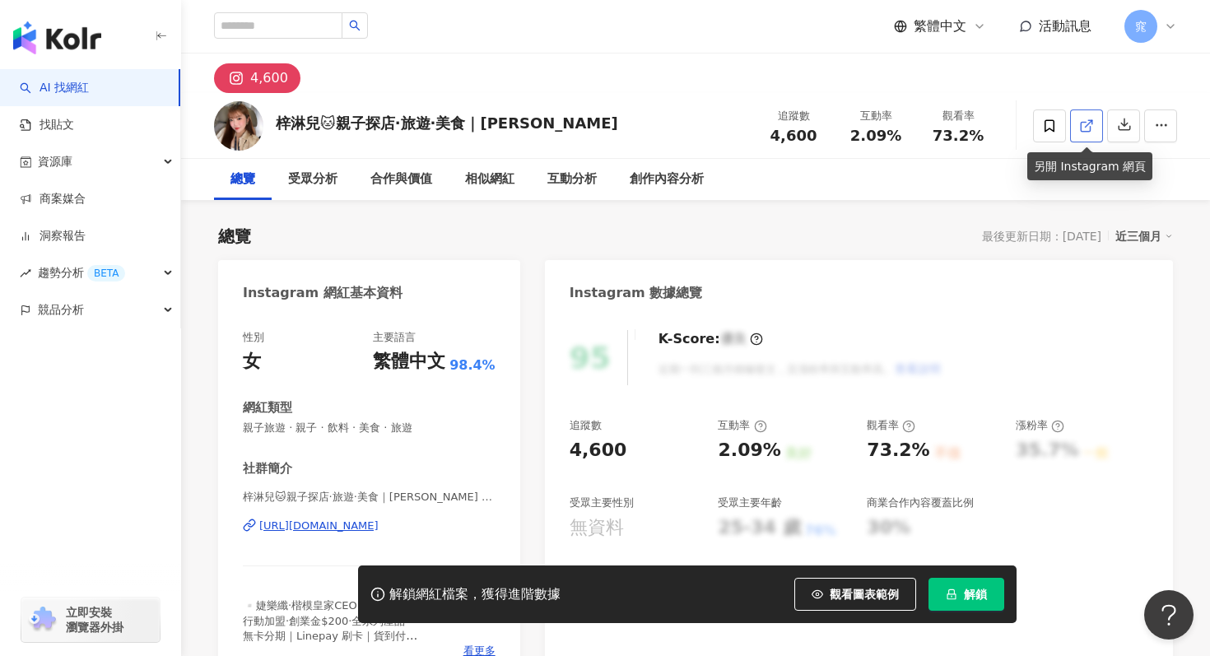
click at [1090, 128] on icon at bounding box center [1085, 126] width 9 height 9
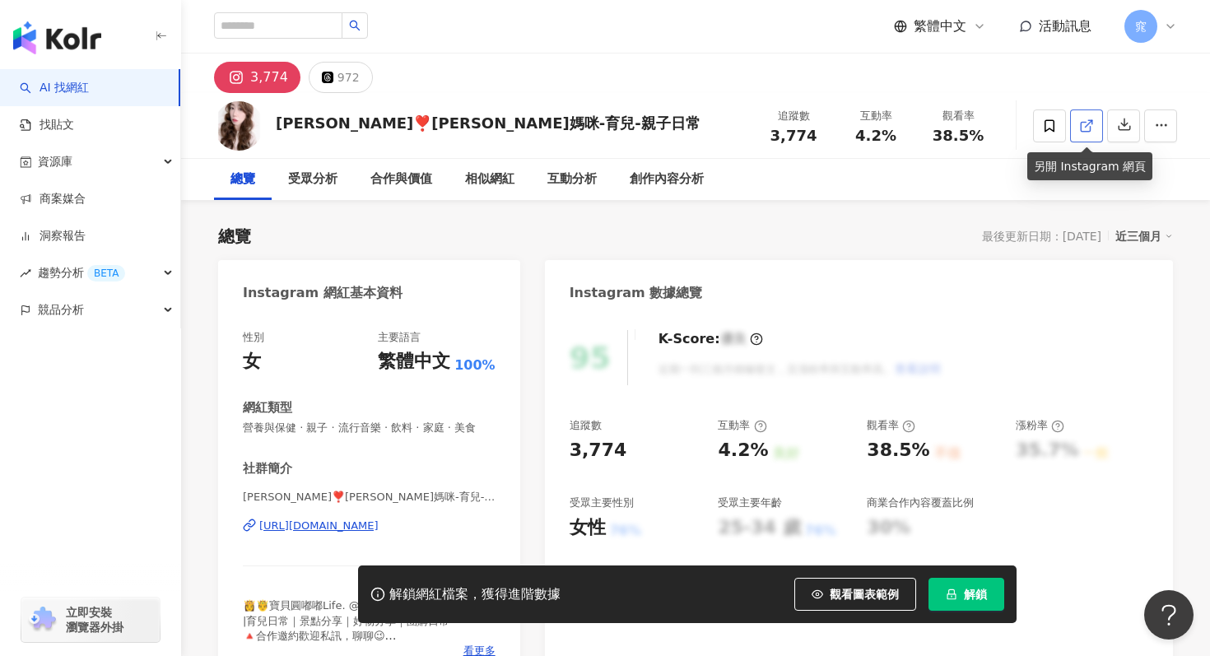
click at [1082, 116] on link at bounding box center [1086, 125] width 33 height 33
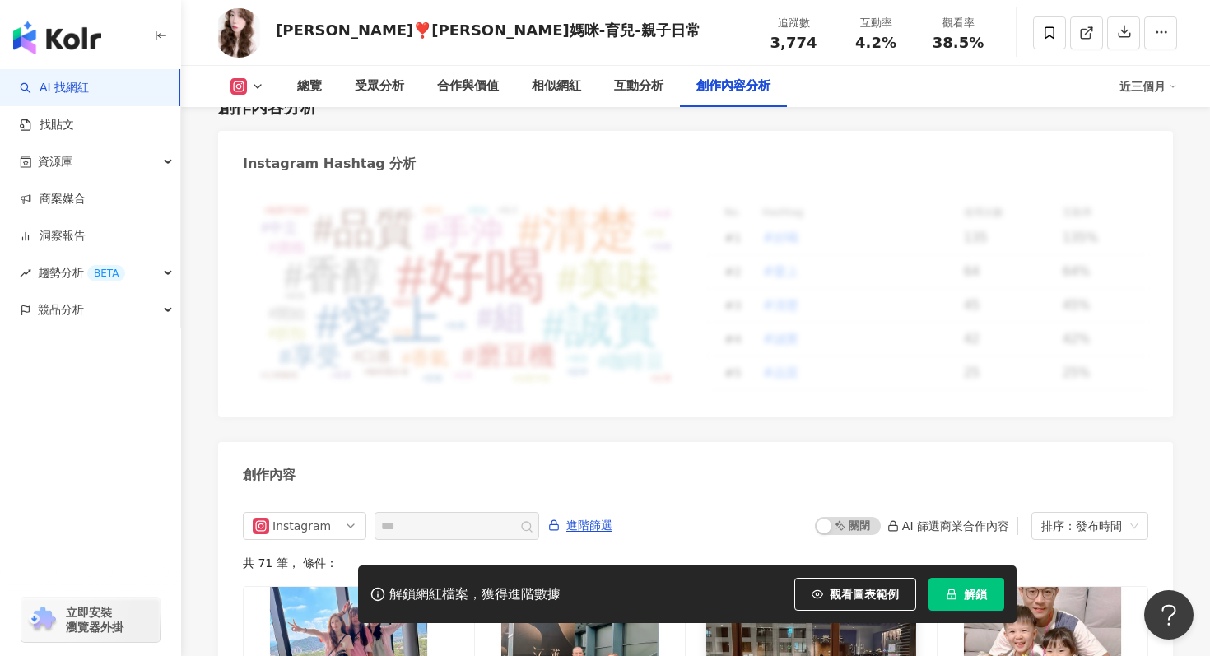
scroll to position [4651, 0]
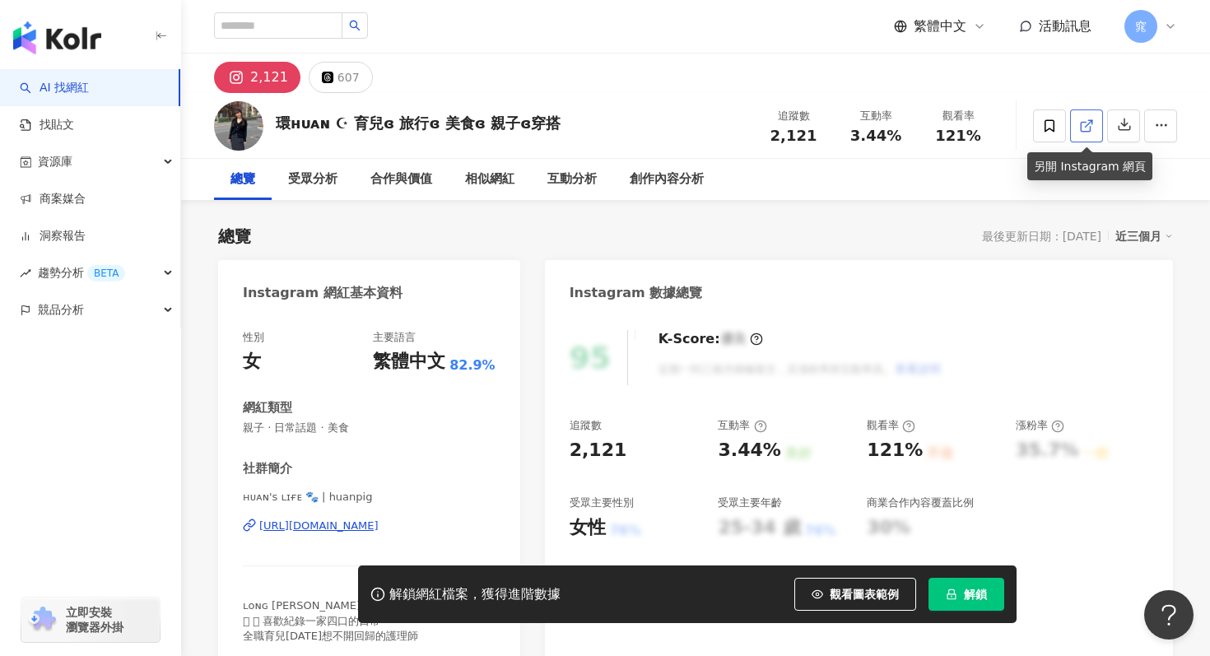
click at [1087, 130] on icon at bounding box center [1086, 126] width 15 height 15
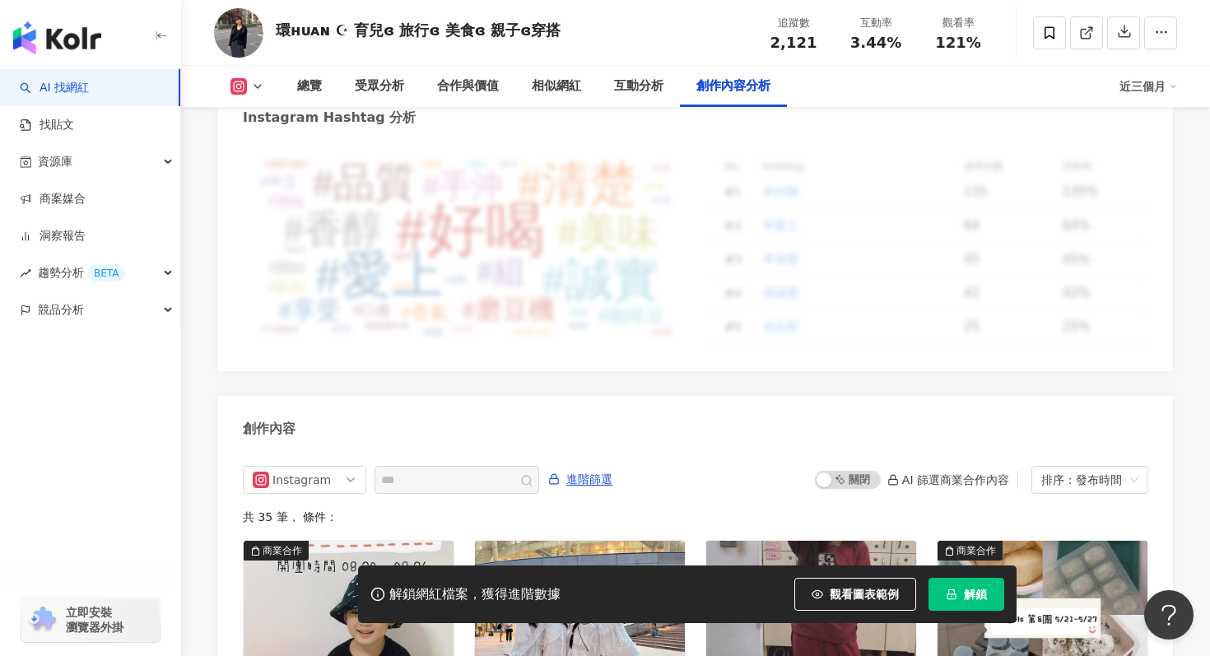
scroll to position [4974, 0]
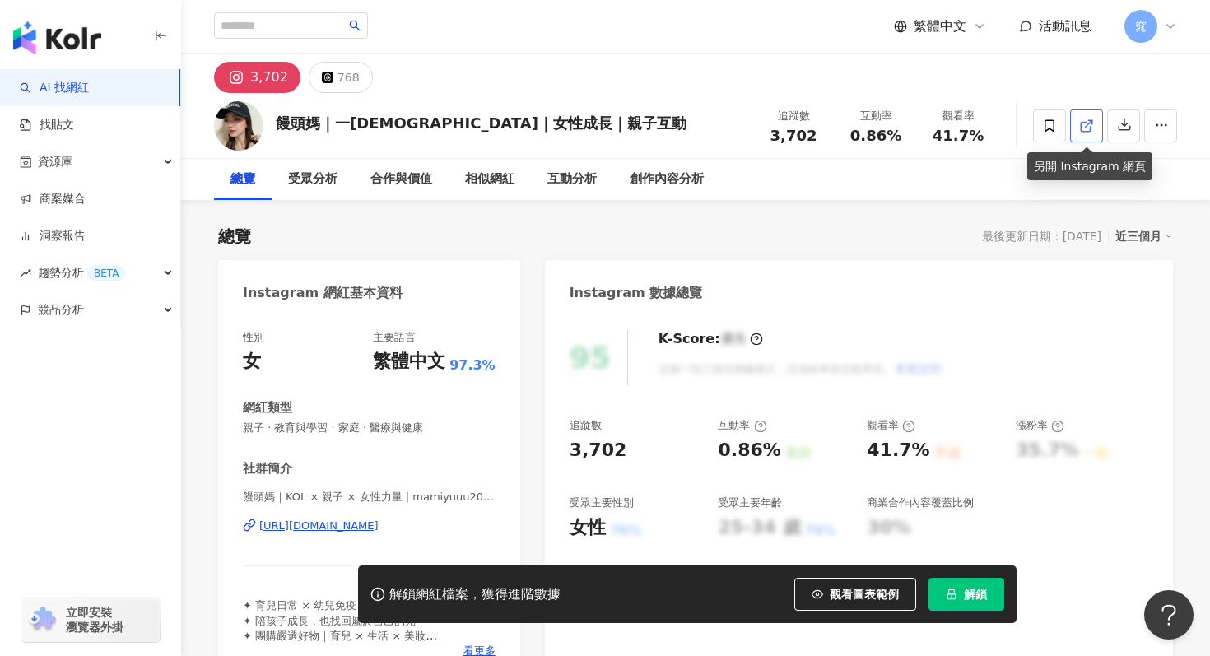
click at [1086, 131] on icon at bounding box center [1085, 126] width 9 height 9
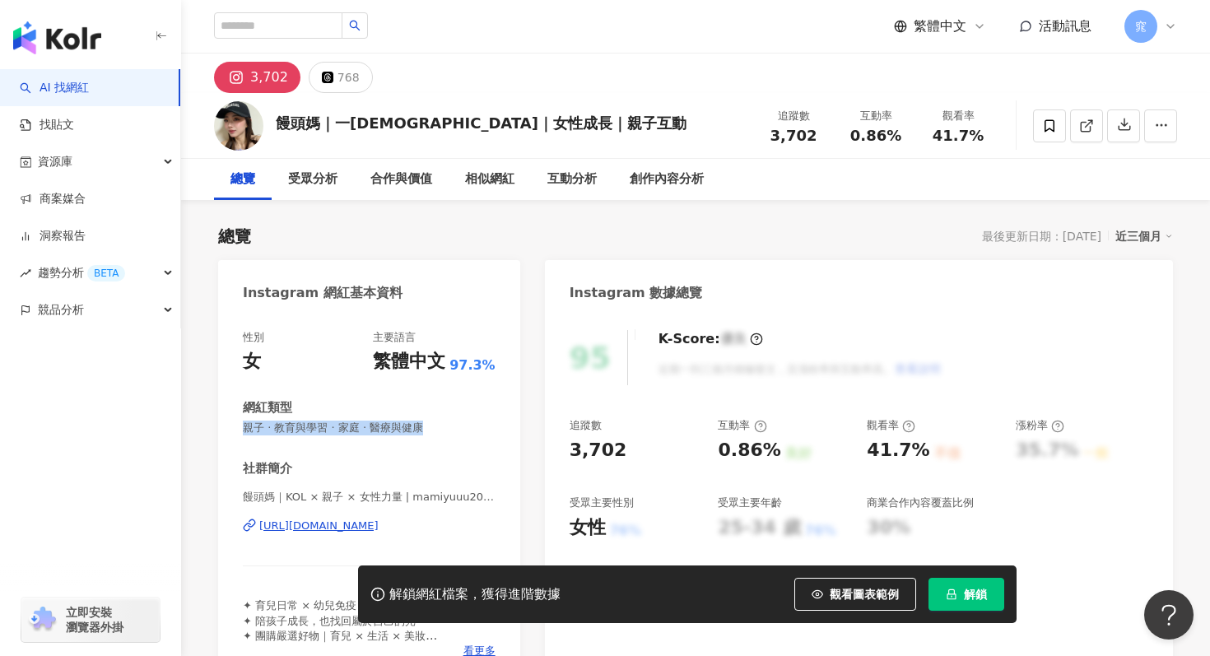
drag, startPoint x: 241, startPoint y: 429, endPoint x: 494, endPoint y: 428, distance: 252.7
click at [494, 428] on div "性別 女 主要語言 繁體中文 97.3% 網紅類型 親子 · 教育與學習 · 家庭 · 醫療與健康 社群簡介 饅頭媽｜KOL × 親子 × 女性力量 | ma…" at bounding box center [369, 499] width 302 height 370
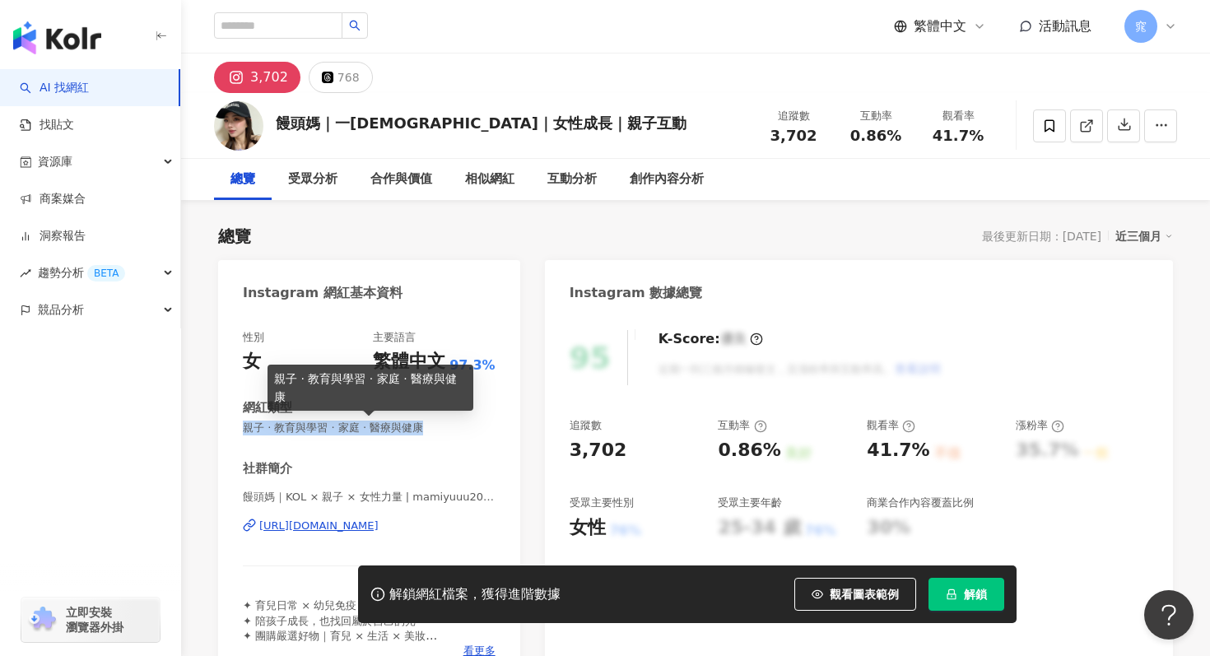
copy span "親子 · 教育與學習 · 家庭 · 醫療與健康"
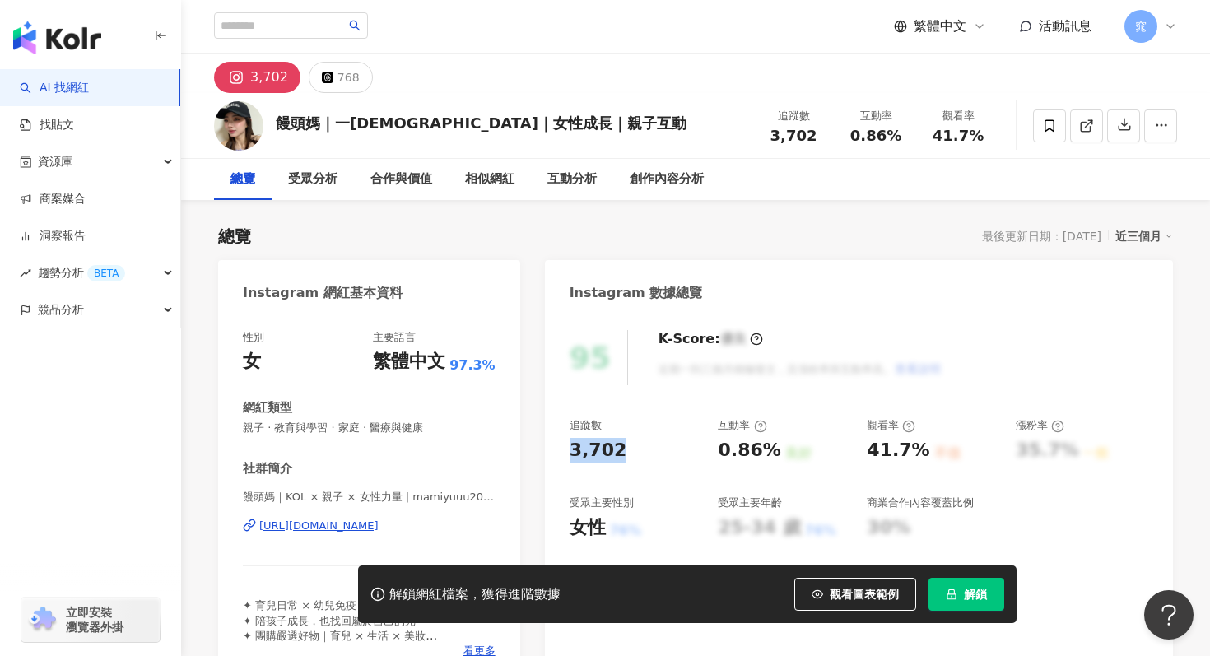
drag, startPoint x: 569, startPoint y: 452, endPoint x: 649, endPoint y: 451, distance: 80.7
click at [649, 451] on div "3,702" at bounding box center [636, 451] width 133 height 26
copy div "3,702"
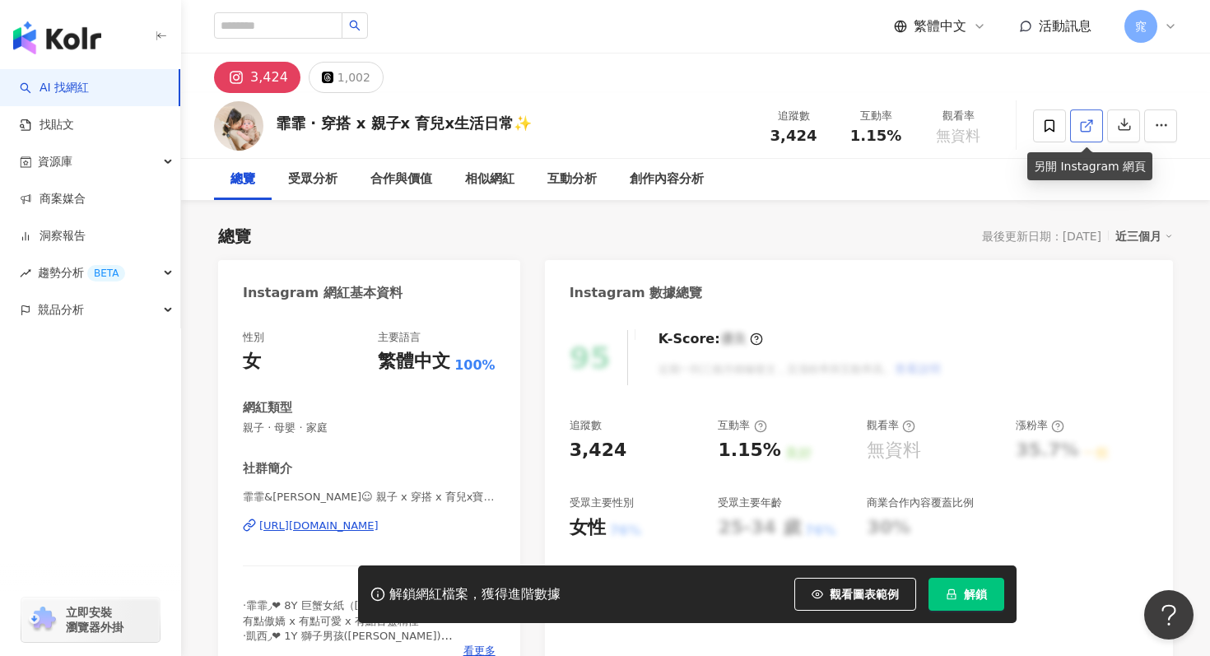
click at [1080, 119] on icon at bounding box center [1086, 126] width 15 height 15
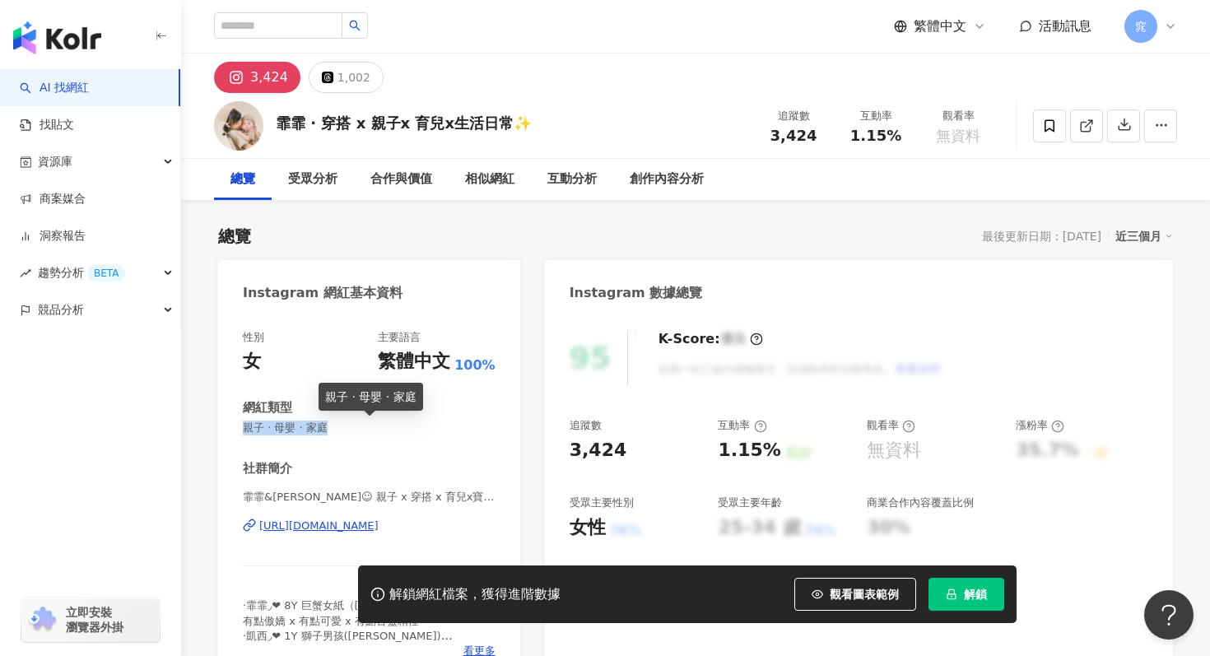
drag, startPoint x: 243, startPoint y: 433, endPoint x: 375, endPoint y: 431, distance: 131.7
click at [375, 431] on span "親子 · 母嬰 · 家庭" at bounding box center [369, 428] width 253 height 15
copy span "親子 · 母嬰 · 家庭"
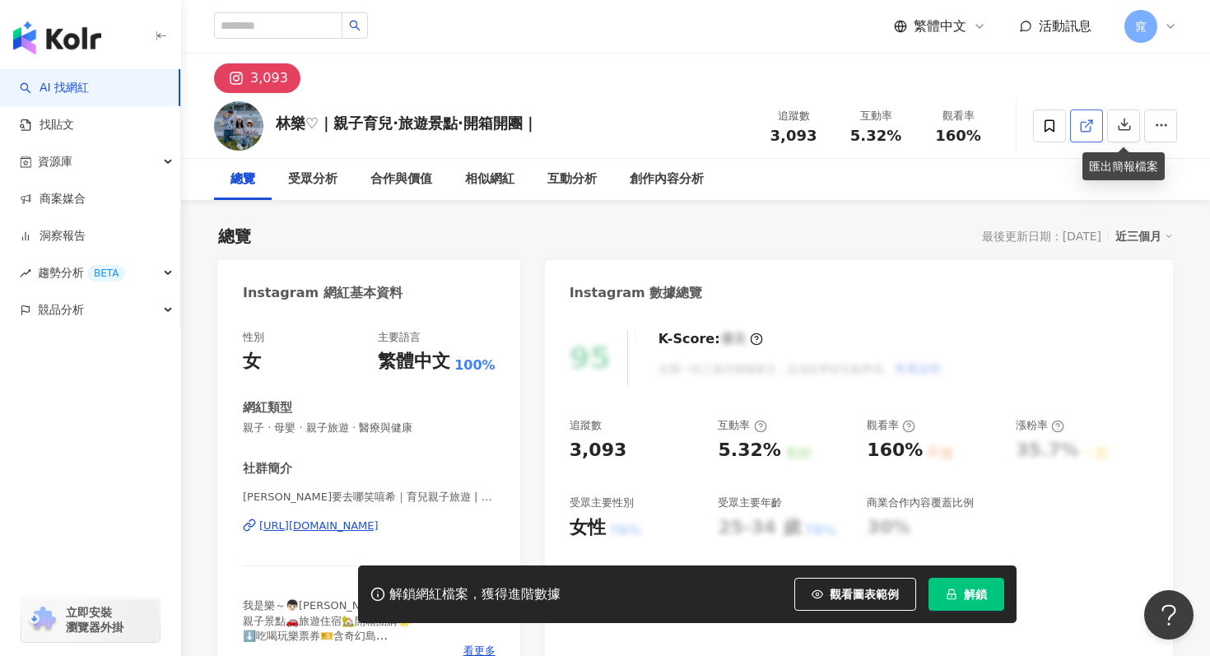
click at [1094, 125] on link at bounding box center [1086, 125] width 33 height 33
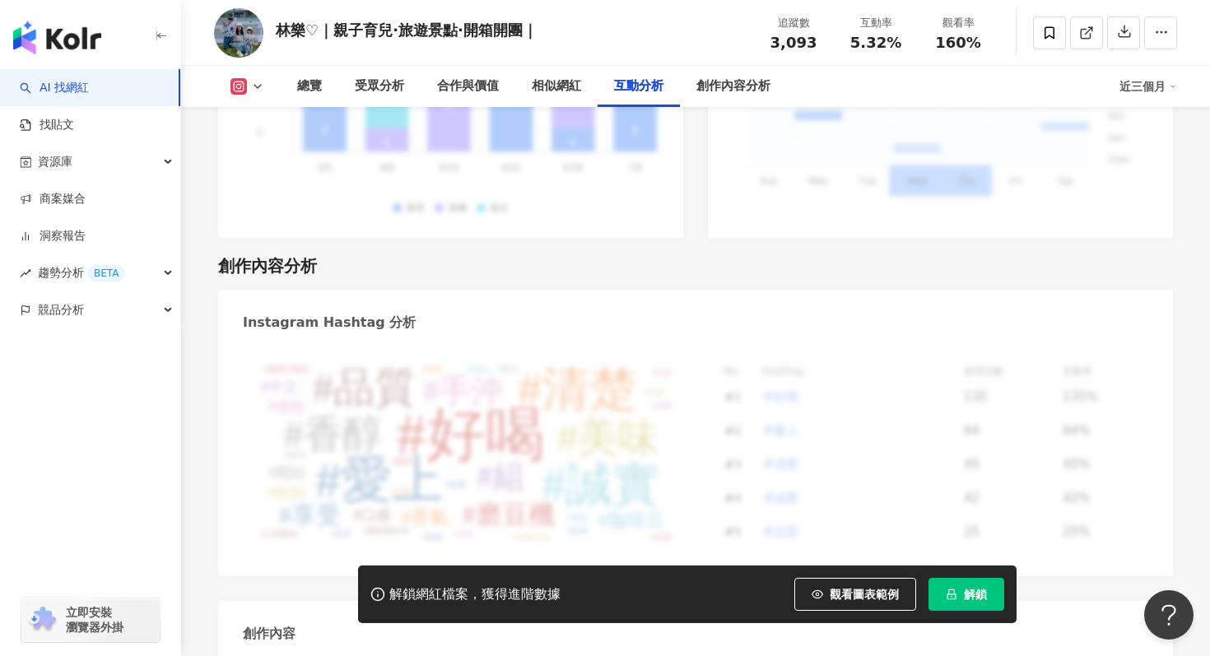
scroll to position [5107, 0]
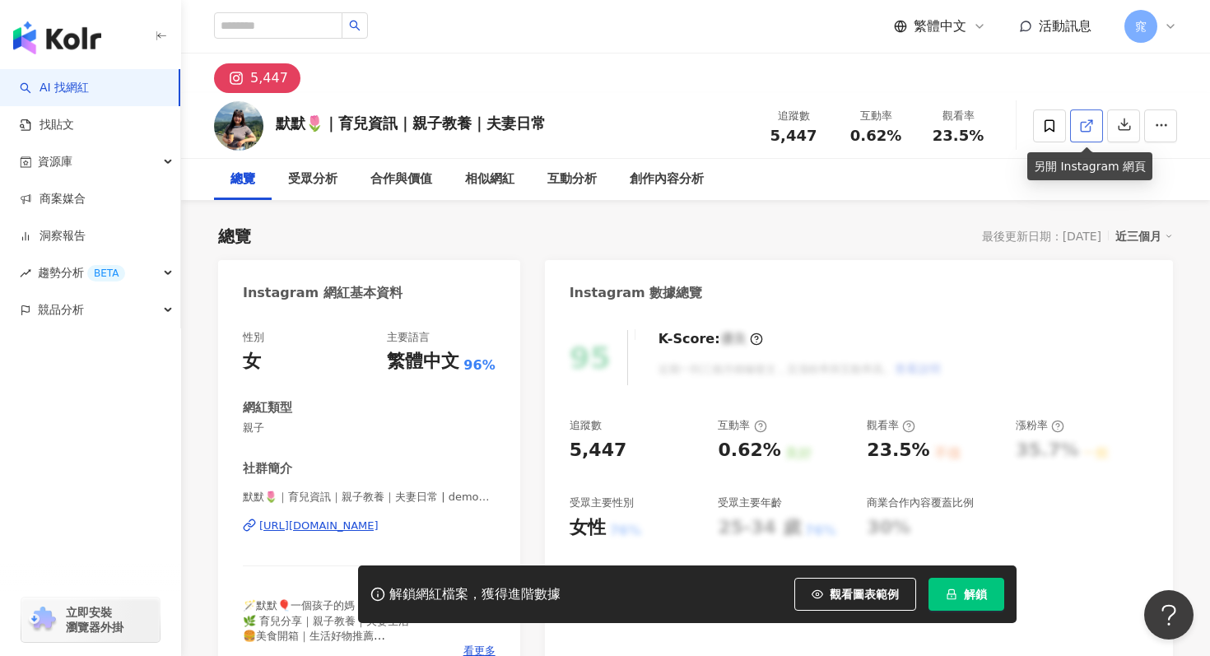
click at [1089, 125] on icon at bounding box center [1086, 126] width 15 height 15
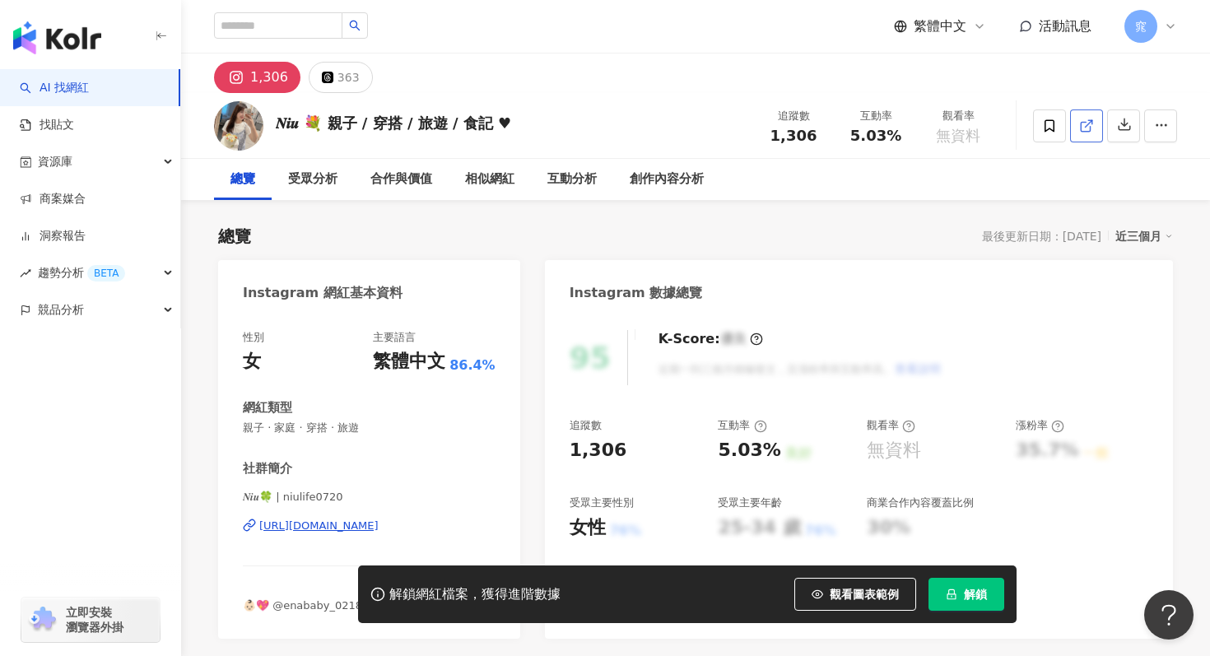
click at [1090, 128] on icon at bounding box center [1085, 126] width 9 height 9
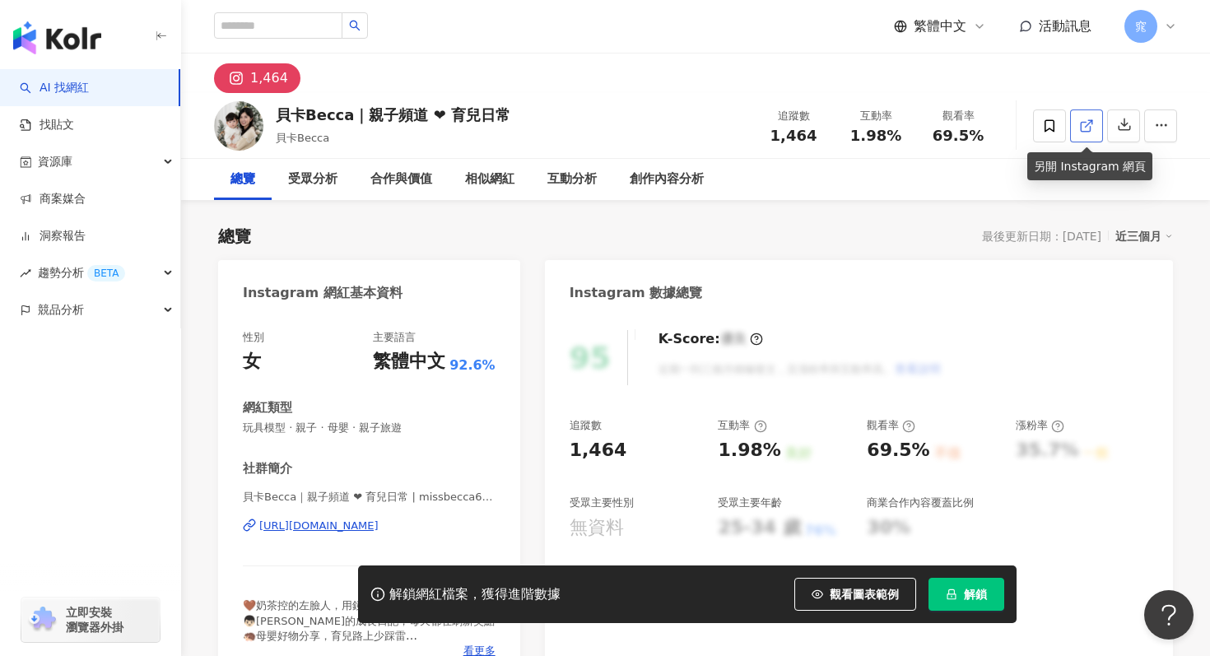
click at [1082, 123] on icon at bounding box center [1086, 126] width 15 height 15
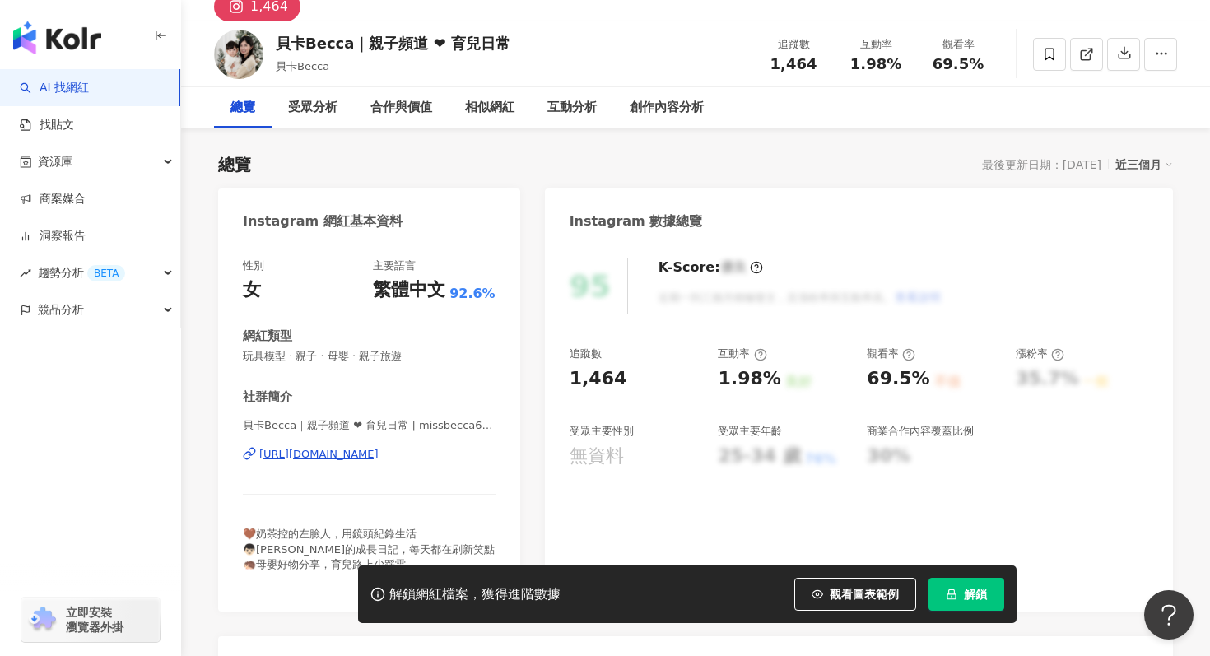
scroll to position [88, 0]
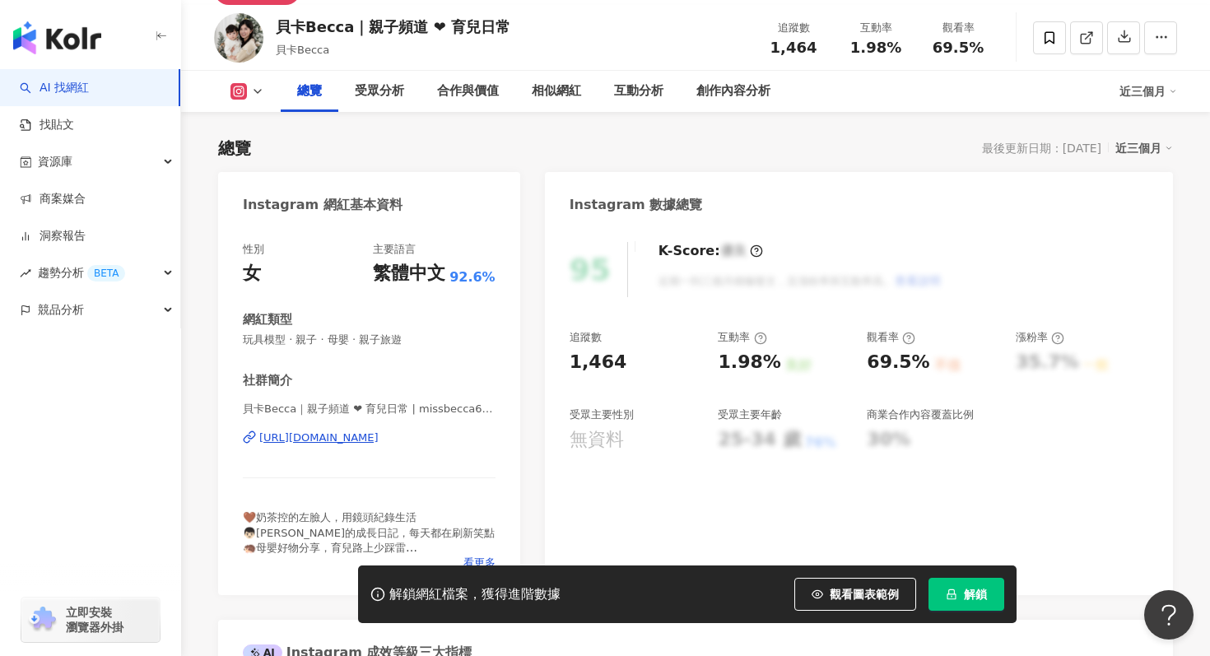
click at [359, 434] on div "https://www.instagram.com/missbecca6277/" at bounding box center [318, 438] width 119 height 15
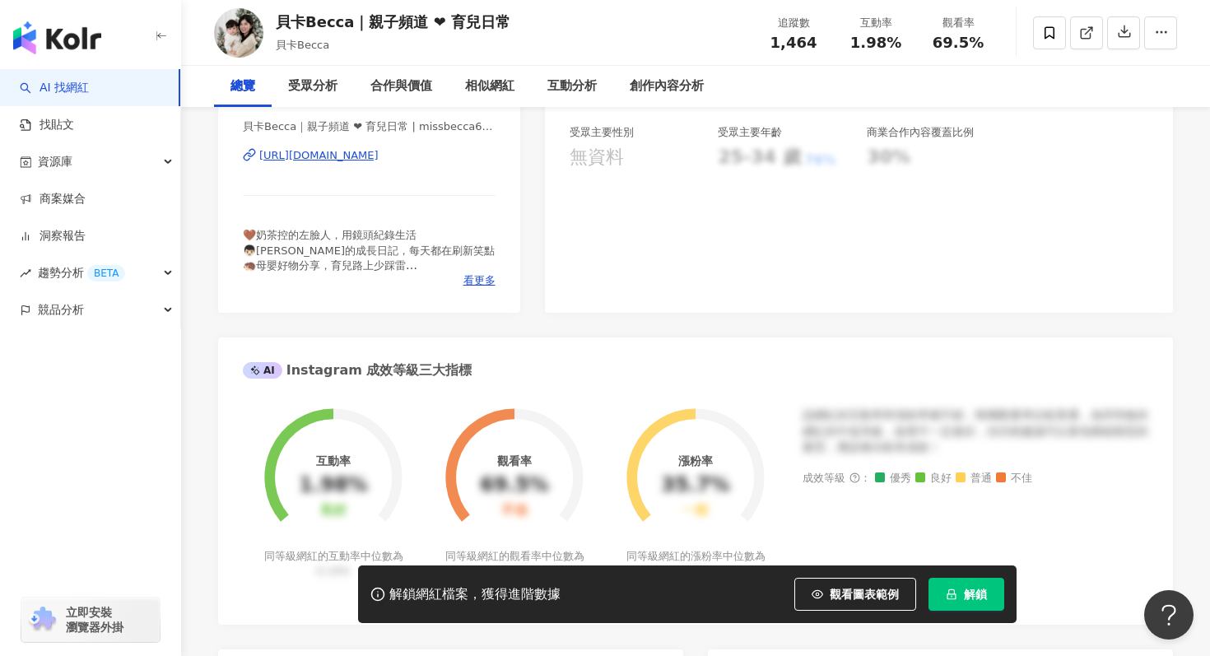
scroll to position [0, 0]
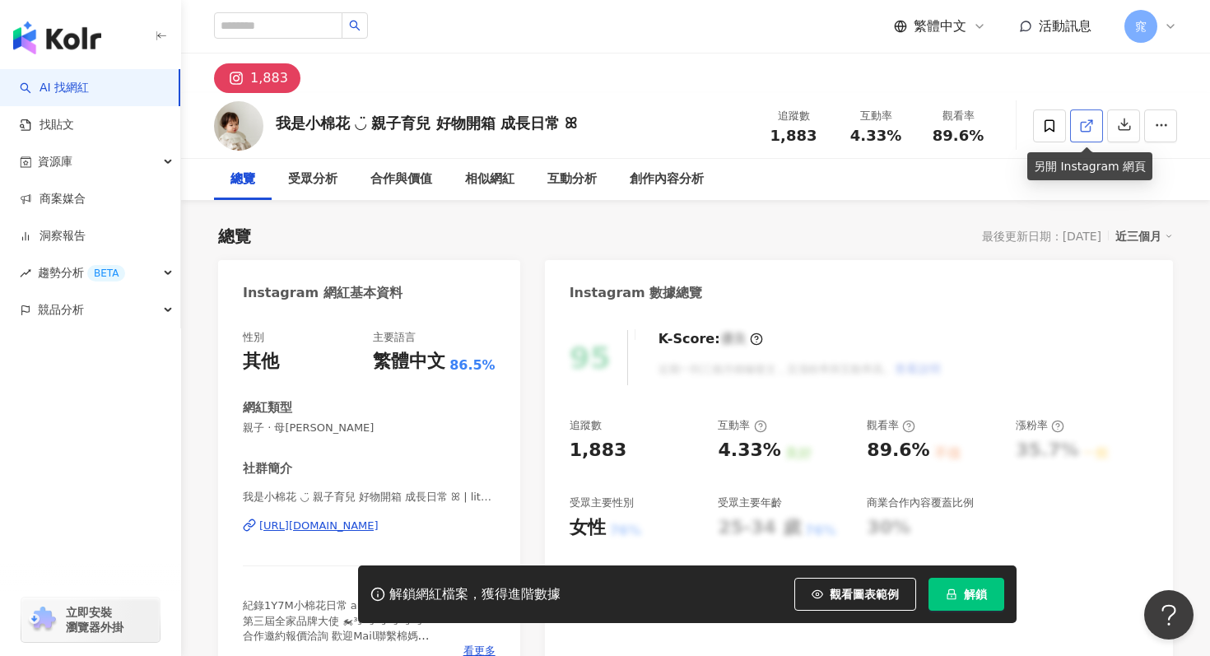
click at [1075, 124] on link at bounding box center [1086, 125] width 33 height 33
drag, startPoint x: 572, startPoint y: 451, endPoint x: 617, endPoint y: 451, distance: 45.3
click at [617, 451] on div "1,883" at bounding box center [636, 451] width 133 height 26
copy div "1,883"
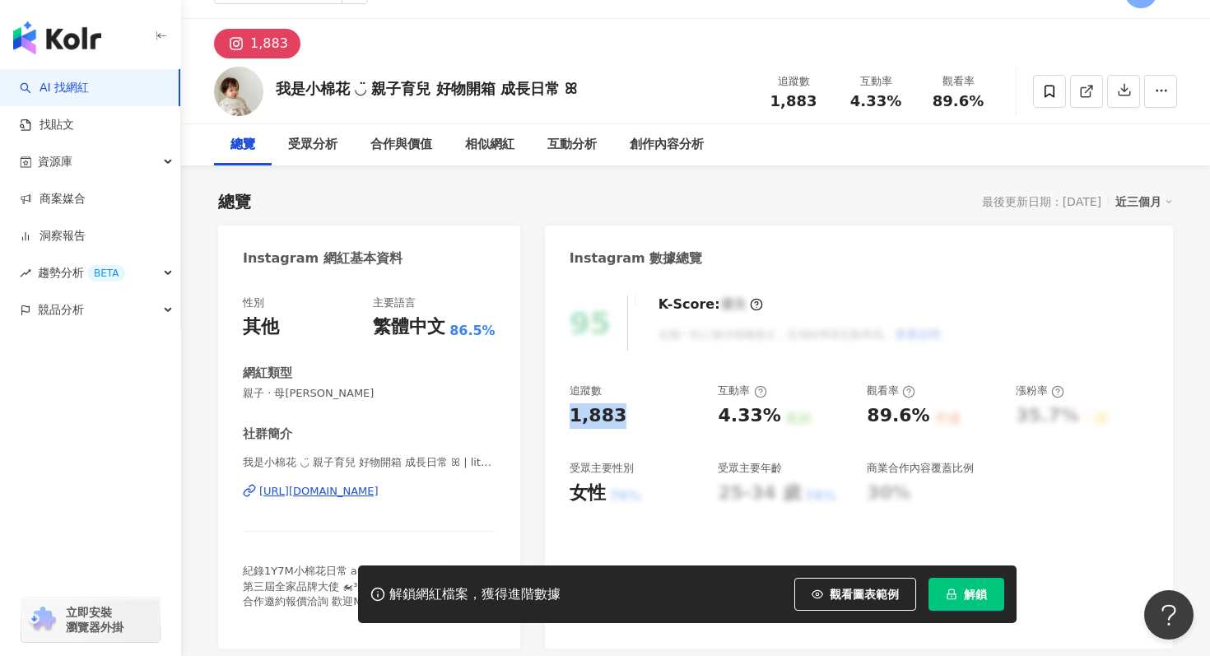
scroll to position [37, 0]
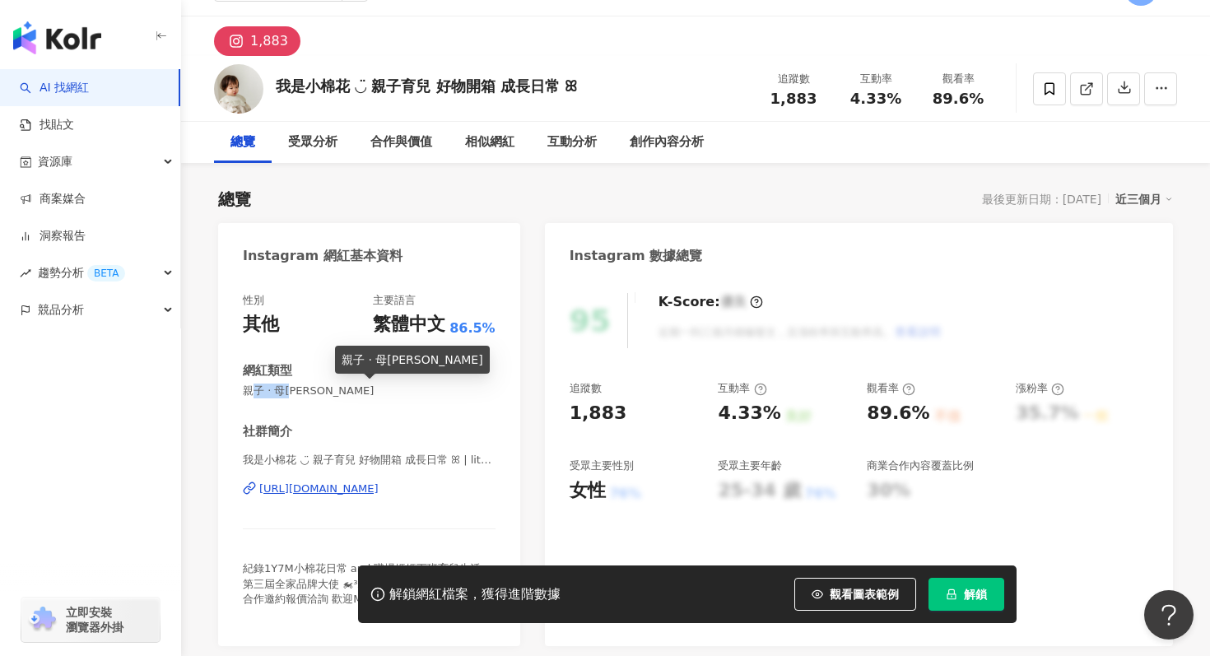
drag, startPoint x: 249, startPoint y: 392, endPoint x: 319, endPoint y: 392, distance: 70.0
click at [319, 392] on span "親子 · 母嬰" at bounding box center [369, 391] width 253 height 15
copy span "子 · 母嬰"
click at [239, 392] on div "性別 其他 主要語言 繁體中文 86.5% 網紅類型 親子 · 母嬰 社群簡介 我是小棉花 ◡̈ 親子育兒 好物開箱 成長日常 ꕤ︎︎ | littlecot…" at bounding box center [369, 462] width 302 height 370
drag, startPoint x: 244, startPoint y: 392, endPoint x: 340, endPoint y: 392, distance: 96.3
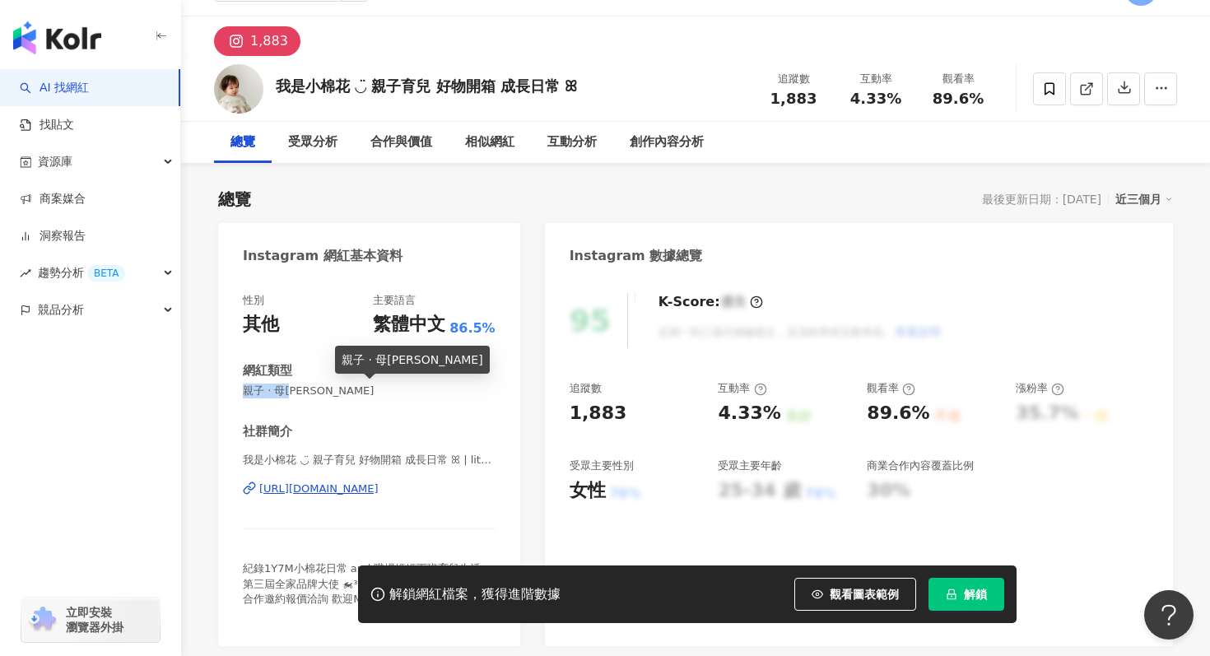
click at [340, 392] on span "親子 · 母嬰" at bounding box center [369, 391] width 253 height 15
copy span "親子 · 母嬰"
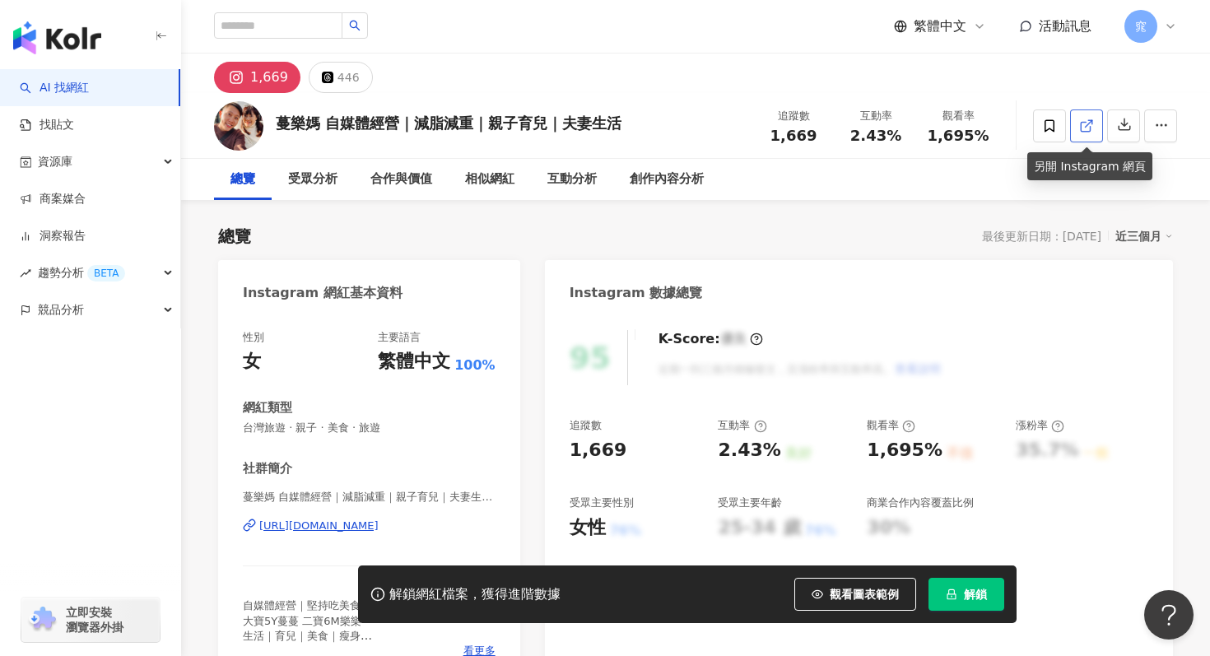
click at [1082, 122] on icon at bounding box center [1085, 126] width 9 height 9
drag, startPoint x: 574, startPoint y: 448, endPoint x: 640, endPoint y: 448, distance: 65.9
click at [640, 448] on div "1,669" at bounding box center [636, 451] width 133 height 26
copy div "1,669"
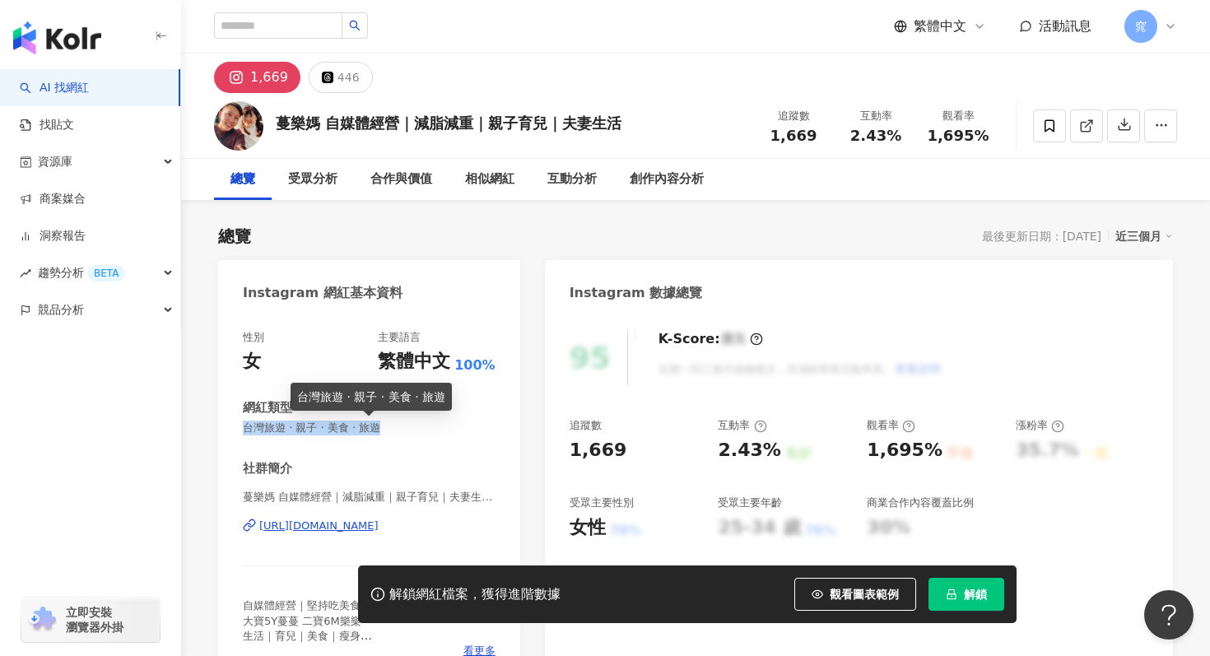
drag, startPoint x: 240, startPoint y: 426, endPoint x: 426, endPoint y: 421, distance: 186.1
click at [426, 423] on div "性別 女 主要語言 繁體中文 100% 網紅類型 台灣旅遊 · 親子 · 美食 · 旅遊 社群簡介 蔓樂媽 自媒體經營｜減脂減重｜親子育兒｜夫妻生活 | ga…" at bounding box center [369, 499] width 302 height 370
copy span "台灣旅遊 · 親子 · 美食 · 旅遊"
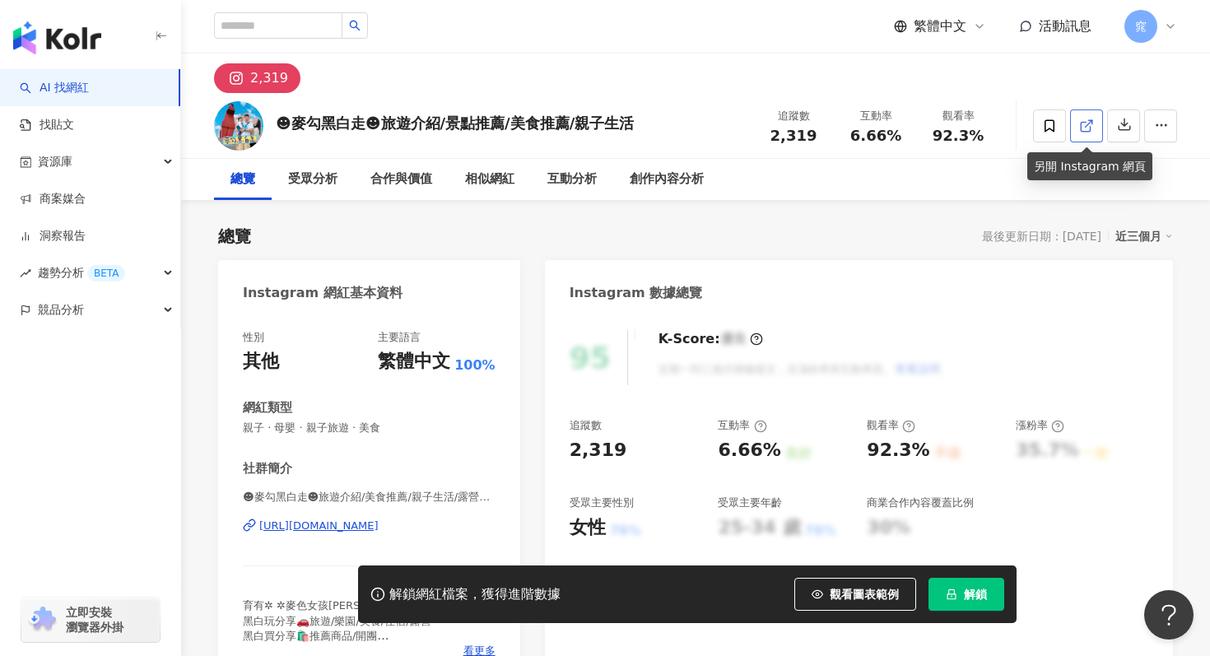
click at [1086, 134] on link at bounding box center [1086, 125] width 33 height 33
click at [1087, 133] on link at bounding box center [1086, 125] width 33 height 33
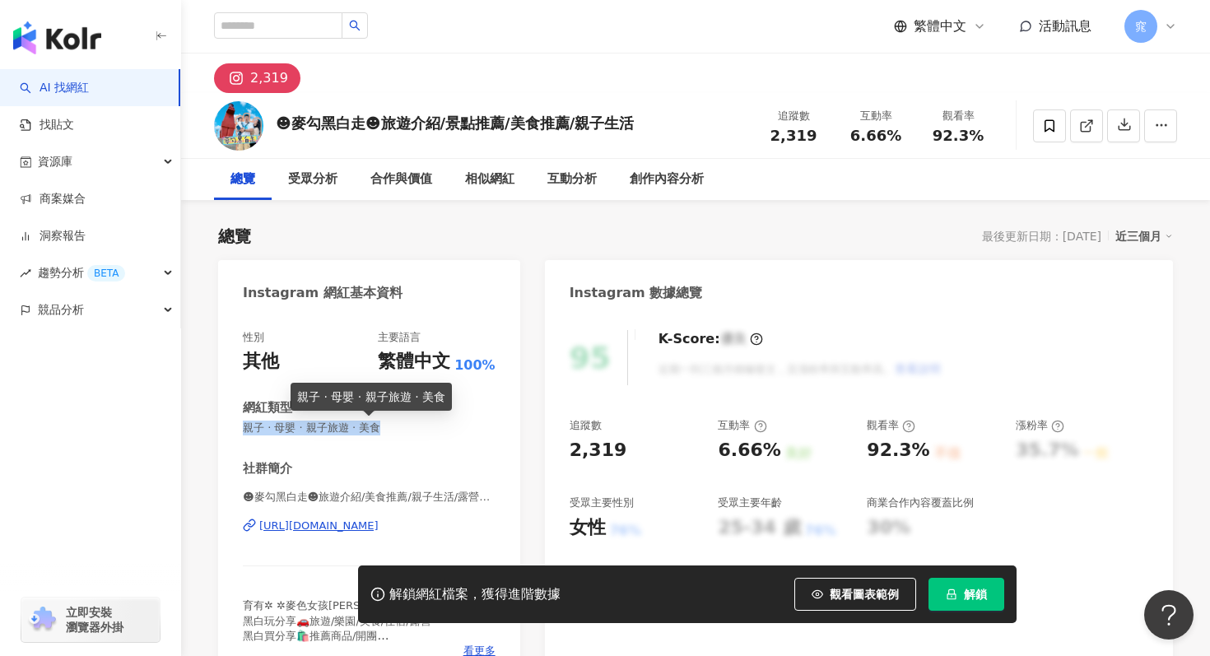
drag, startPoint x: 244, startPoint y: 430, endPoint x: 488, endPoint y: 430, distance: 243.7
click at [488, 430] on span "親子 · 母嬰 · 親子旅遊 · 美食" at bounding box center [369, 428] width 253 height 15
copy span "親子 · 母嬰 · 親子旅遊 · 美食"
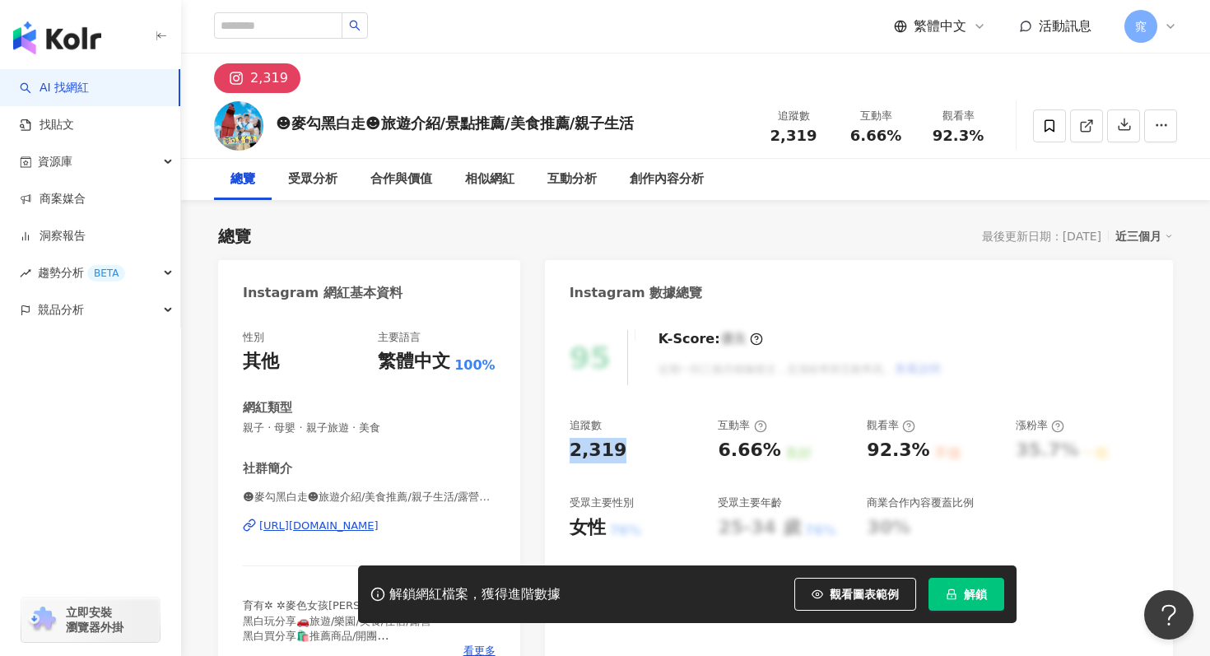
drag, startPoint x: 568, startPoint y: 445, endPoint x: 649, endPoint y: 445, distance: 81.5
click at [650, 445] on div "95 K-Score : 優良 近期一到三個月積極發文，且漲粉率與互動率高。 查看說明 追蹤數 2,319 互動率 6.66% 良好 觀看率 92.3% 不佳…" at bounding box center [859, 499] width 628 height 370
copy div "2,319"
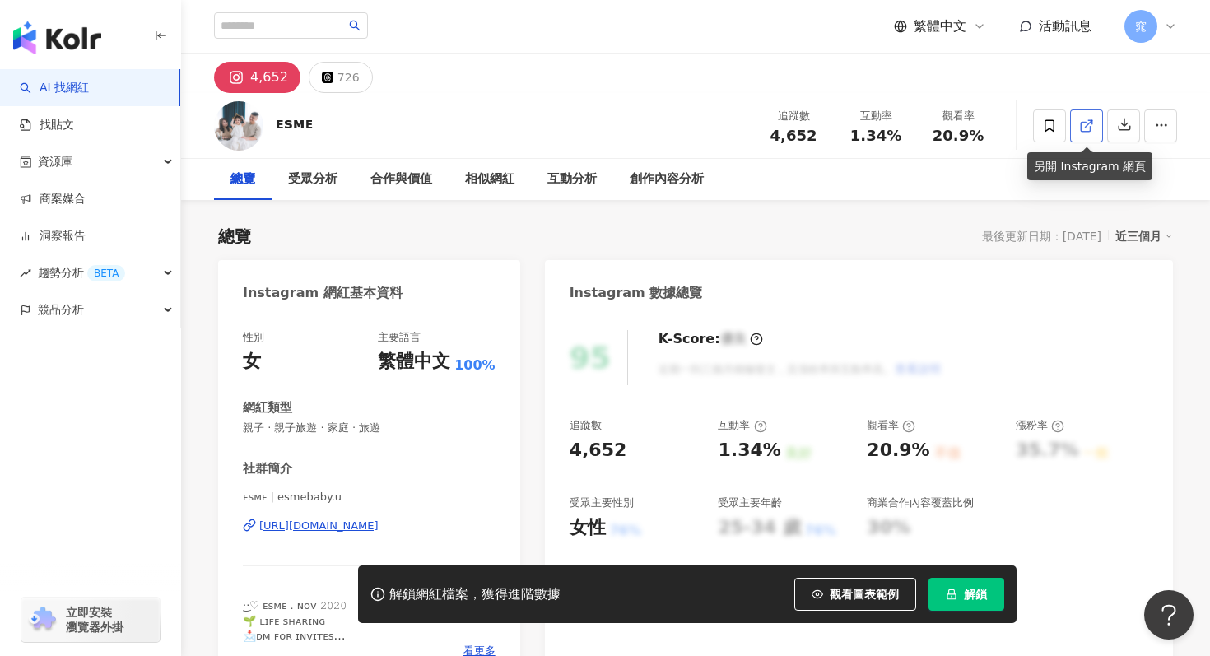
click at [1099, 129] on link at bounding box center [1086, 125] width 33 height 33
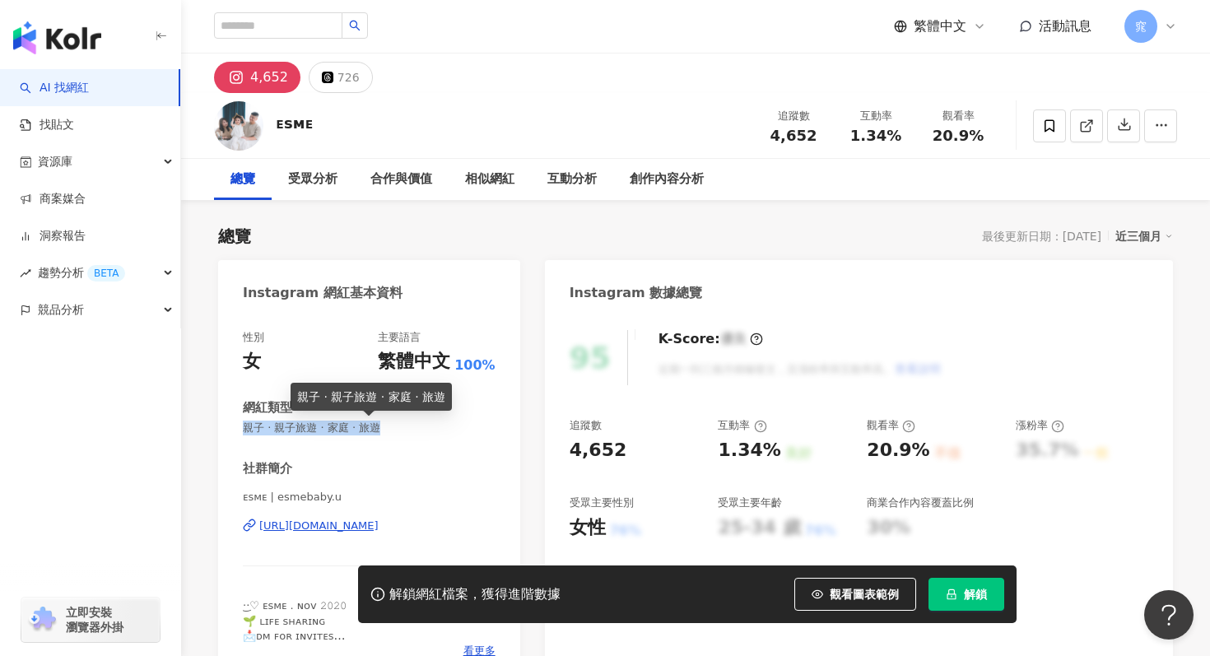
drag, startPoint x: 246, startPoint y: 431, endPoint x: 474, endPoint y: 427, distance: 228.0
click at [475, 427] on span "親子 · 親子旅遊 · 家庭 · 旅遊" at bounding box center [369, 428] width 253 height 15
copy span "親子 · 親子旅遊 · 家庭 · 旅遊"
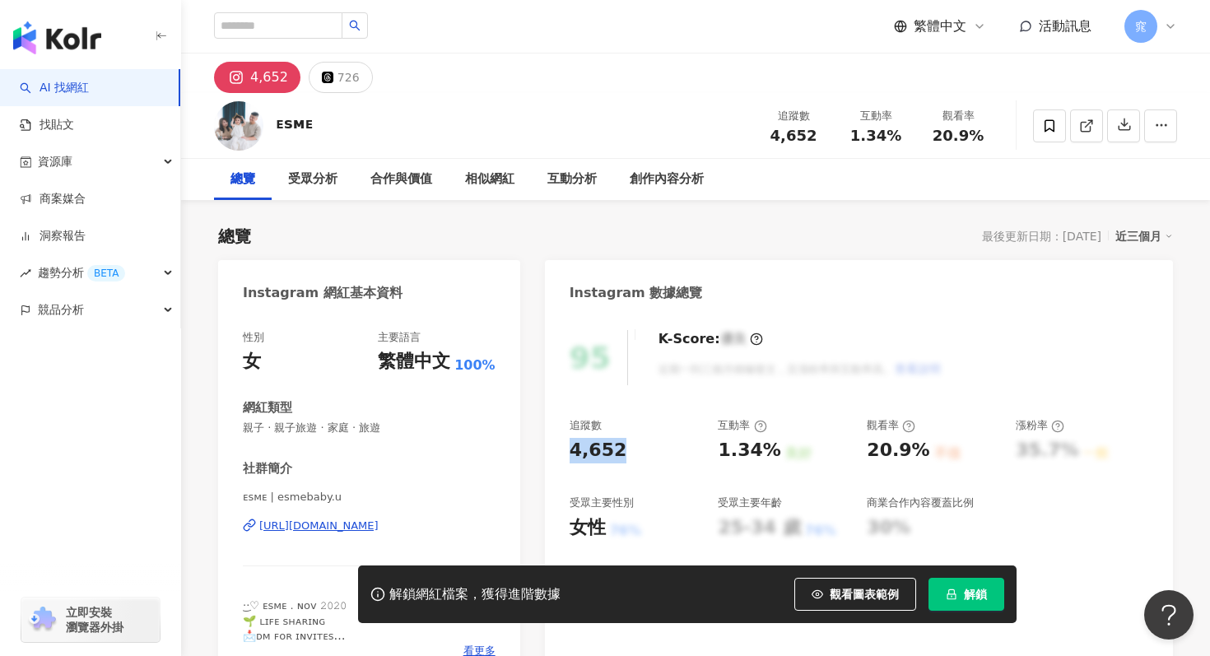
drag, startPoint x: 572, startPoint y: 450, endPoint x: 657, endPoint y: 450, distance: 84.8
click at [657, 450] on div "4,652" at bounding box center [636, 451] width 133 height 26
copy div "4,652"
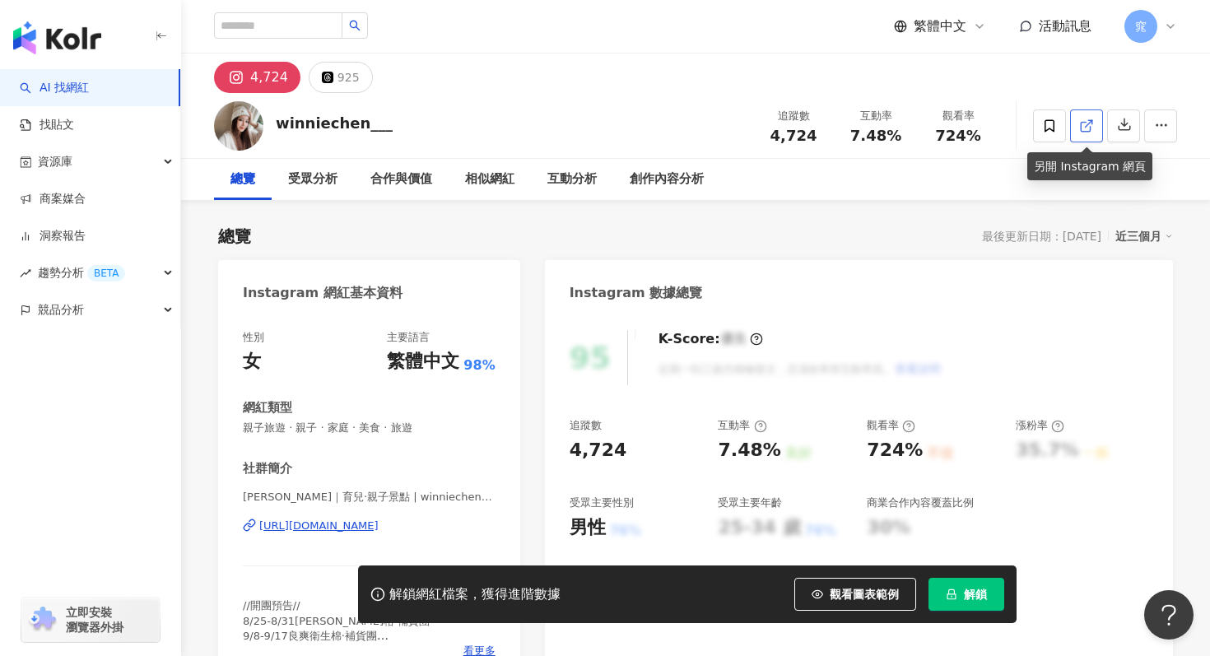
click at [1091, 124] on icon at bounding box center [1086, 126] width 15 height 15
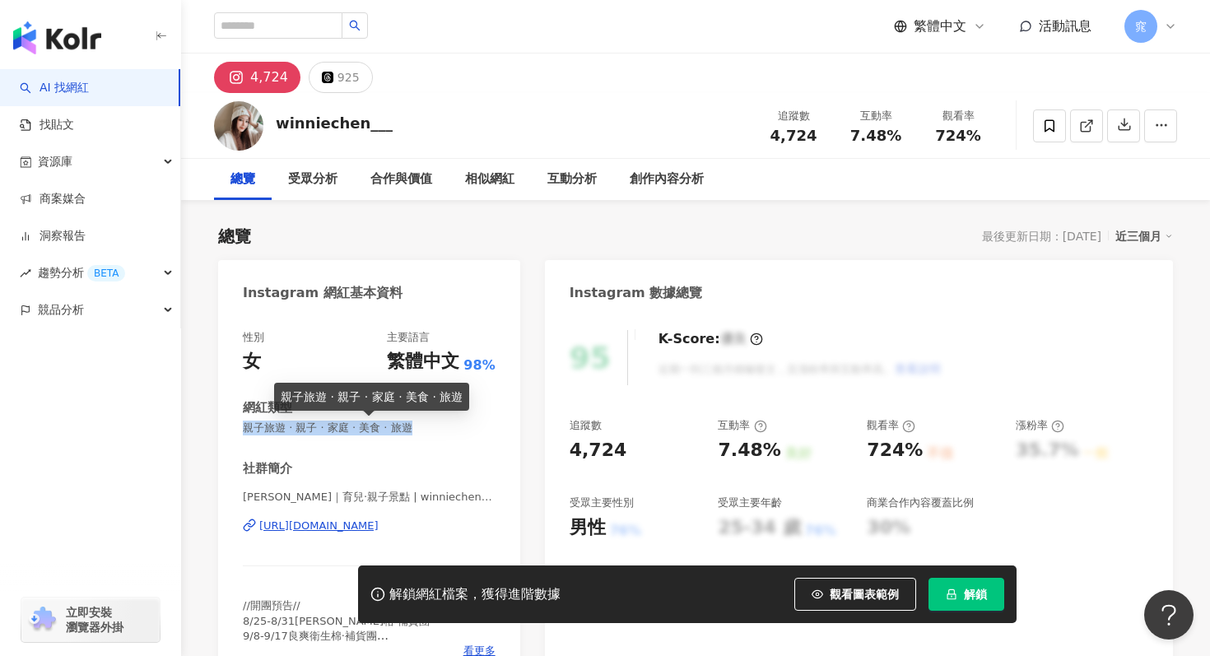
drag, startPoint x: 245, startPoint y: 426, endPoint x: 423, endPoint y: 426, distance: 177.8
click at [423, 426] on span "親子旅遊 · 親子 · 家庭 · 美食 · 旅遊" at bounding box center [369, 428] width 253 height 15
copy span "親子旅遊 · 親子 · 家庭 · 美食 · 旅遊"
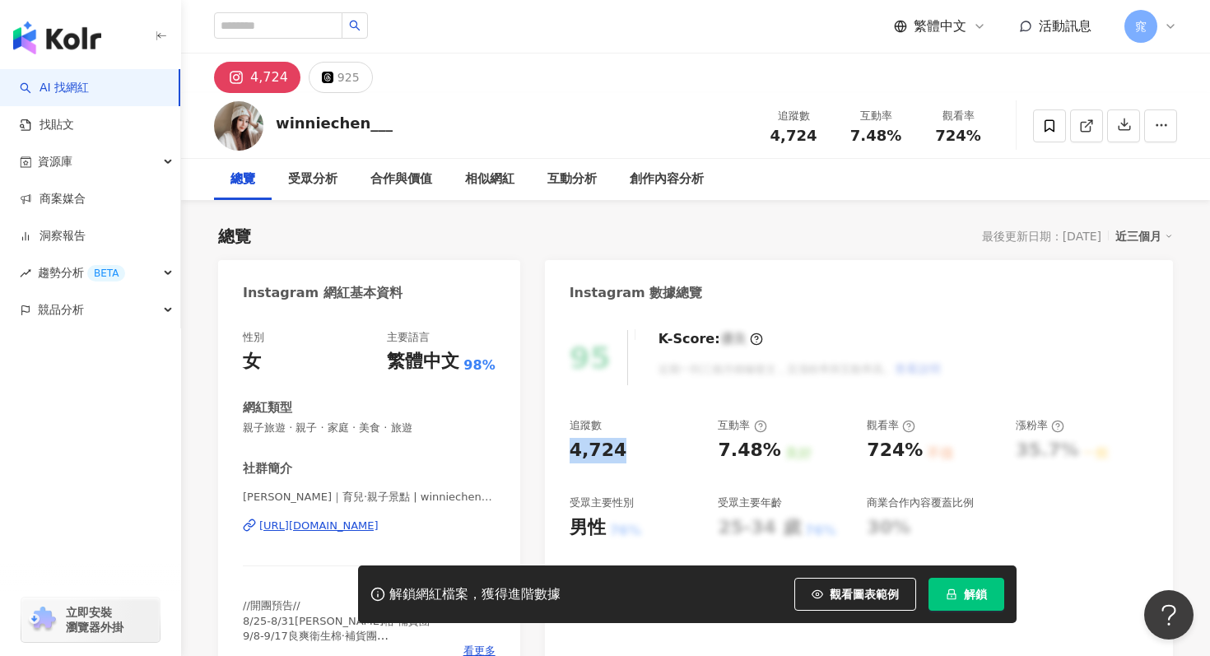
drag, startPoint x: 566, startPoint y: 443, endPoint x: 631, endPoint y: 442, distance: 65.0
click at [631, 443] on div "95 K-Score : 優良 近期一到三個月積極發文，且漲粉率與互動率高。 查看說明 追蹤數 4,724 互動率 7.48% 良好 觀看率 724% 不佳 …" at bounding box center [859, 499] width 628 height 370
copy div "4,724"
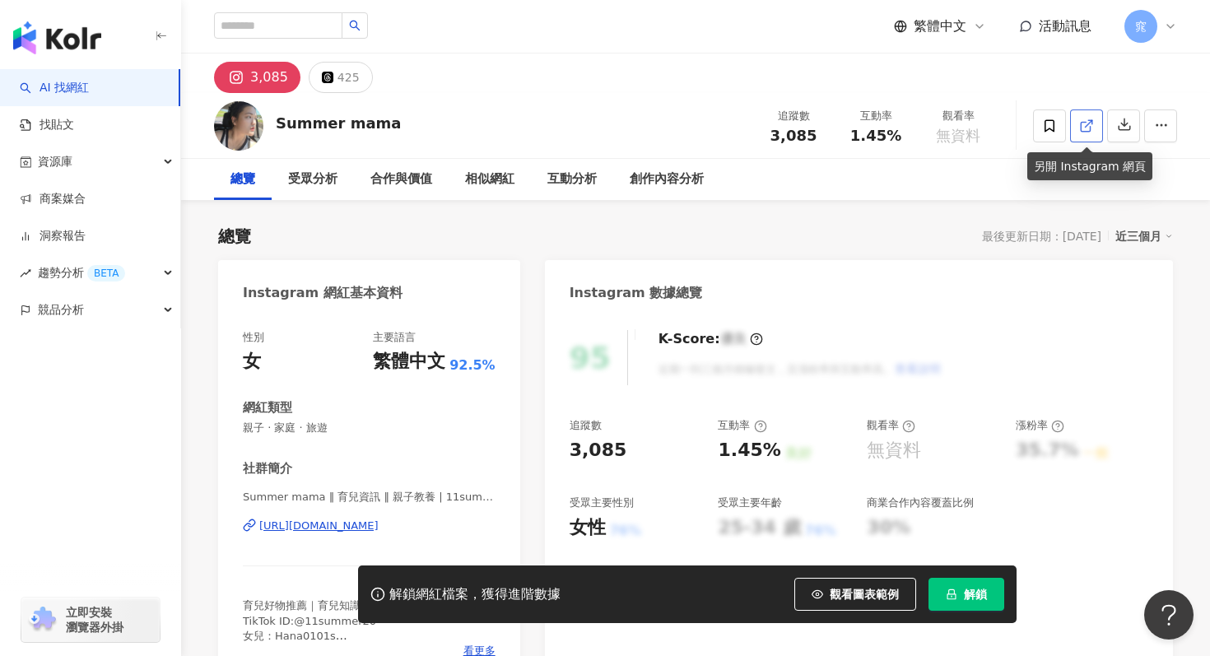
click at [1086, 123] on icon at bounding box center [1086, 126] width 15 height 15
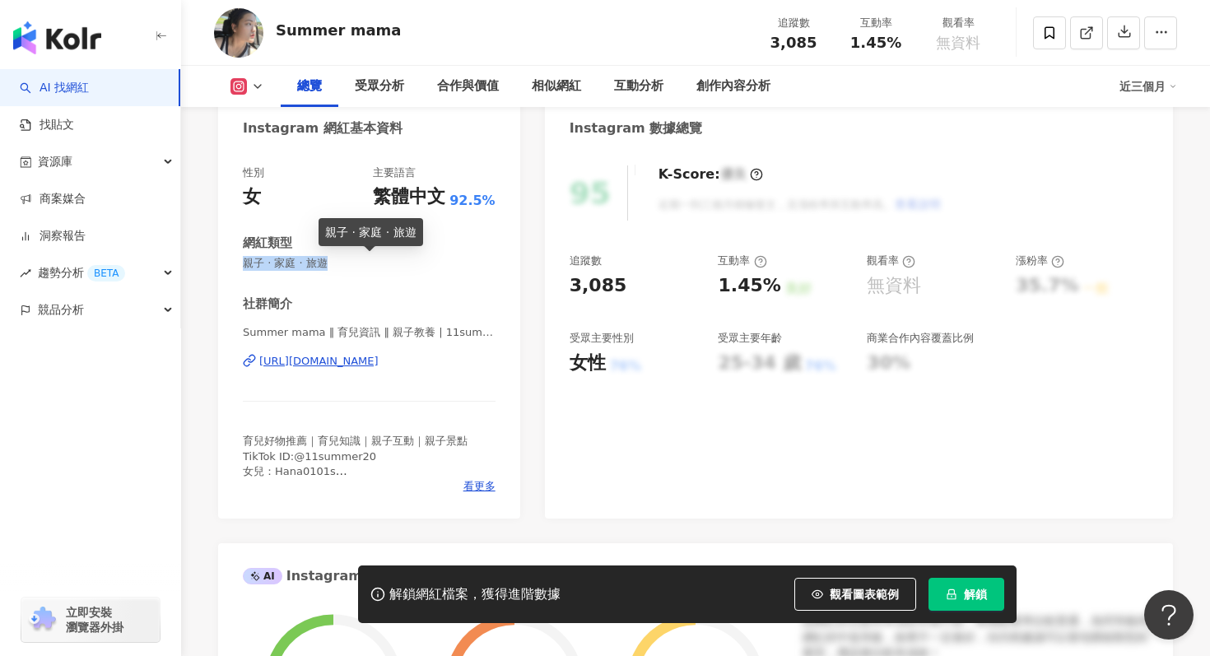
drag, startPoint x: 246, startPoint y: 262, endPoint x: 362, endPoint y: 260, distance: 116.1
click at [362, 261] on span "親子 · 家庭 · 旅遊" at bounding box center [369, 263] width 253 height 15
copy span "親子 · 家庭 · 旅遊"
drag, startPoint x: 569, startPoint y: 288, endPoint x: 626, endPoint y: 288, distance: 57.6
click at [626, 288] on div "3,085" at bounding box center [636, 286] width 133 height 26
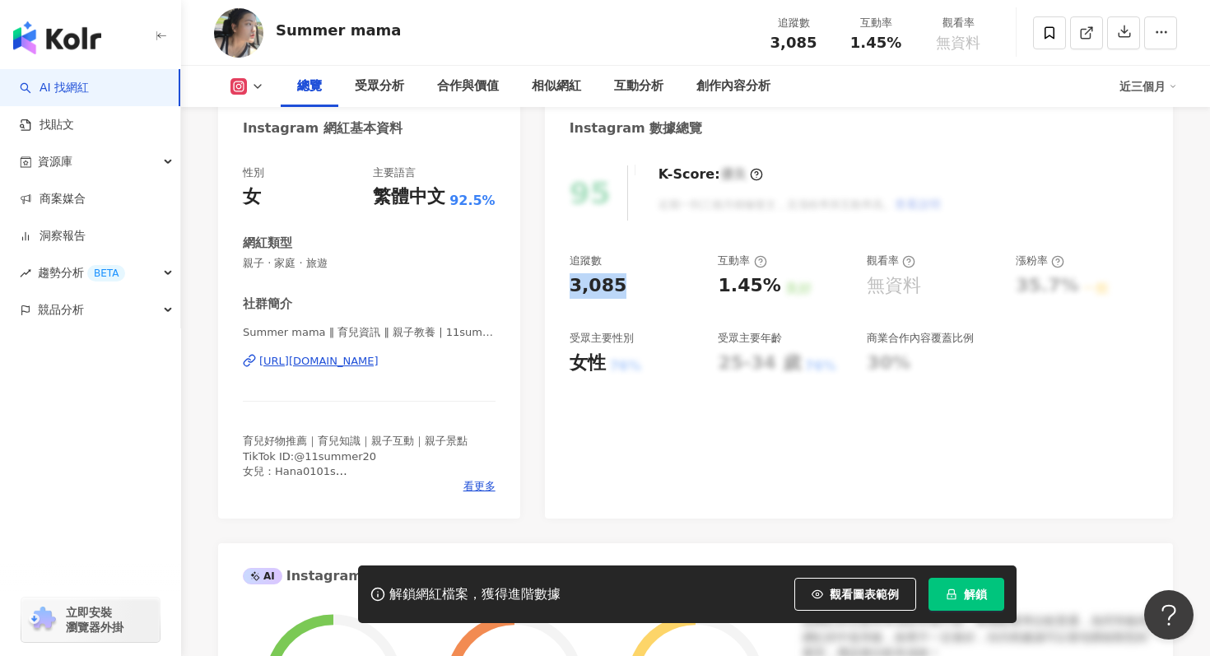
copy div "3,085"
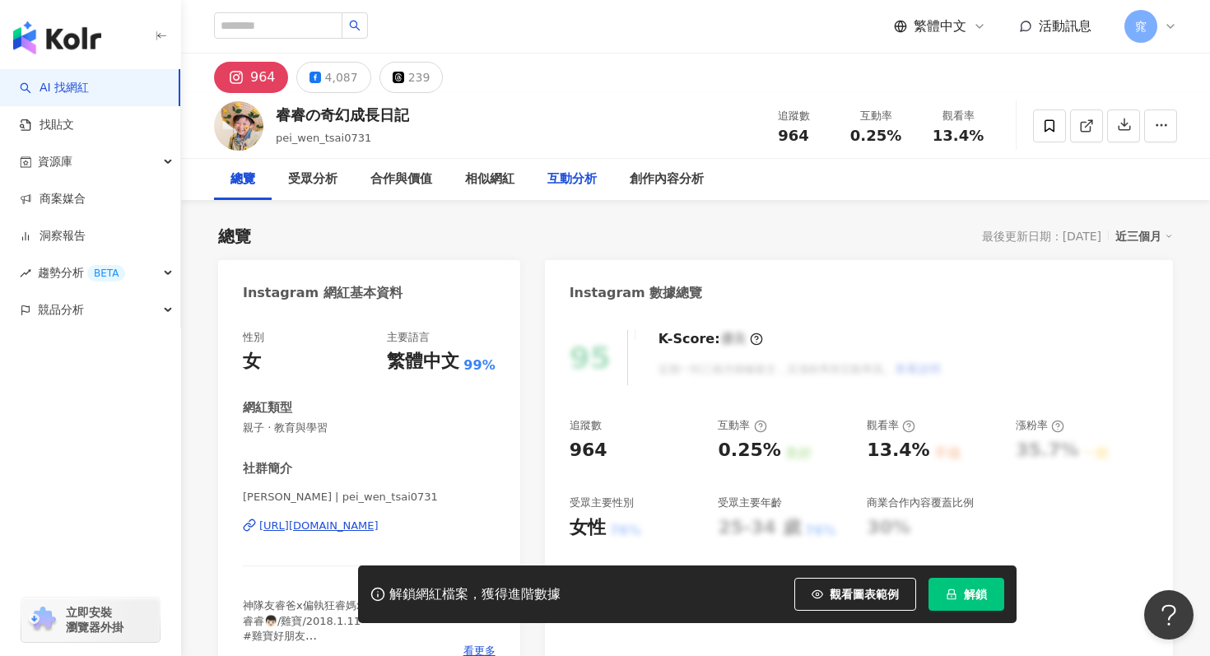
click at [578, 181] on div "互動分析" at bounding box center [571, 180] width 49 height 20
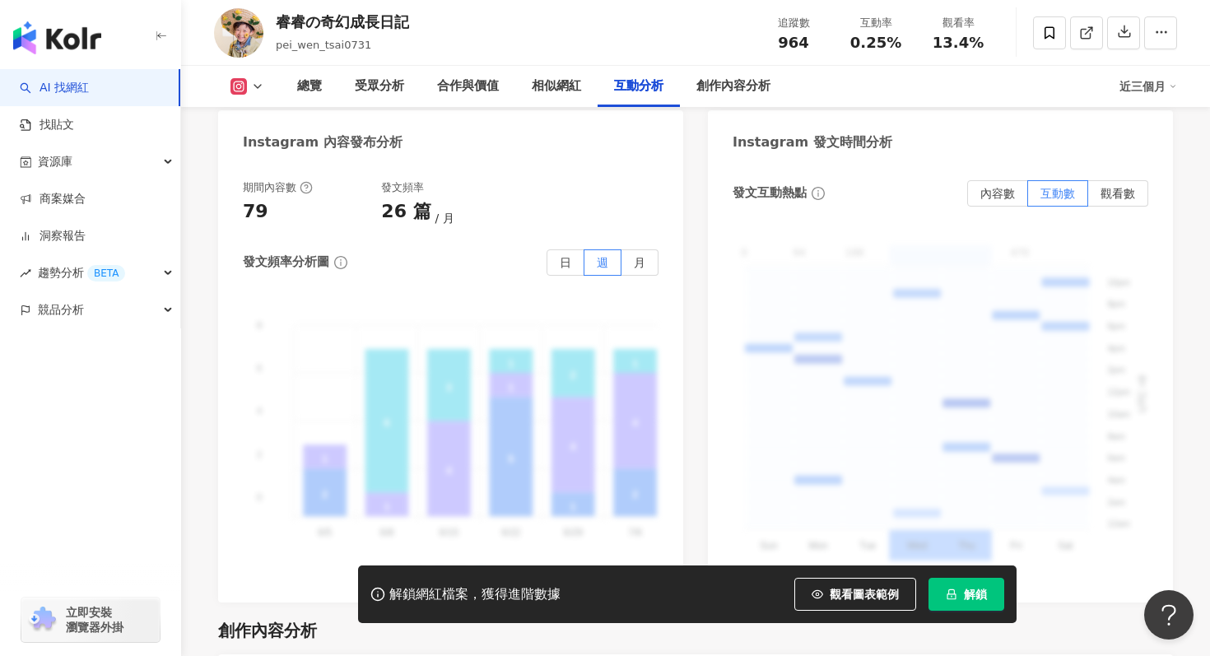
scroll to position [5096, 0]
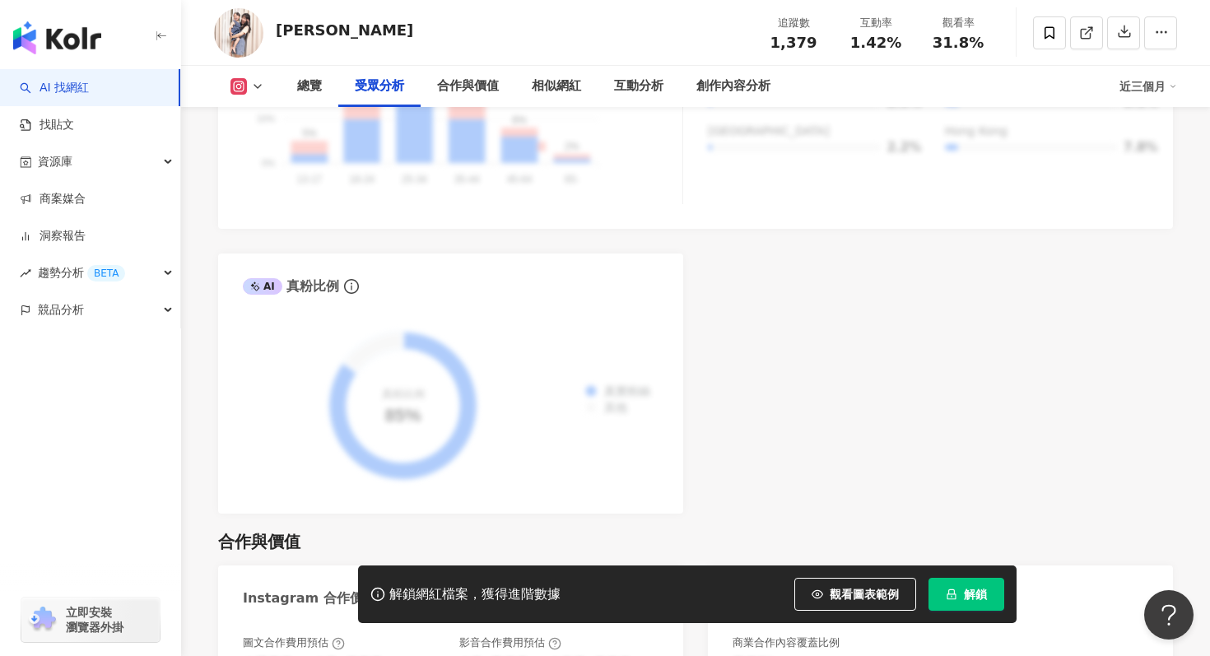
scroll to position [1124, 0]
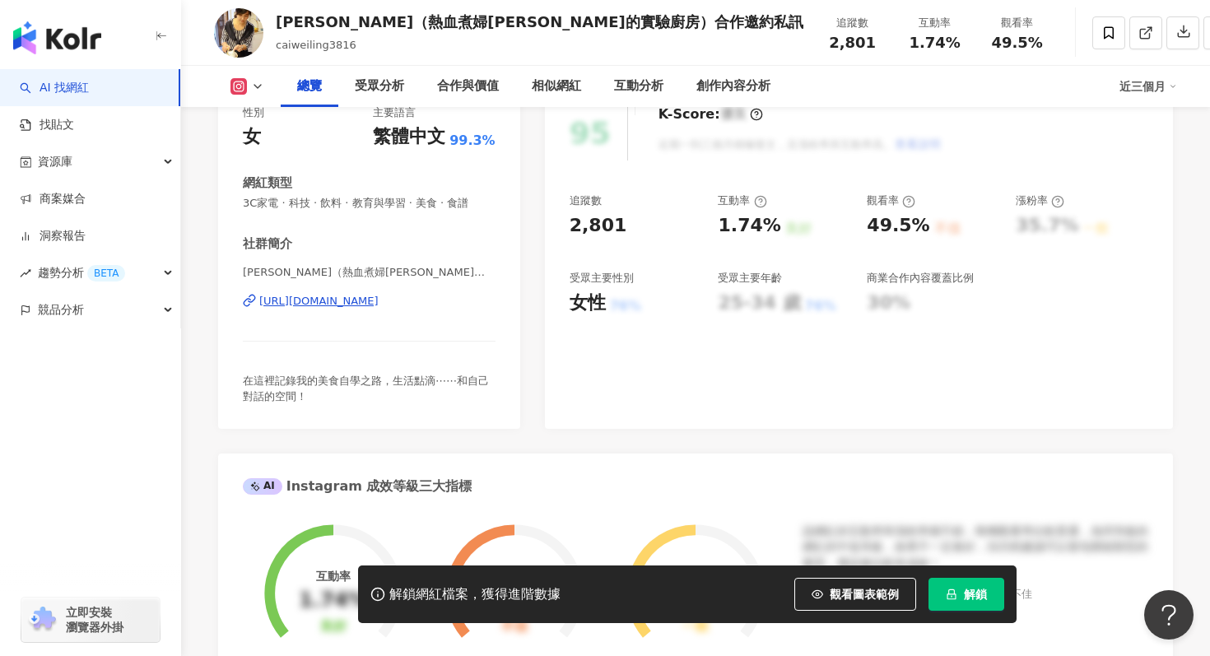
scroll to position [263, 0]
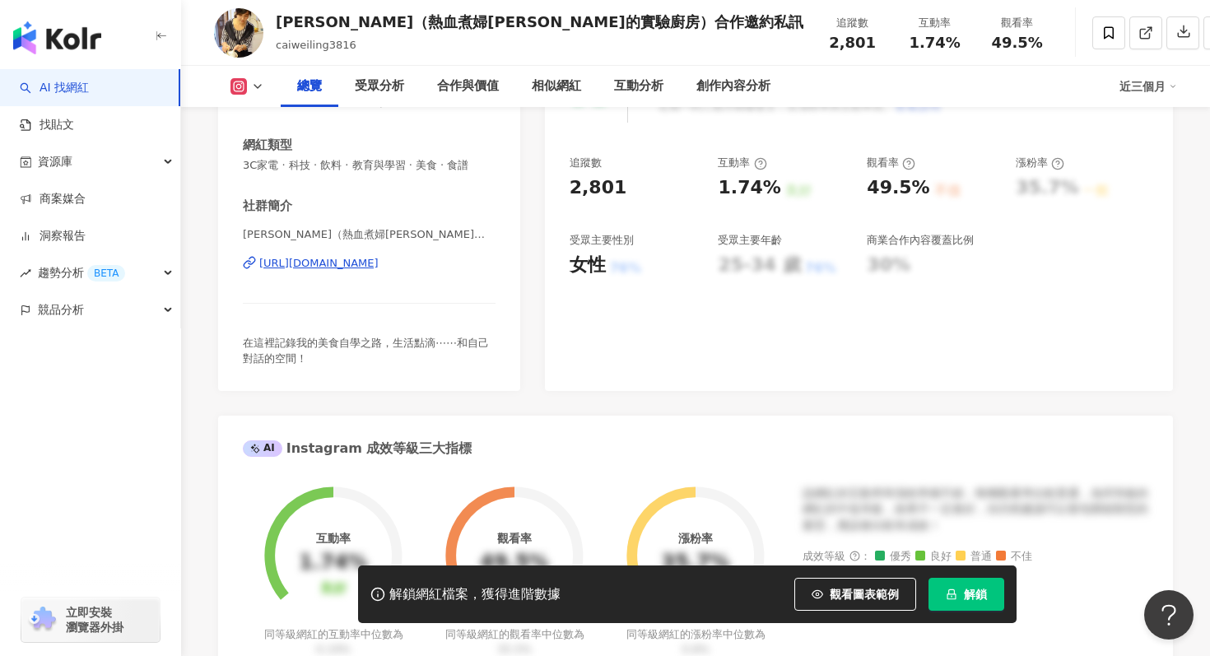
click at [253, 80] on icon at bounding box center [257, 86] width 13 height 13
click at [256, 150] on button "Facebook" at bounding box center [273, 154] width 99 height 23
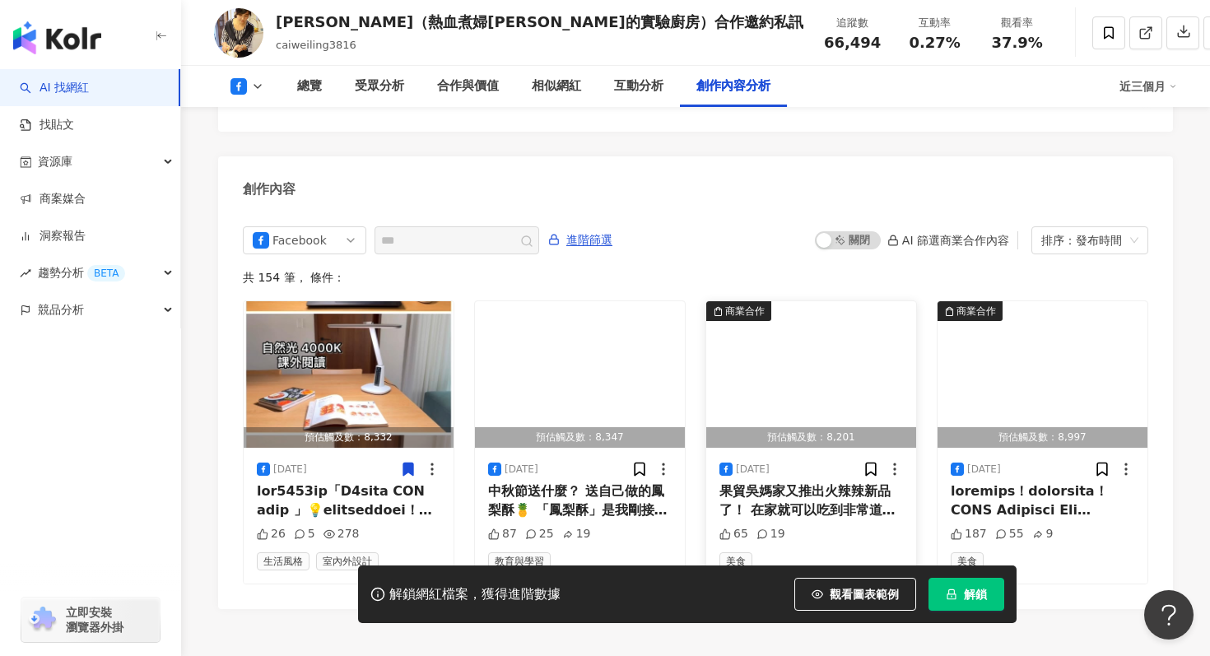
scroll to position [4350, 0]
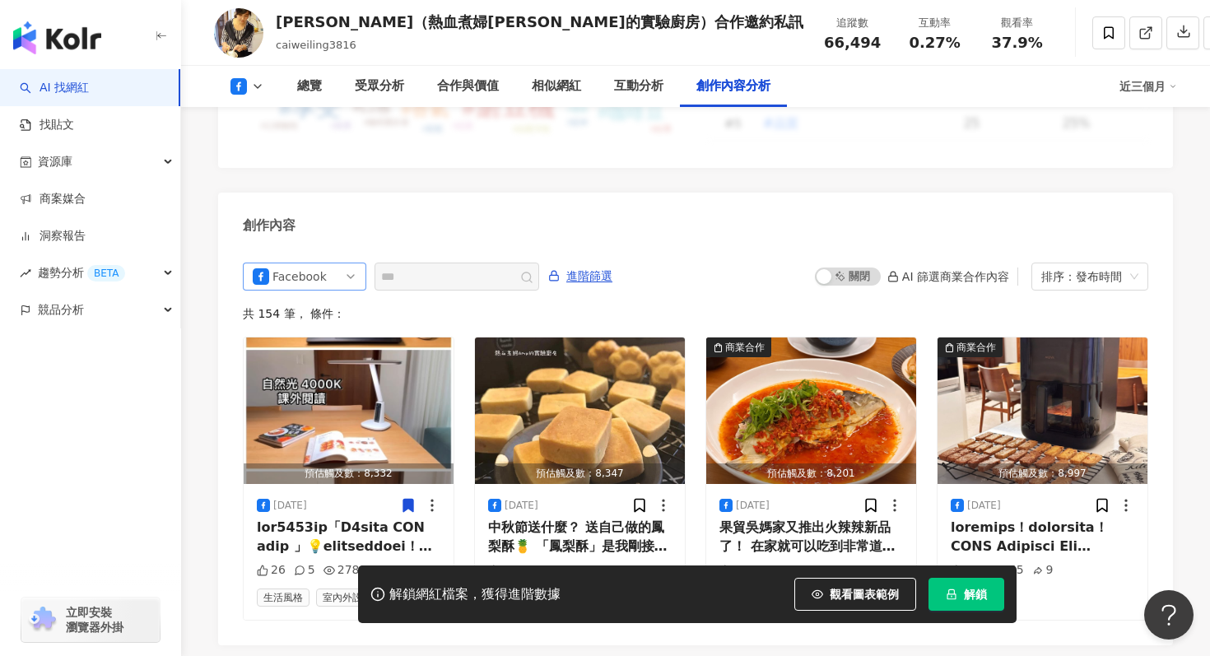
click at [335, 263] on span "Facebook" at bounding box center [305, 276] width 104 height 26
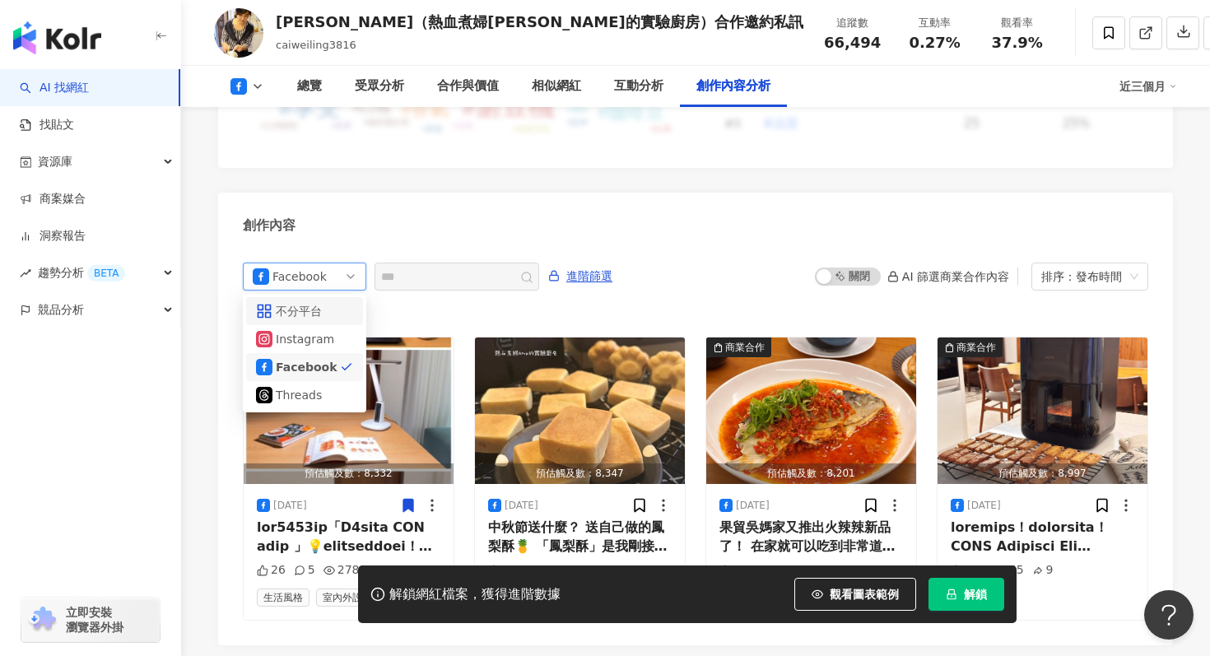
click at [634, 307] on div "共 154 筆 ， 條件：" at bounding box center [695, 313] width 905 height 13
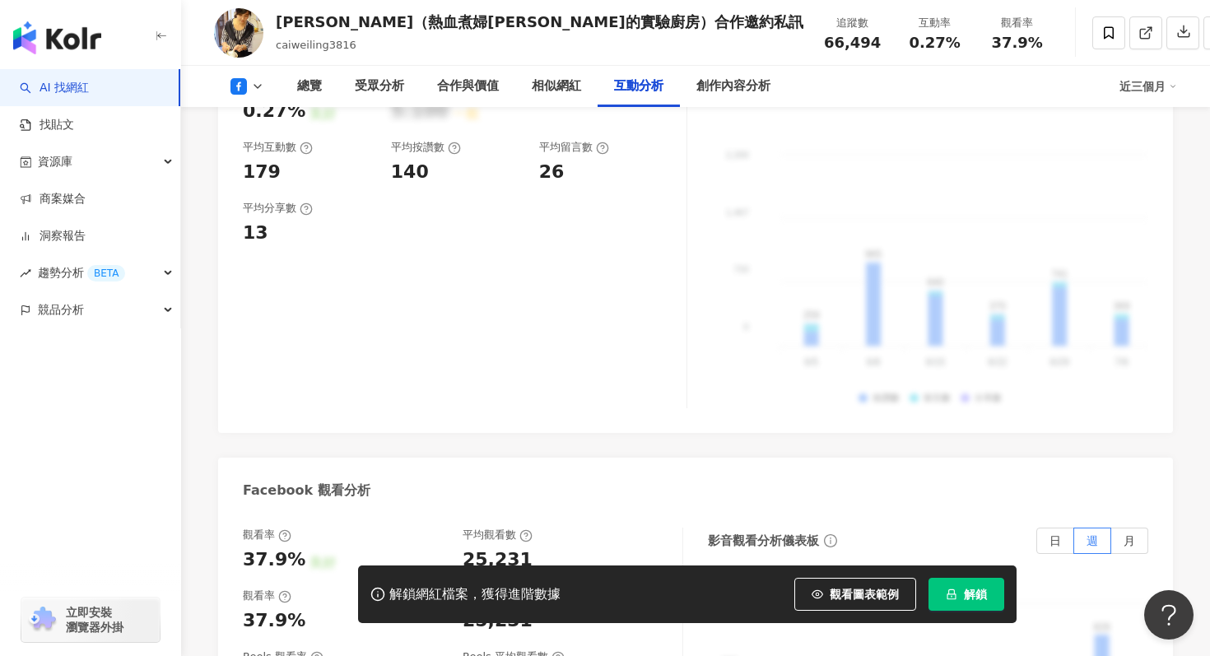
scroll to position [2998, 0]
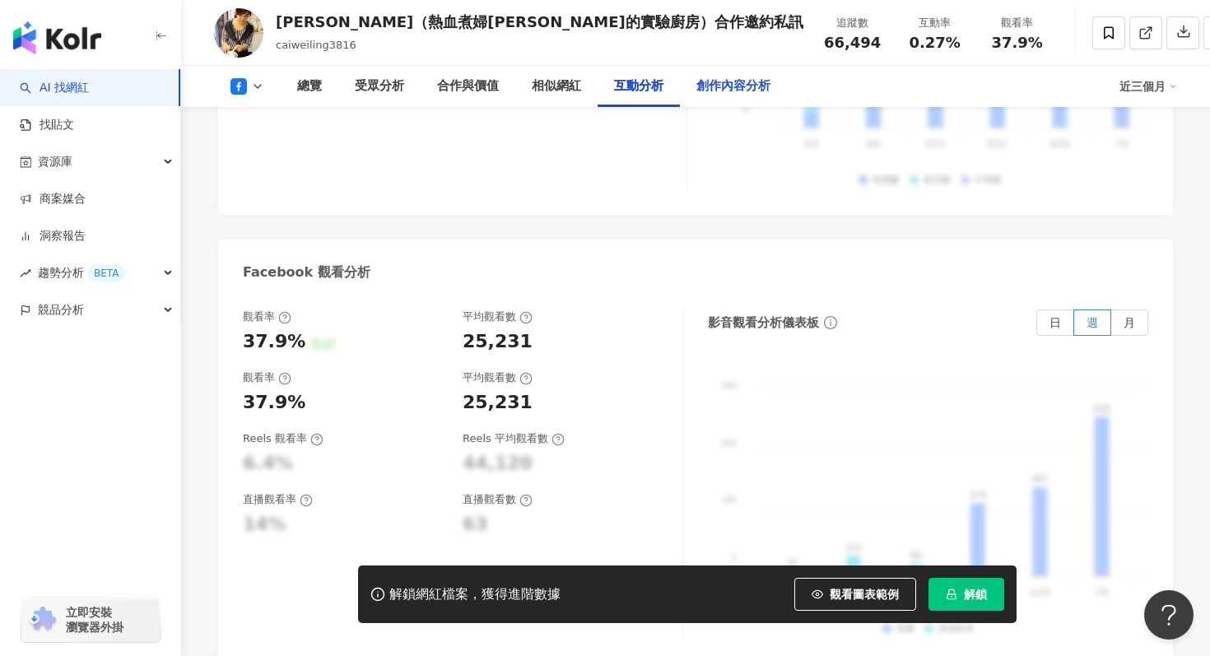
click at [735, 83] on div "創作內容分析" at bounding box center [733, 87] width 74 height 20
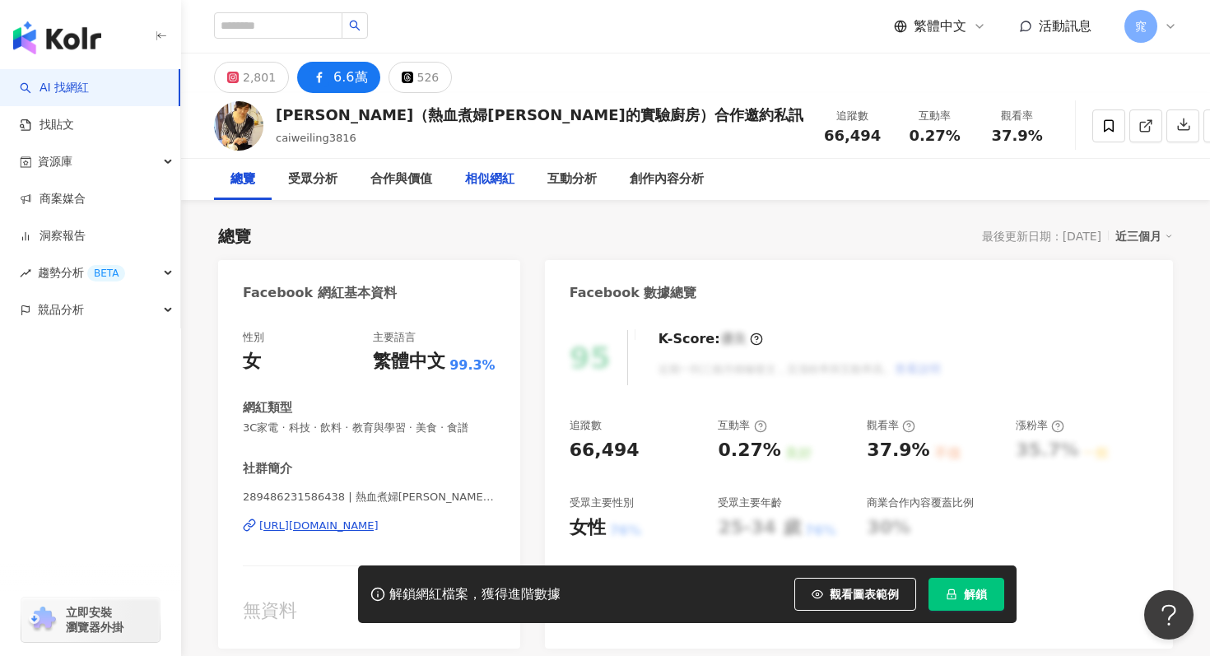
click at [507, 182] on div "相似網紅" at bounding box center [489, 180] width 49 height 20
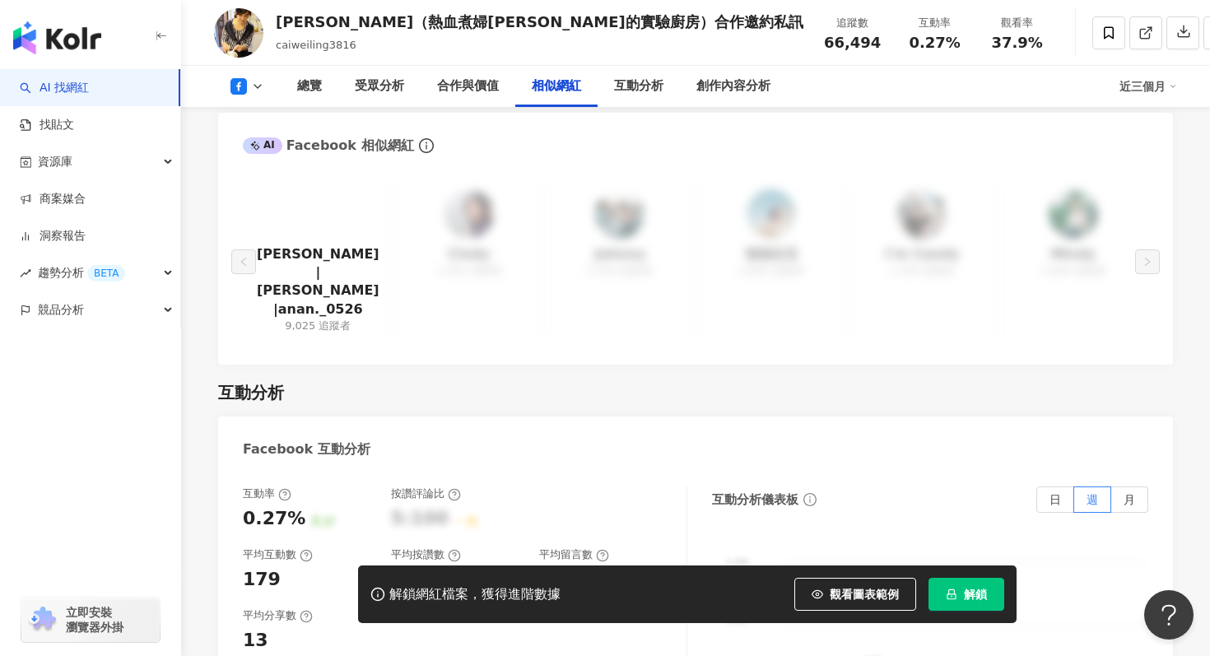
scroll to position [2374, 0]
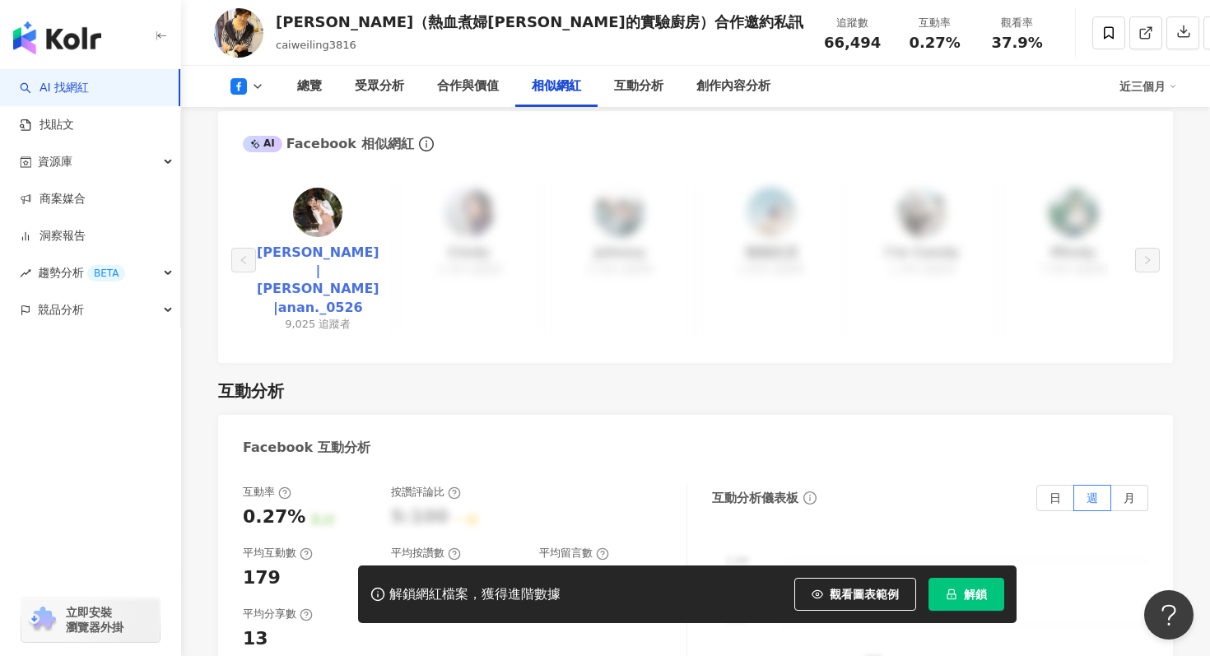
click at [336, 244] on link "陳侶安|陳侶安An|anan._0526" at bounding box center [318, 281] width 124 height 74
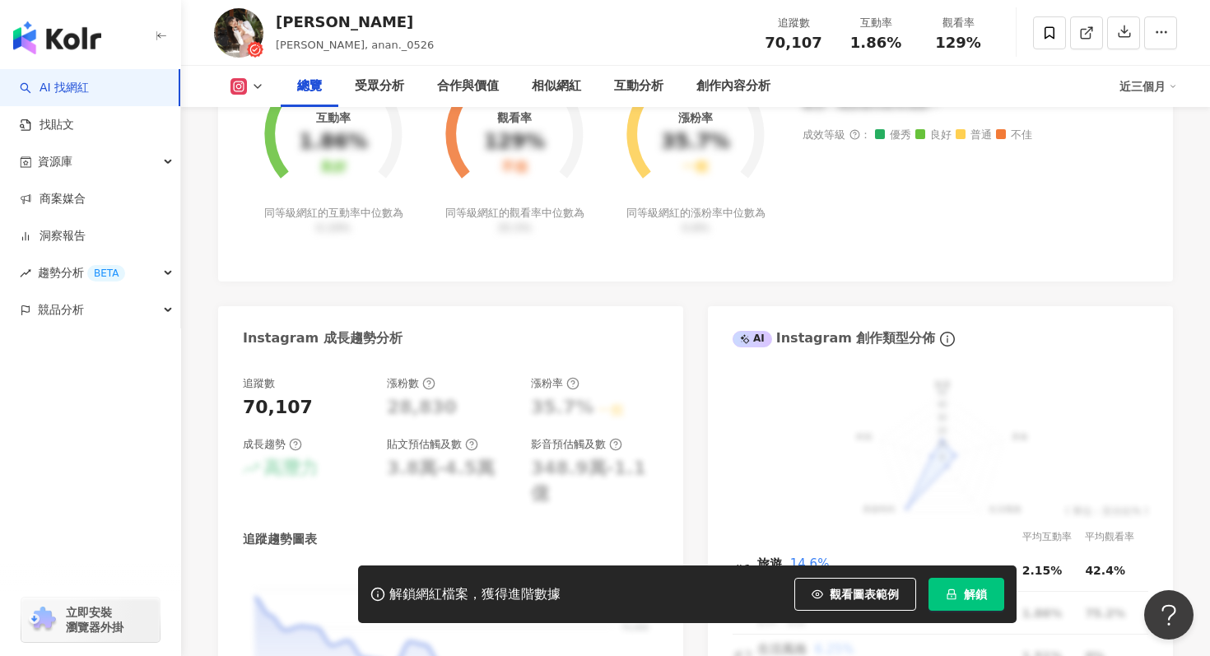
scroll to position [1073, 0]
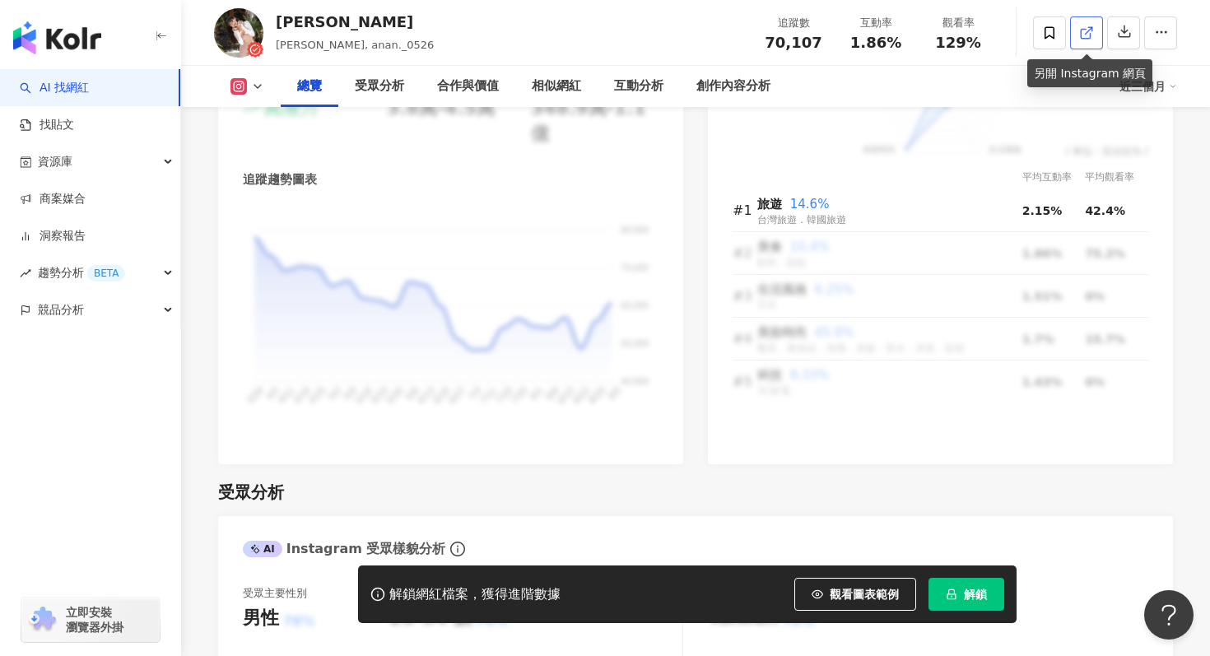
click at [1084, 35] on icon at bounding box center [1086, 33] width 15 height 15
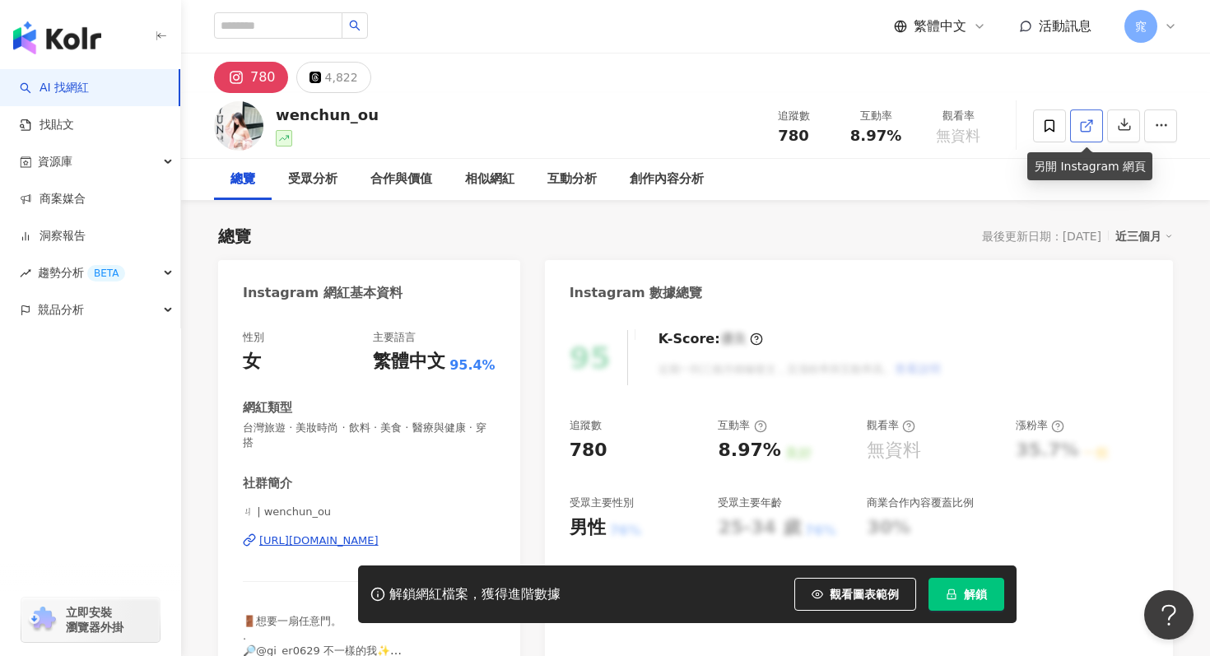
click at [1078, 128] on link at bounding box center [1086, 125] width 33 height 33
